Goal: Task Accomplishment & Management: Use online tool/utility

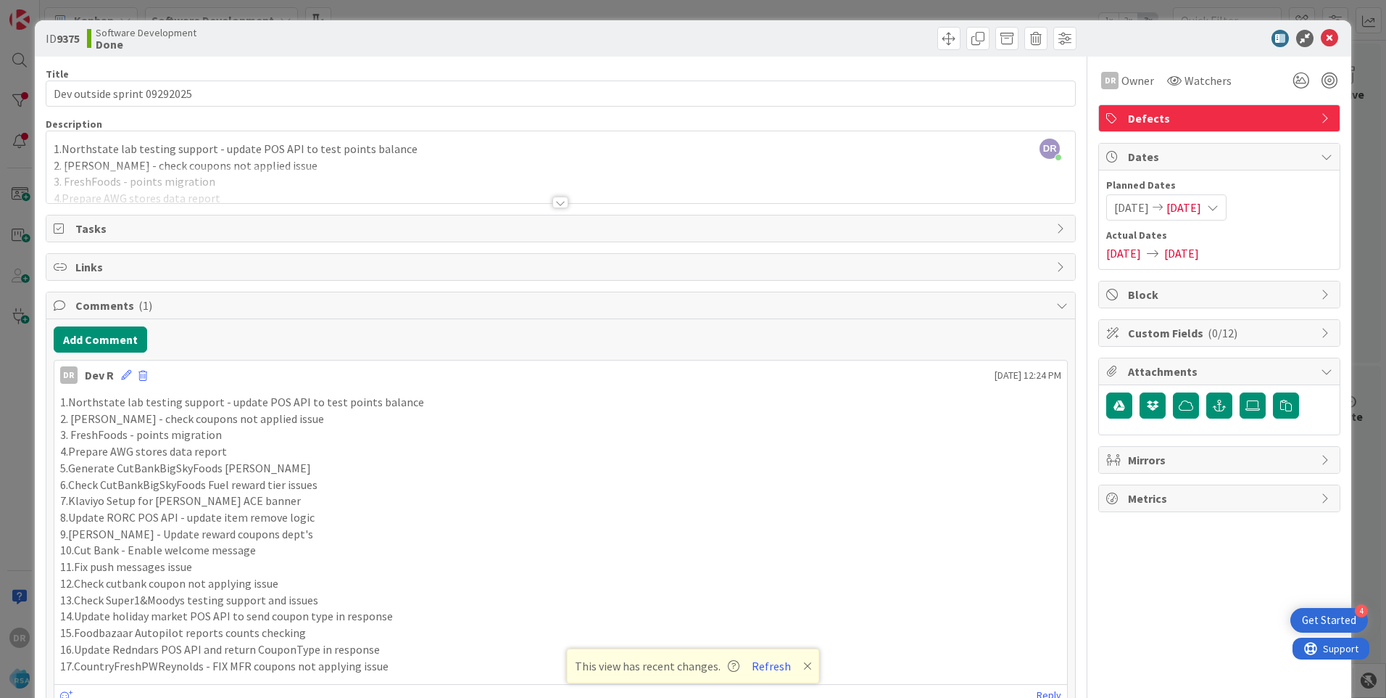
click at [279, 174] on div at bounding box center [560, 184] width 1029 height 37
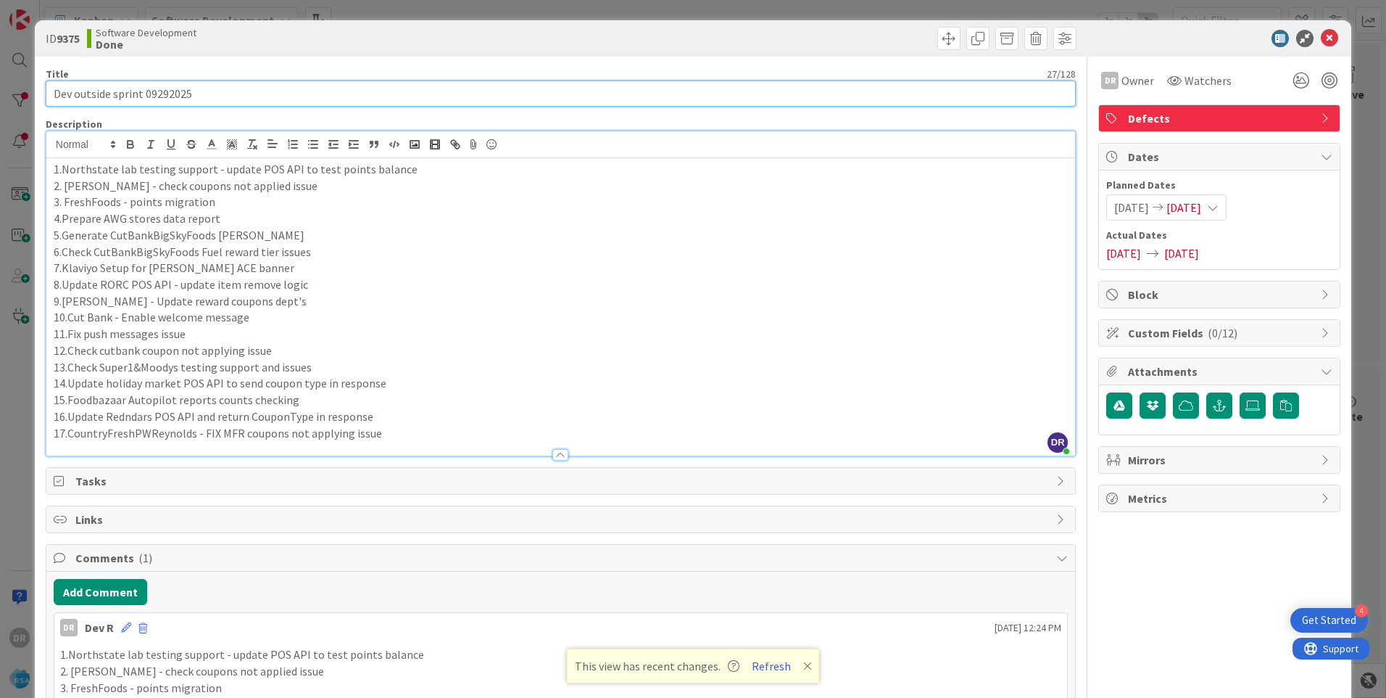
drag, startPoint x: 210, startPoint y: 89, endPoint x: 53, endPoint y: 80, distance: 156.9
click at [53, 80] on input "Dev outside sprint 09292025" at bounding box center [561, 93] width 1030 height 26
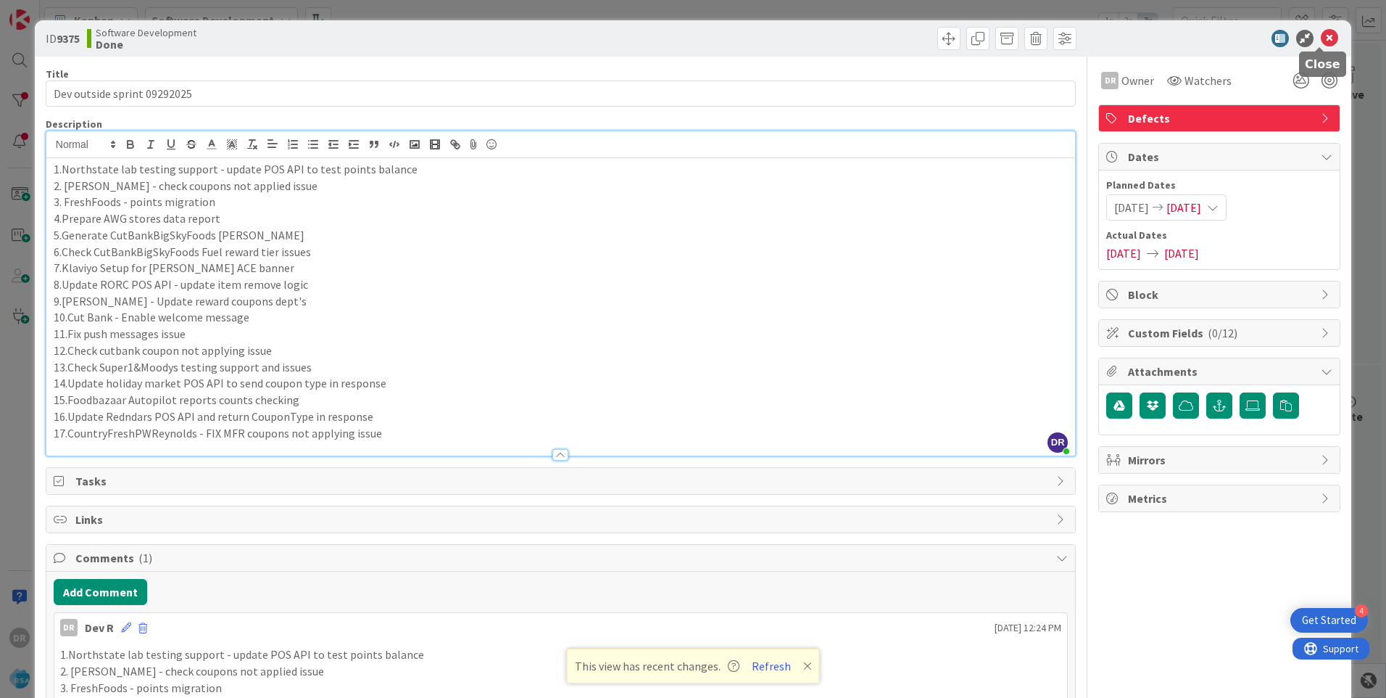
click at [1324, 39] on icon at bounding box center [1329, 38] width 17 height 17
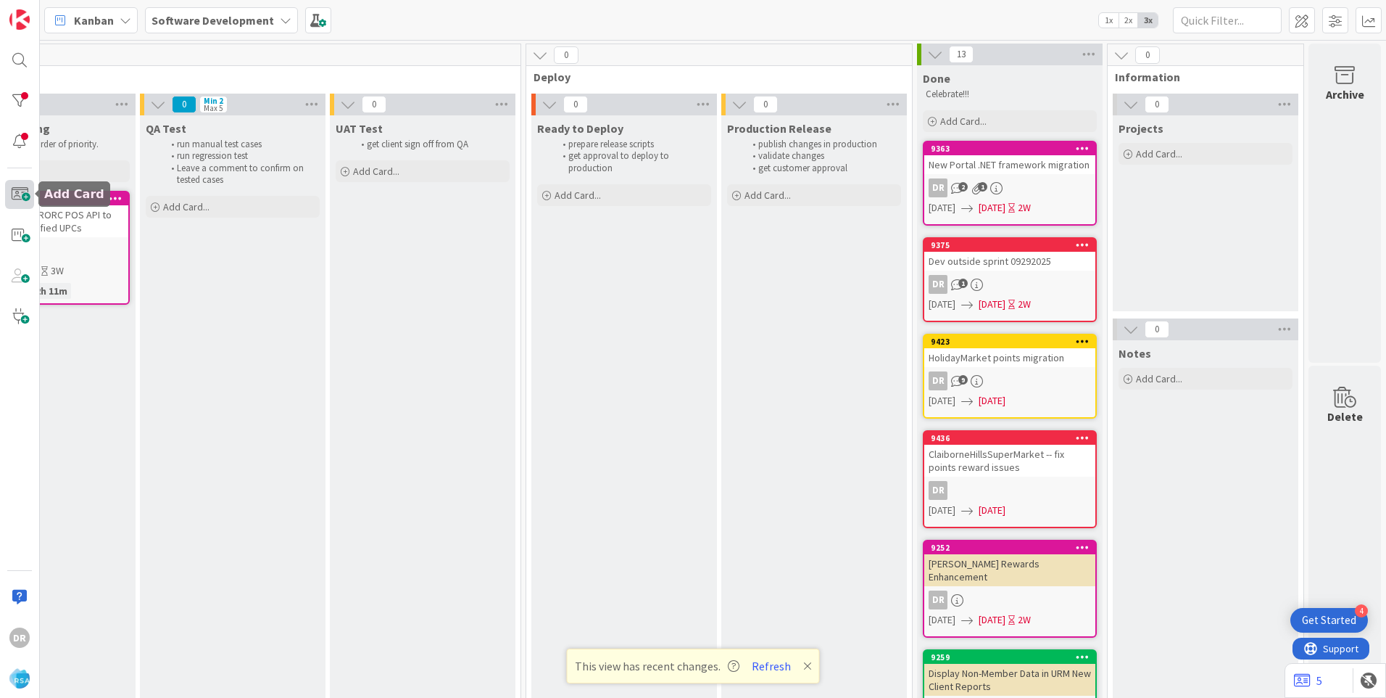
click at [15, 193] on span at bounding box center [19, 194] width 29 height 29
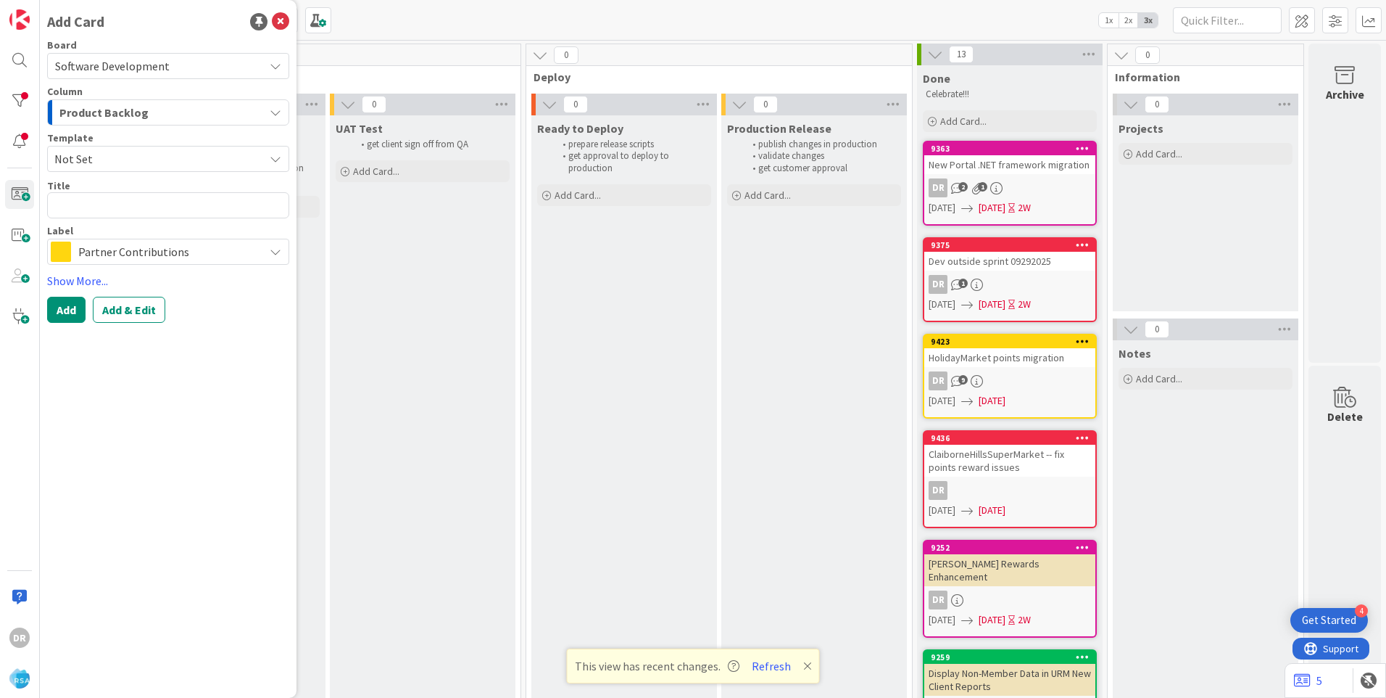
click at [159, 112] on div "Product Backlog" at bounding box center [160, 112] width 208 height 23
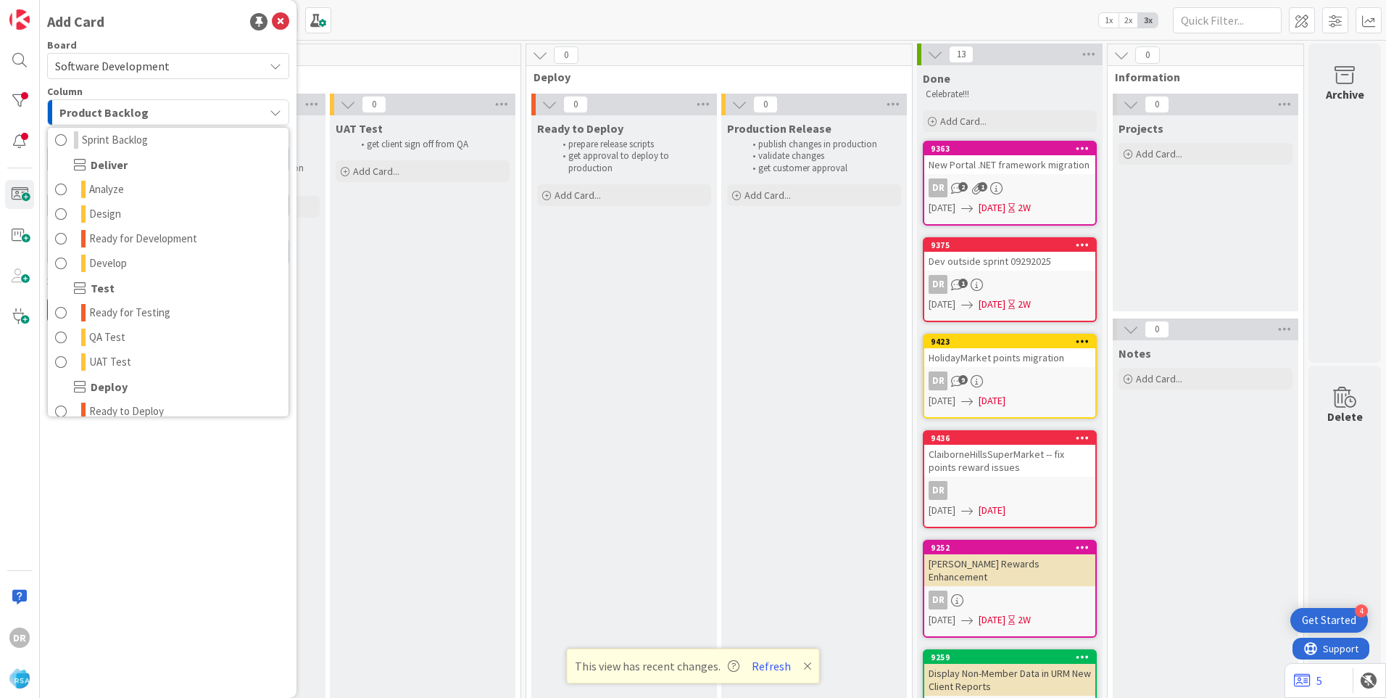
scroll to position [290, 0]
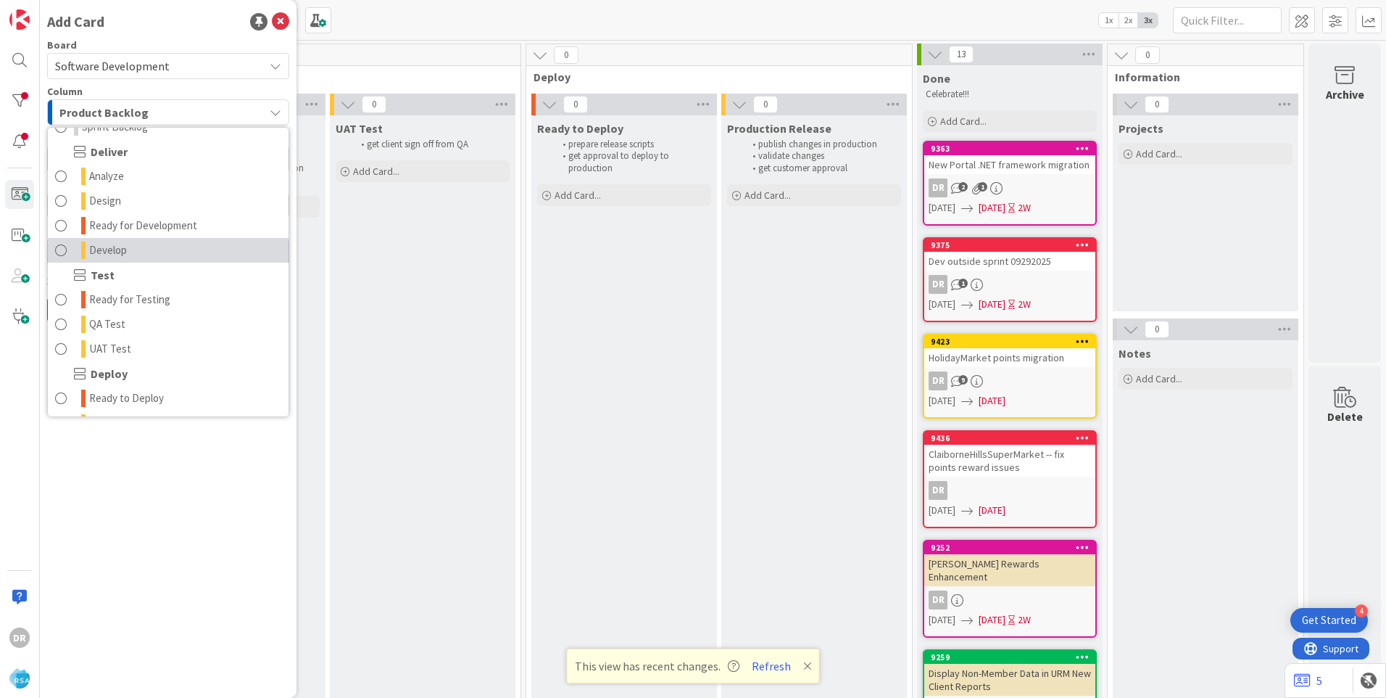
click at [118, 250] on span "Develop" at bounding box center [108, 249] width 38 height 17
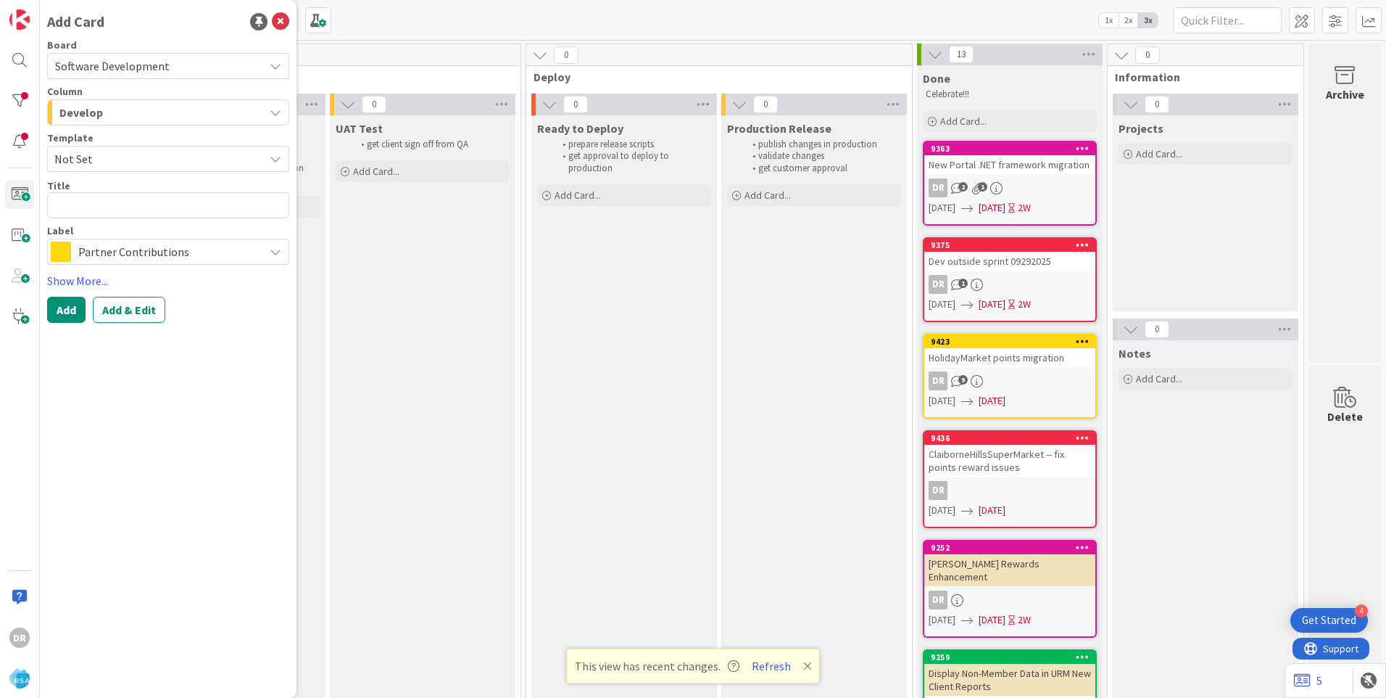
click at [91, 157] on span "Not Set" at bounding box center [153, 158] width 199 height 19
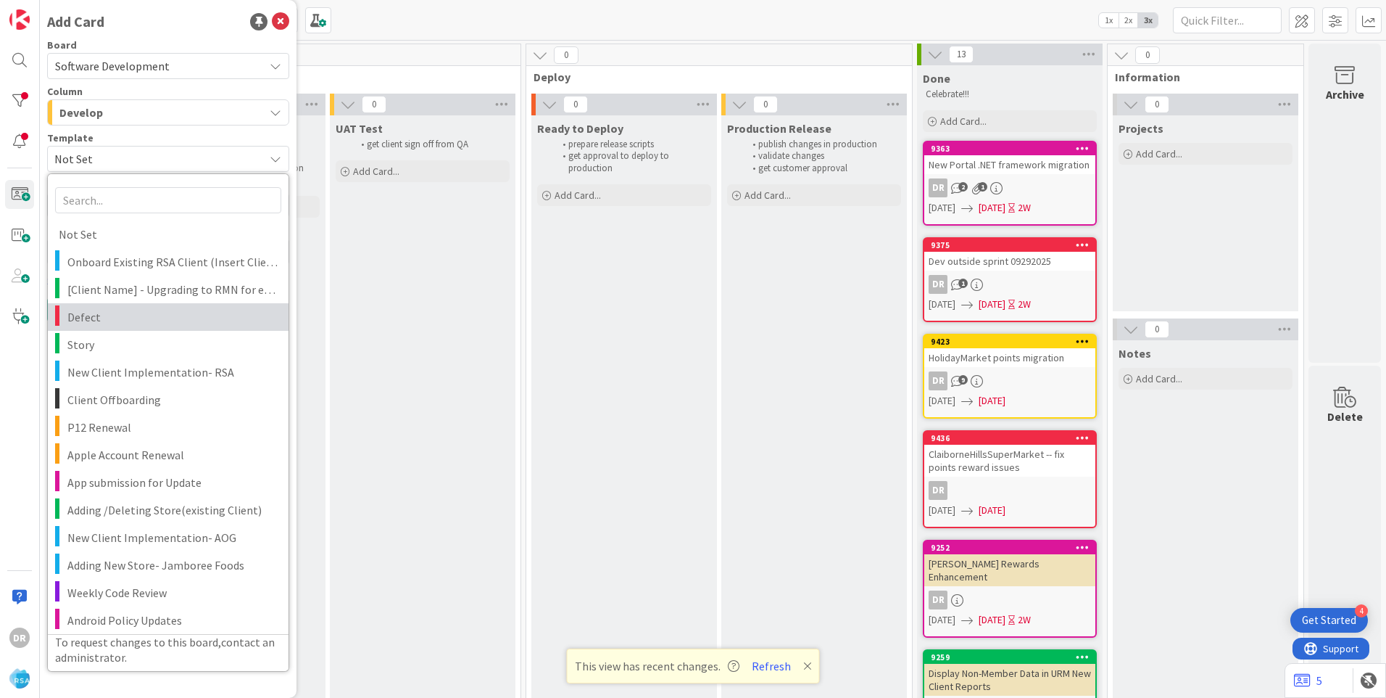
click at [114, 320] on span "Defect" at bounding box center [172, 316] width 210 height 19
type textarea "x"
type textarea "Defect"
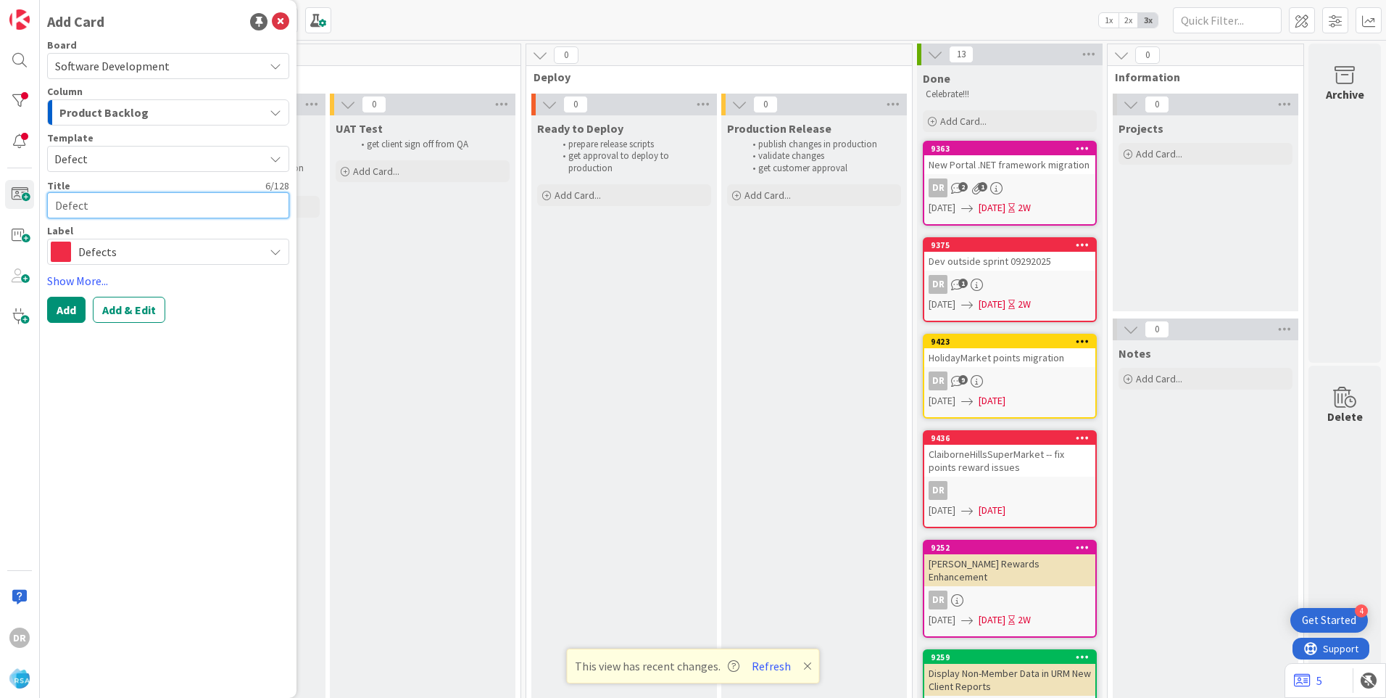
click at [77, 210] on textarea "Defect" at bounding box center [168, 205] width 242 height 26
click at [78, 283] on link "Show More..." at bounding box center [168, 280] width 242 height 17
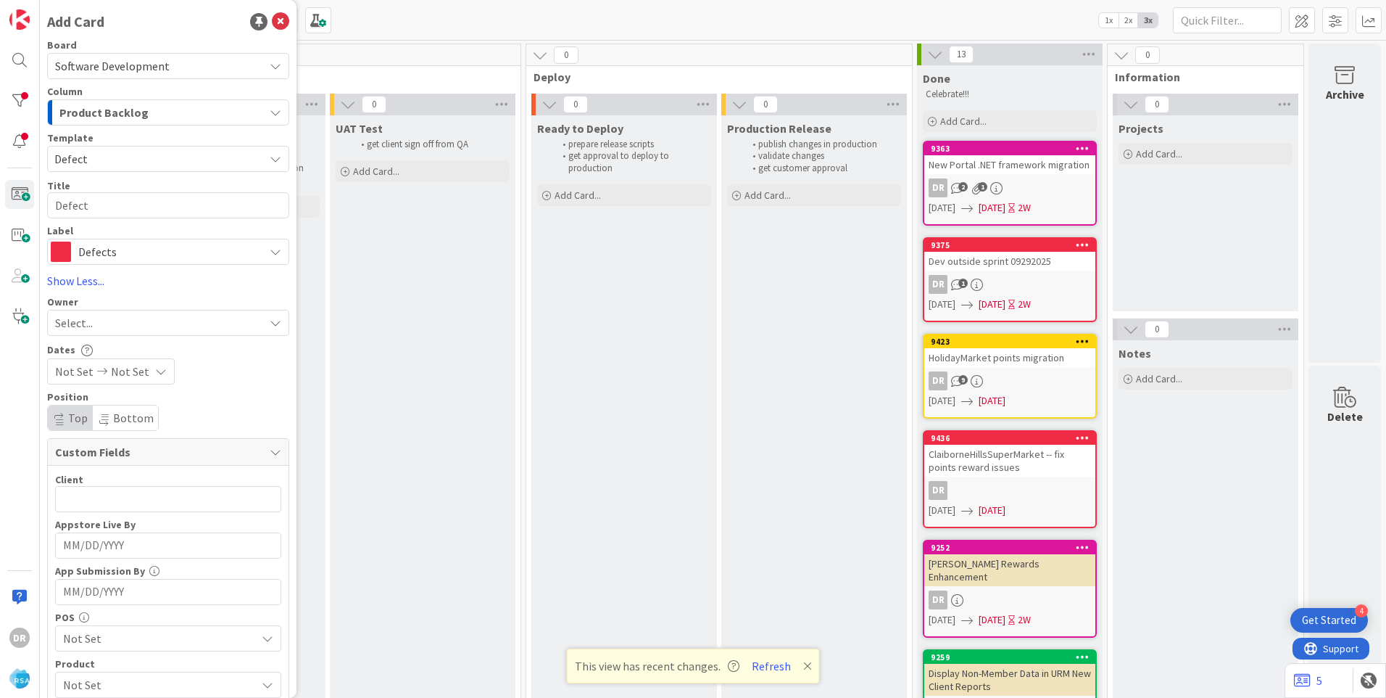
click at [94, 318] on div "Select..." at bounding box center [159, 322] width 209 height 17
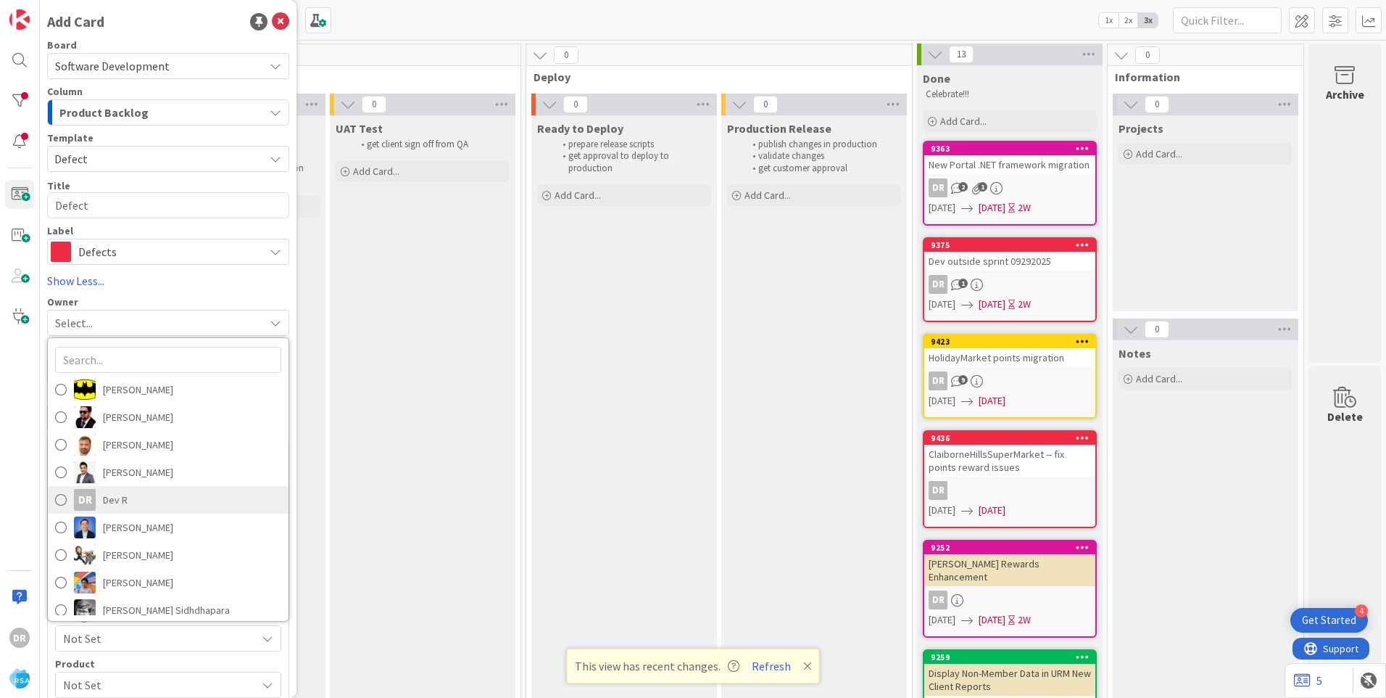
click at [64, 497] on span at bounding box center [61, 500] width 12 height 22
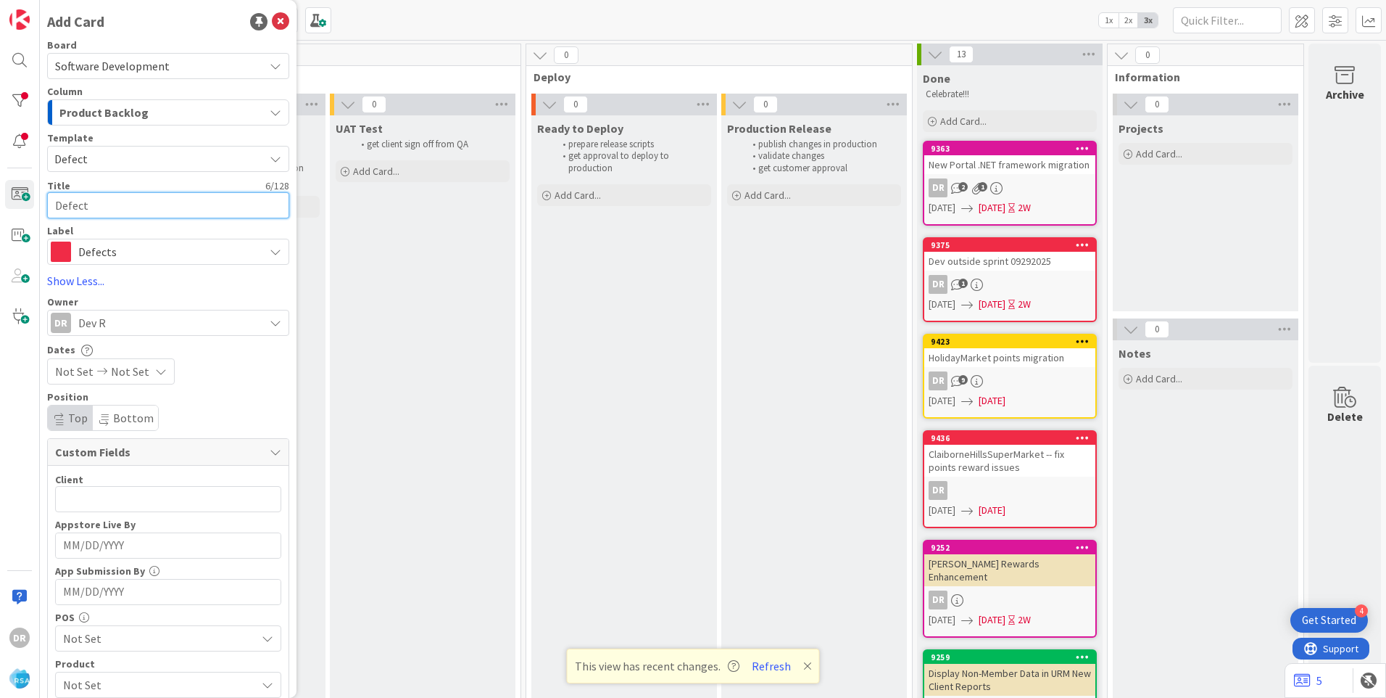
click at [113, 210] on textarea "Defect" at bounding box center [168, 205] width 242 height 26
type textarea "x"
type textarea "Defec"
type textarea "x"
type textarea "Defe"
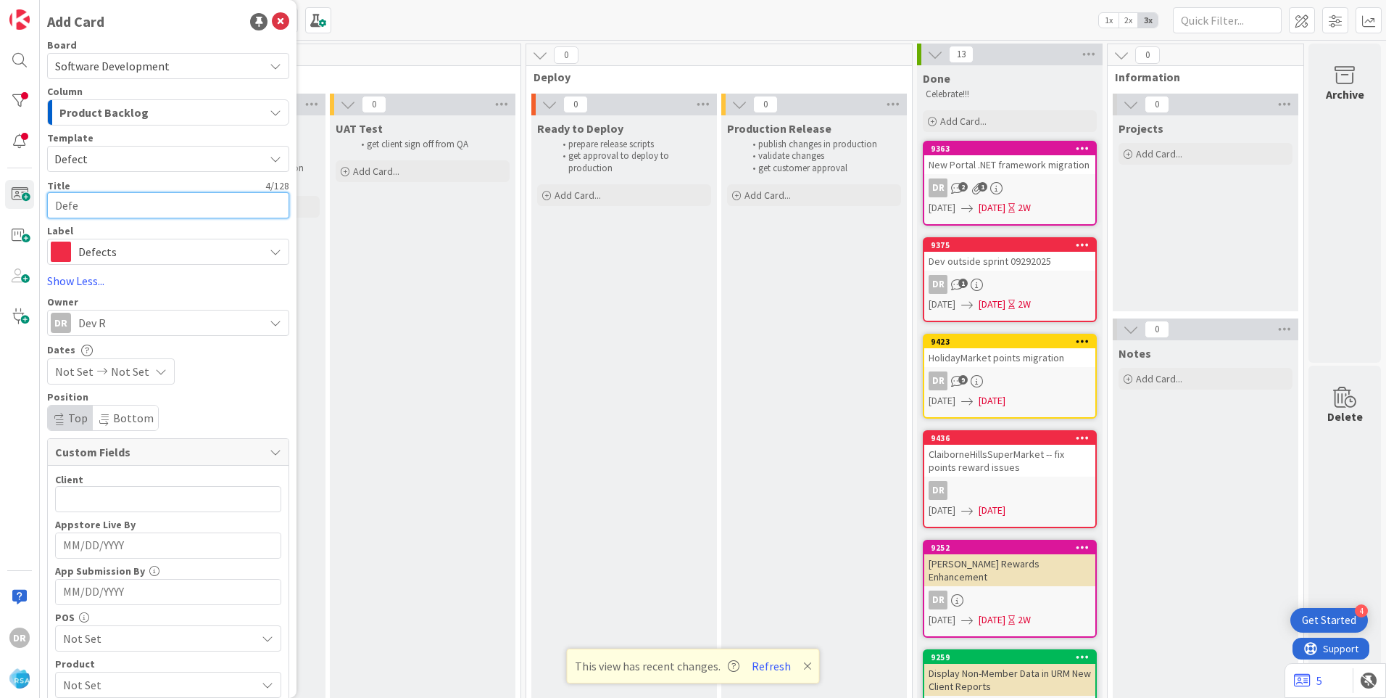
type textarea "x"
type textarea "Def"
type textarea "x"
type textarea "De"
type textarea "x"
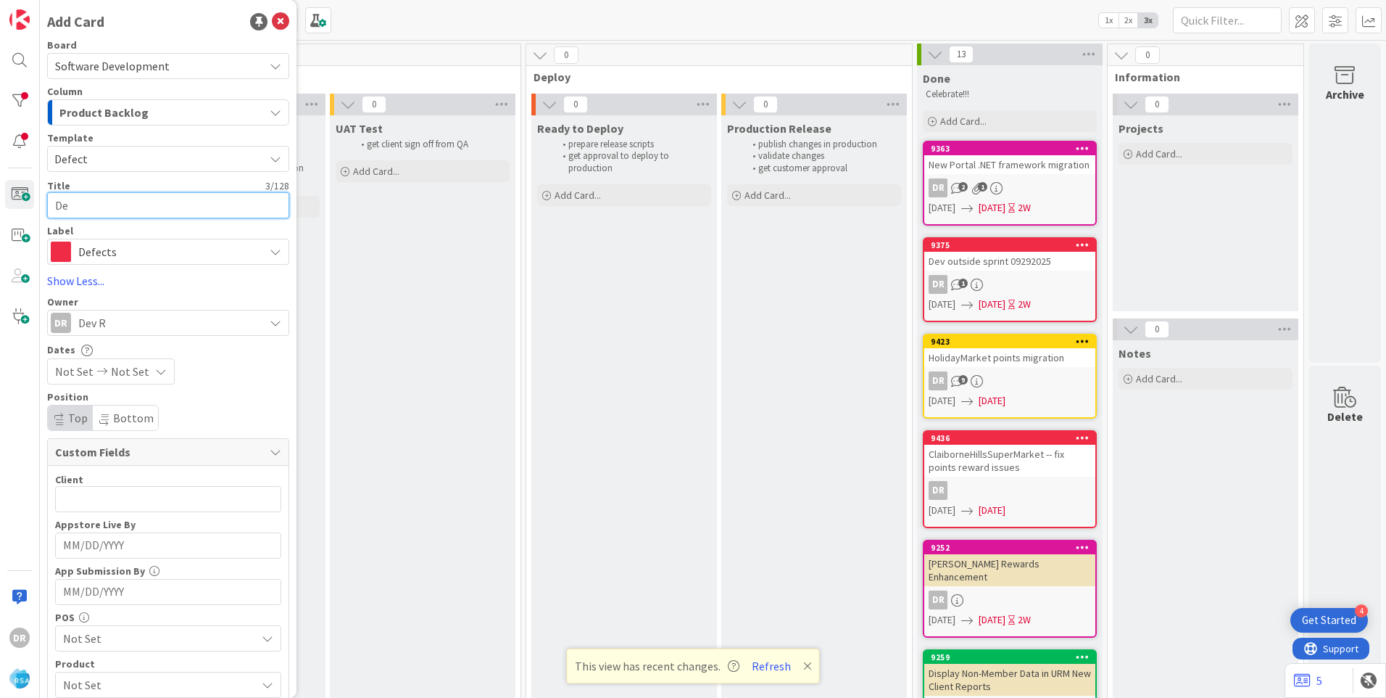
type textarea "D"
paste textarea "Dev outside sprint 09292025"
type textarea "x"
type textarea "Dev outside sprint 09292025"
type textarea "x"
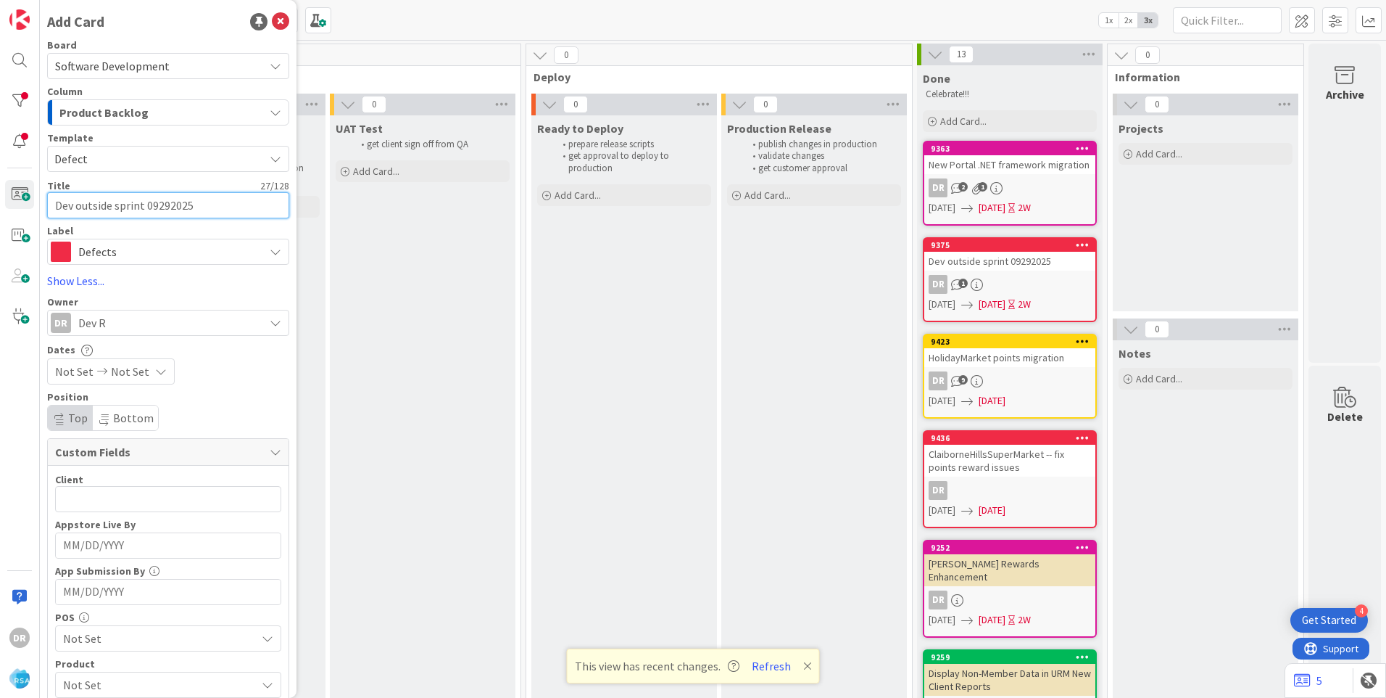
type textarea "Dev outside sprint 0292025"
type textarea "x"
type textarea "Dev outside sprint 292025"
type textarea "x"
type textarea "Dev outside sprint 1292025"
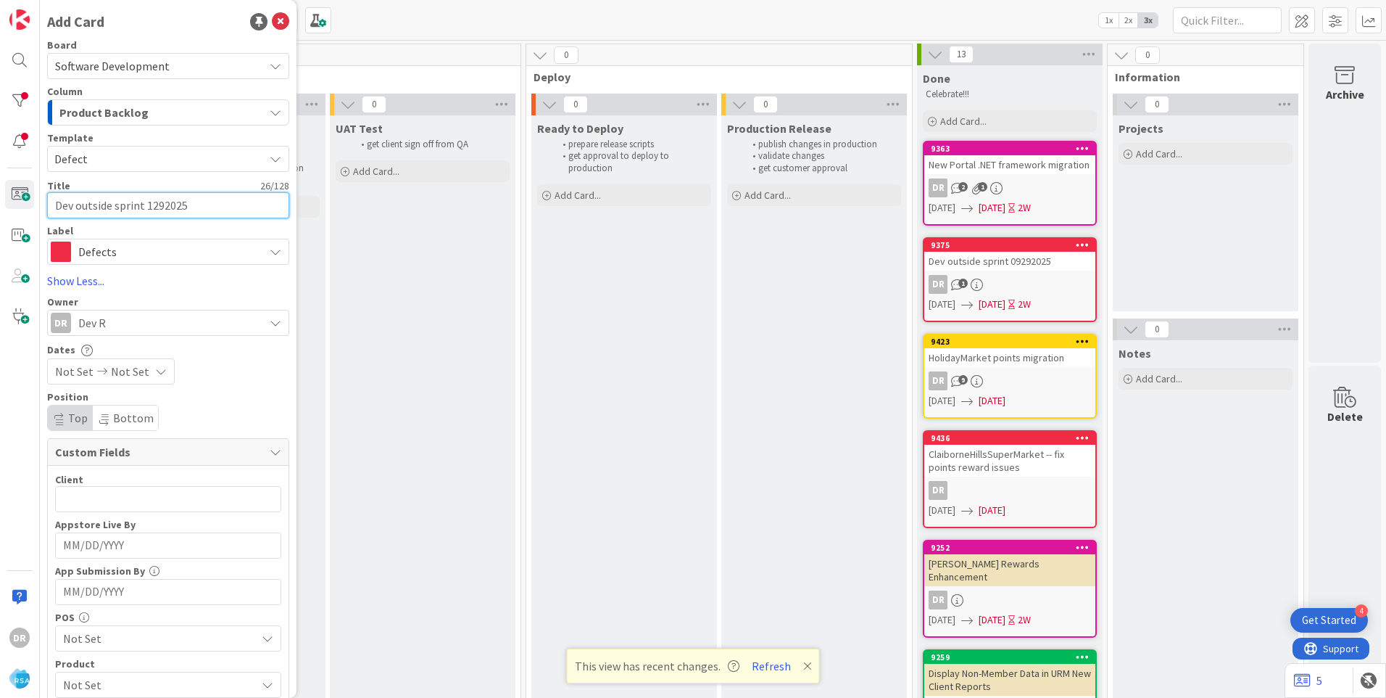
type textarea "x"
type textarea "Dev outside sprint 10292025"
type textarea "x"
type textarea "Dev outside sprint 1022025"
type textarea "x"
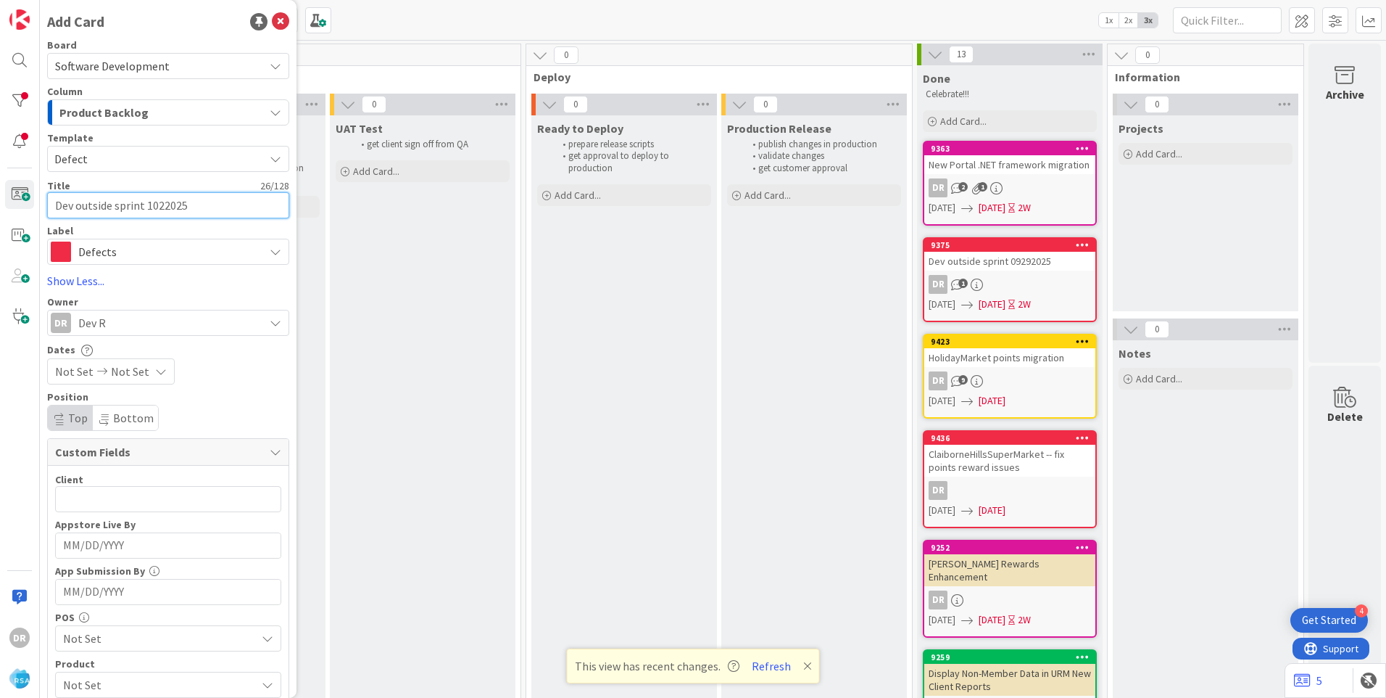
type textarea "Dev outside sprint 102025"
type textarea "x"
type textarea "Dev outside sprint 1012025"
type textarea "x"
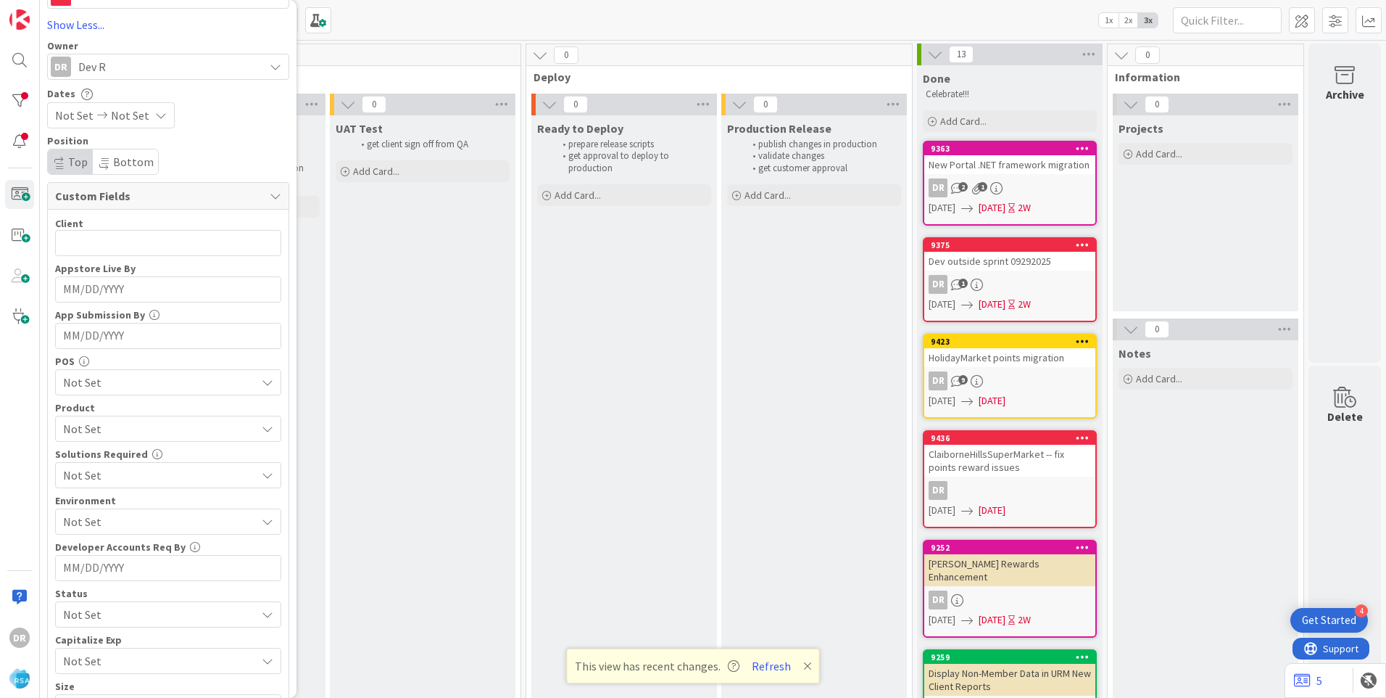
scroll to position [377, 0]
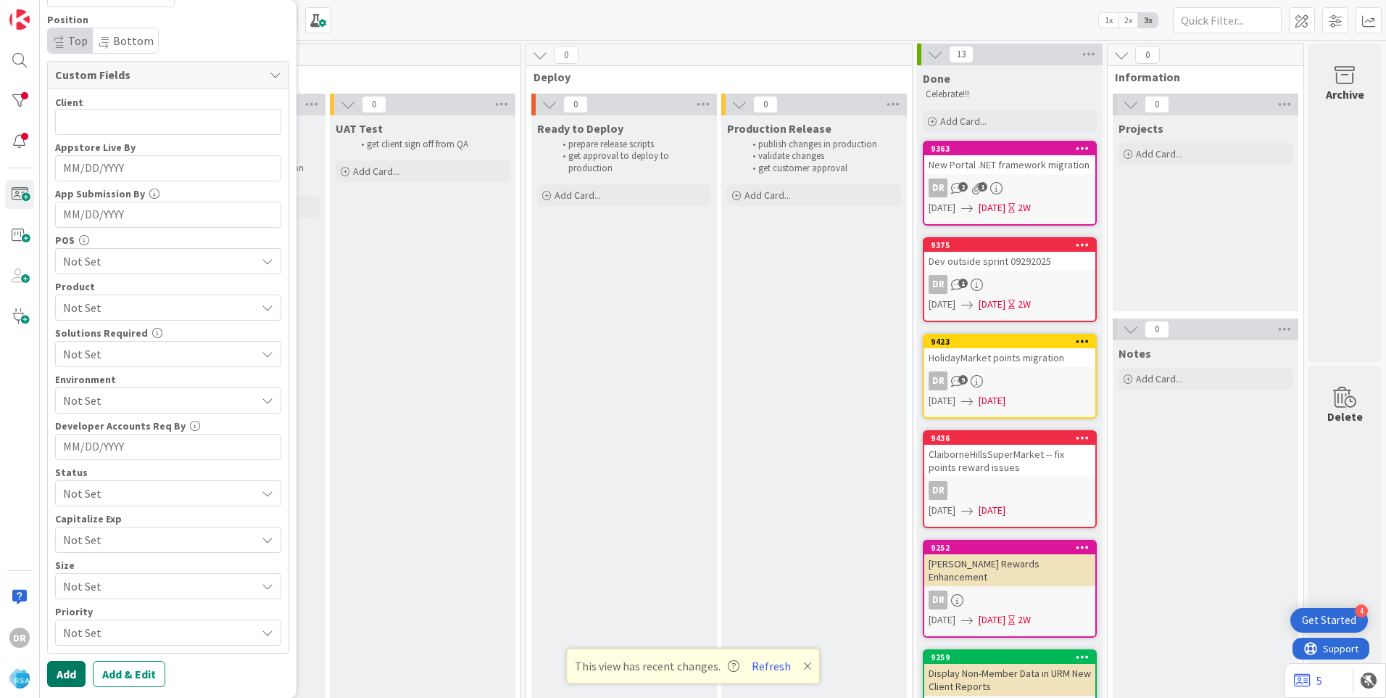
type textarea "Dev outside sprint 10132025"
click at [65, 671] on button "Add" at bounding box center [66, 674] width 38 height 26
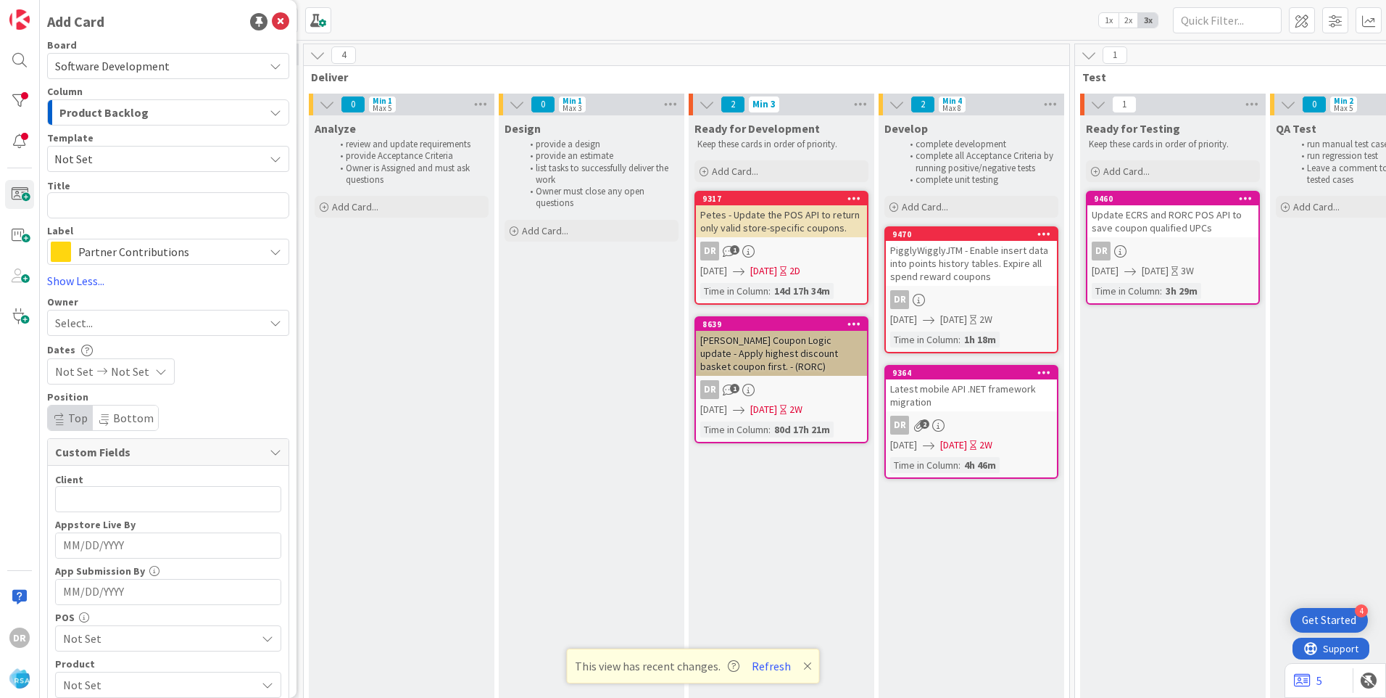
scroll to position [0, 1164]
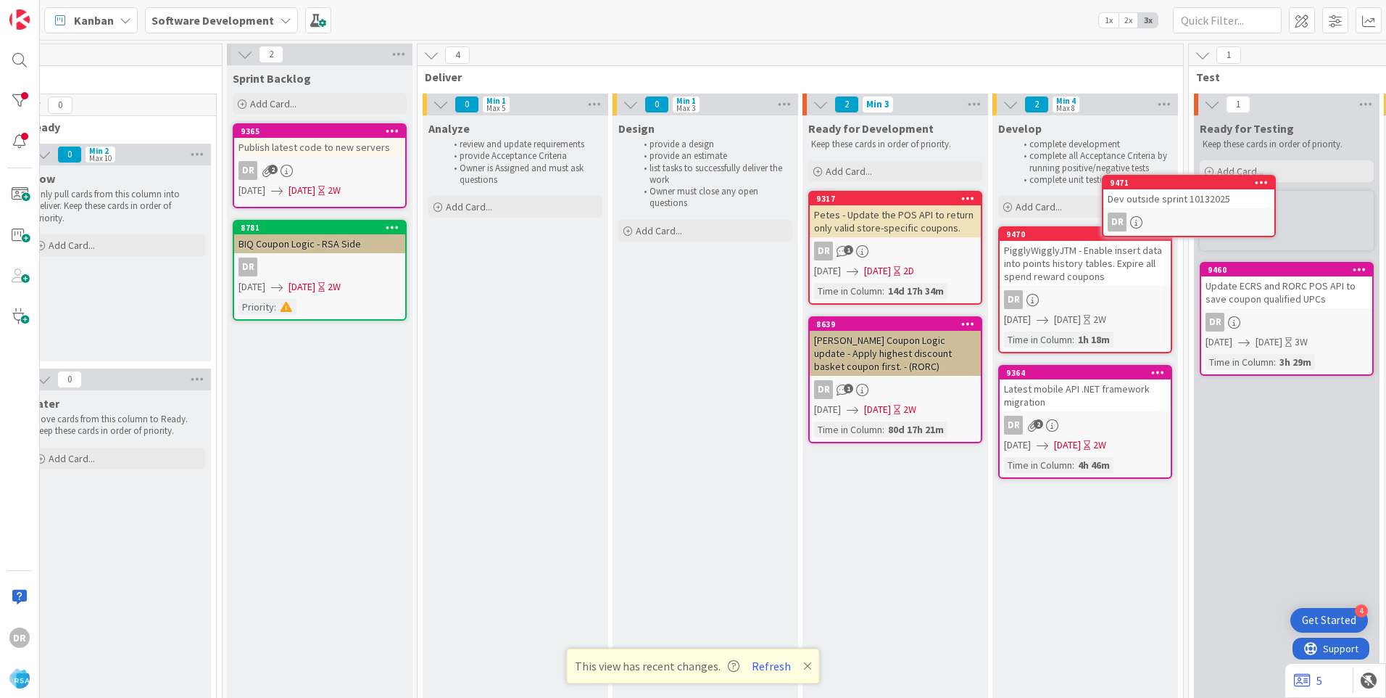
scroll to position [0, 1215]
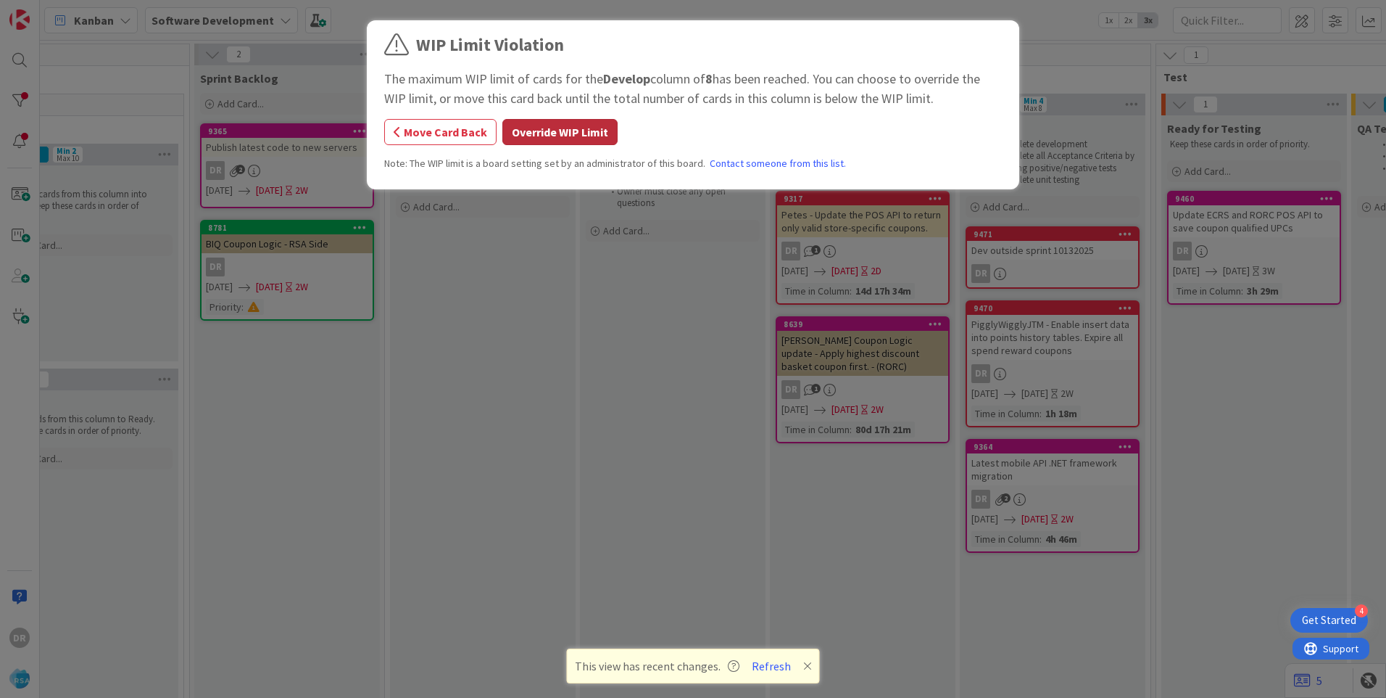
click at [582, 131] on button "Override WIP Limit" at bounding box center [559, 132] width 115 height 26
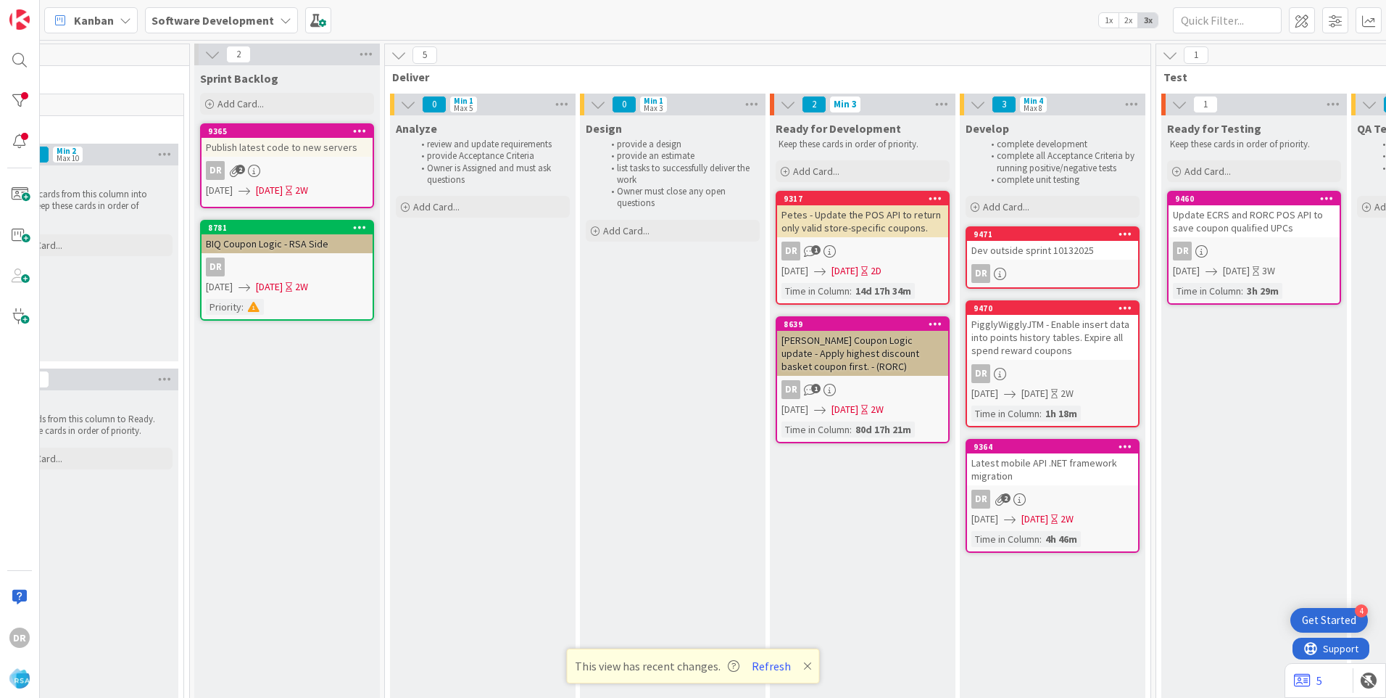
click at [1062, 254] on div "Dev outside sprint 10132025" at bounding box center [1052, 250] width 171 height 19
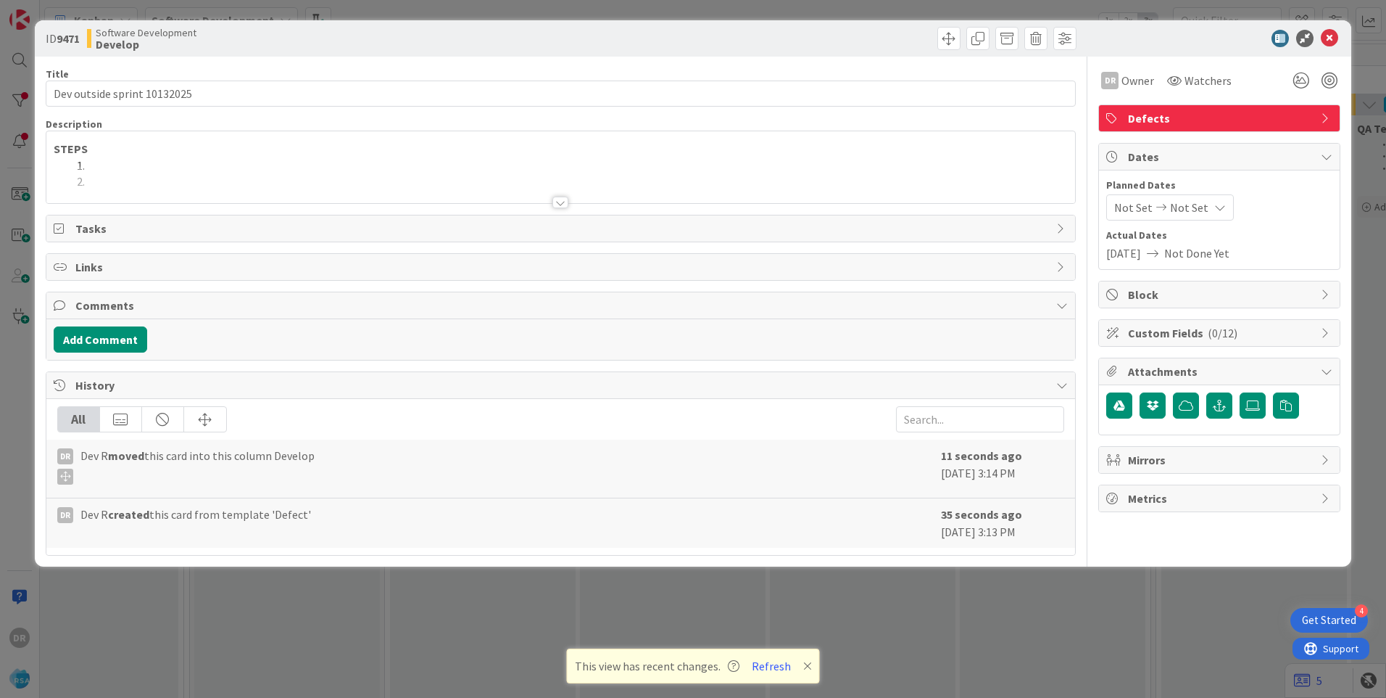
click at [136, 178] on div at bounding box center [560, 184] width 1029 height 37
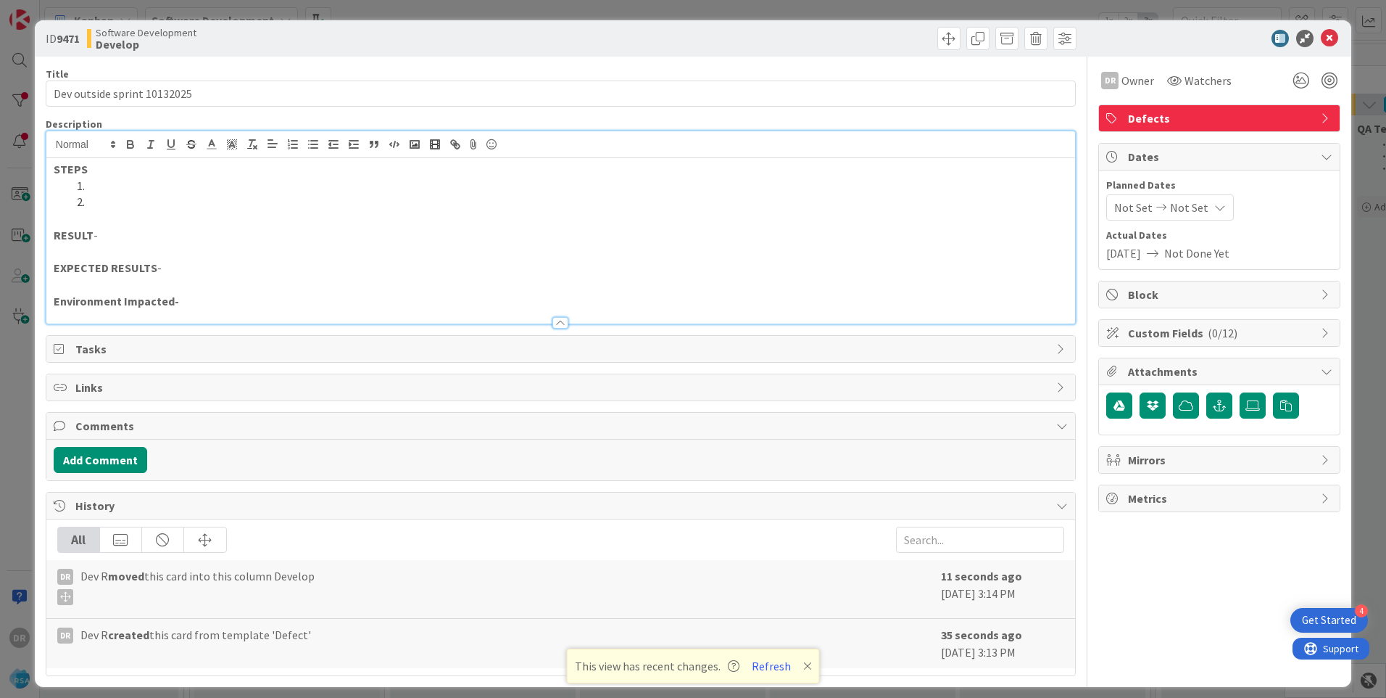
click at [165, 228] on p "RESULT -" at bounding box center [561, 235] width 1014 height 17
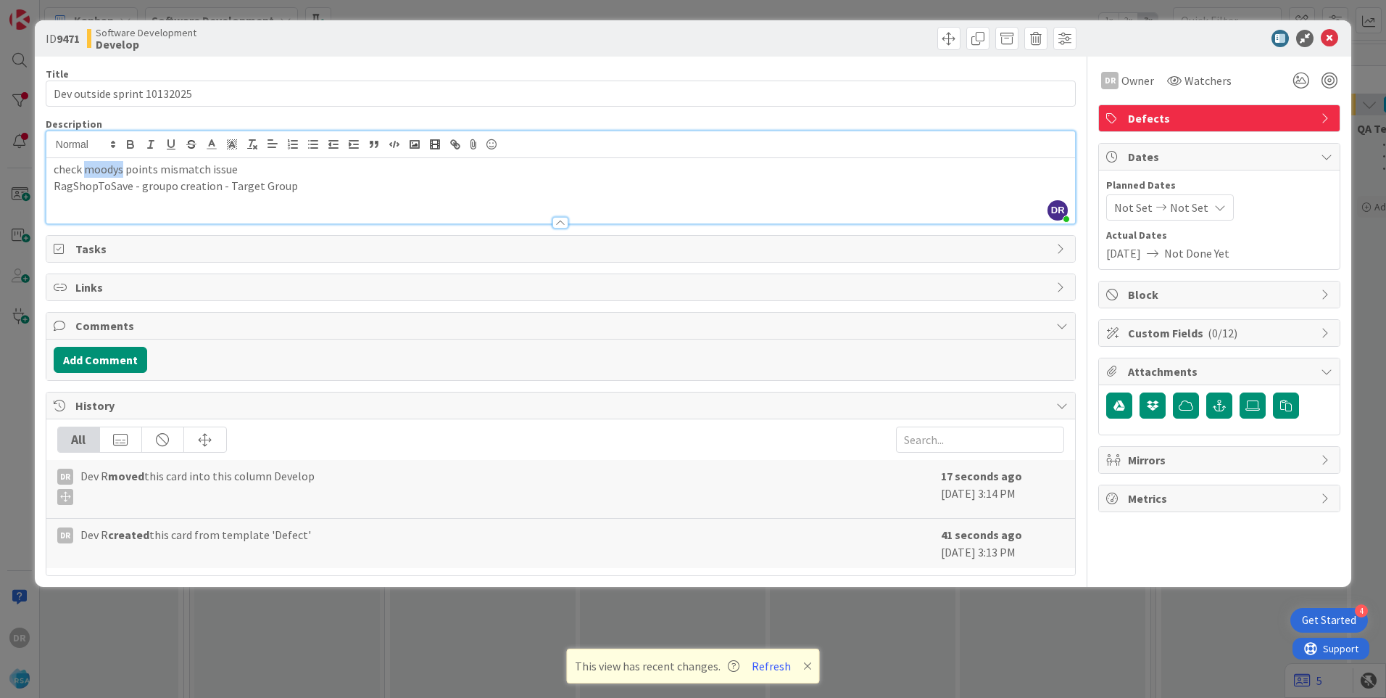
click at [104, 168] on p "check moodys points mismatch issue" at bounding box center [561, 169] width 1014 height 17
click at [54, 170] on p "check points mismatch issue" at bounding box center [561, 169] width 1014 height 17
paste div
drag, startPoint x: 419, startPoint y: 195, endPoint x: 347, endPoint y: 191, distance: 72.6
click at [347, 191] on div "moodys - check points mismatch issue RagShopToSave - group creation using email…" at bounding box center [560, 190] width 1029 height 65
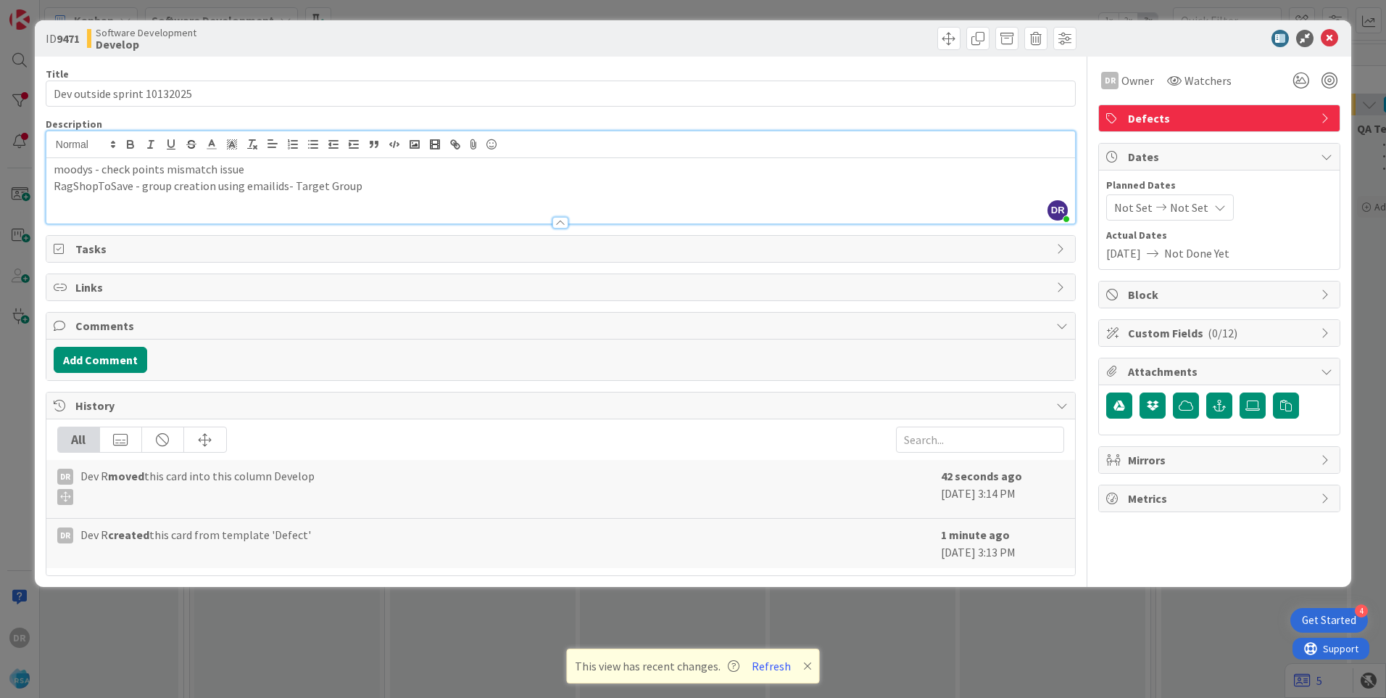
click at [198, 188] on p "RagShopToSave - group creation using emailids- Target Group" at bounding box center [561, 186] width 1014 height 17
drag, startPoint x: 437, startPoint y: 185, endPoint x: 28, endPoint y: 172, distance: 409.9
click at [28, 172] on div "ID 9471 Software Development Develop Title 27 / 128 Dev outside sprint 10132025…" at bounding box center [693, 349] width 1386 height 698
copy div "moodys - check points mismatch issue RagShopToSave - group update using emailid…"
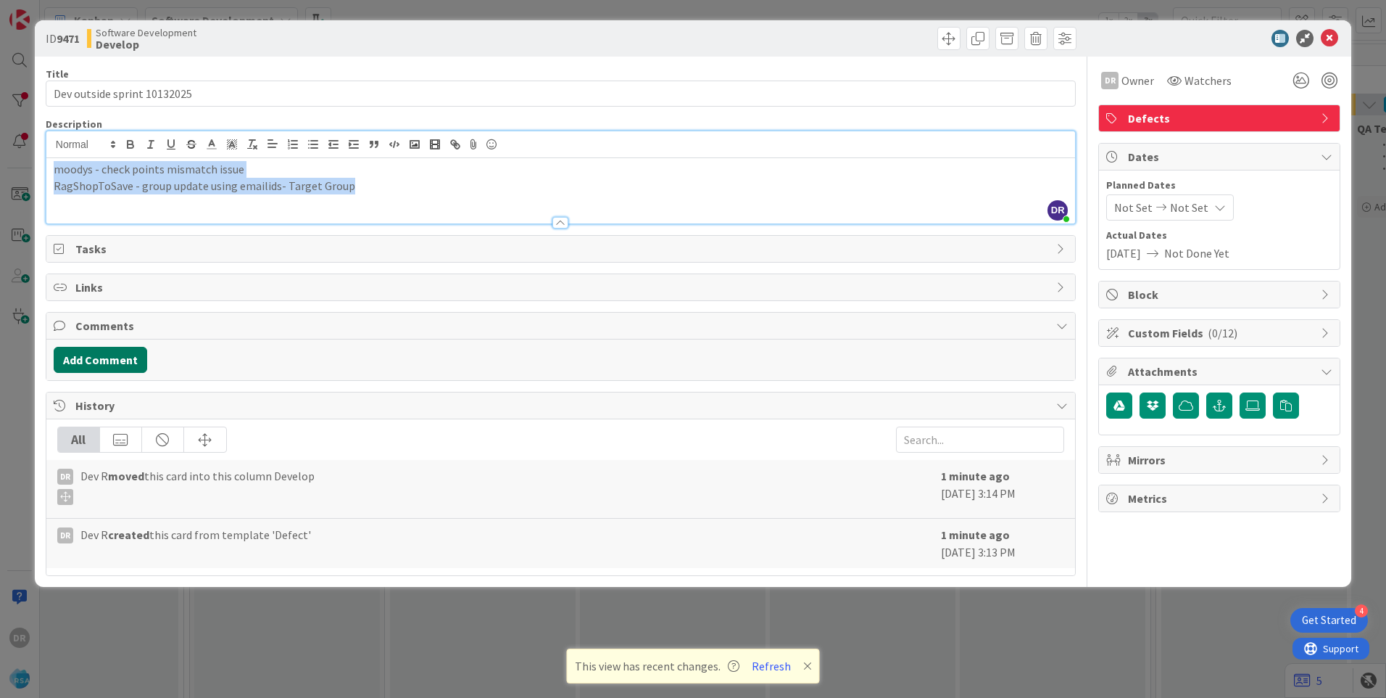
click at [117, 355] on button "Add Comment" at bounding box center [101, 360] width 94 height 26
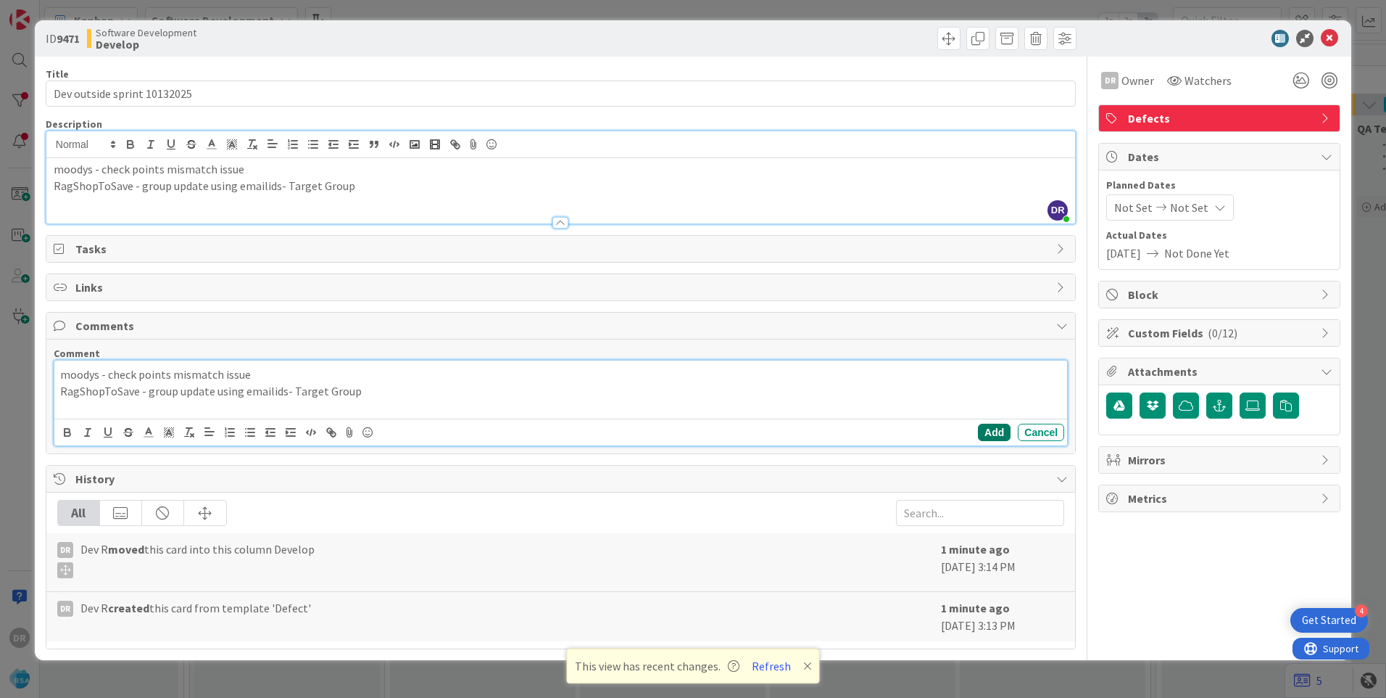
click at [996, 435] on button "Add" at bounding box center [994, 431] width 33 height 17
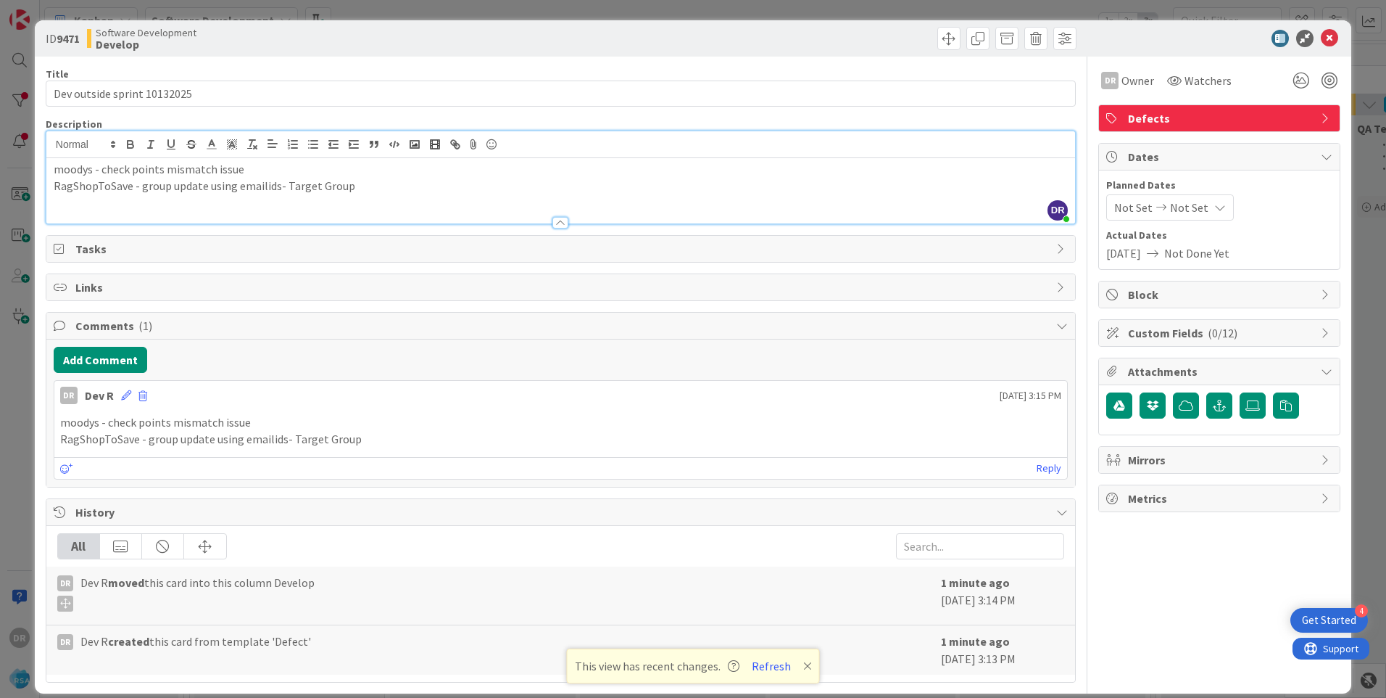
click at [359, 184] on p "RagShopToSave - group update using emailids- Target Group" at bounding box center [561, 186] width 1014 height 17
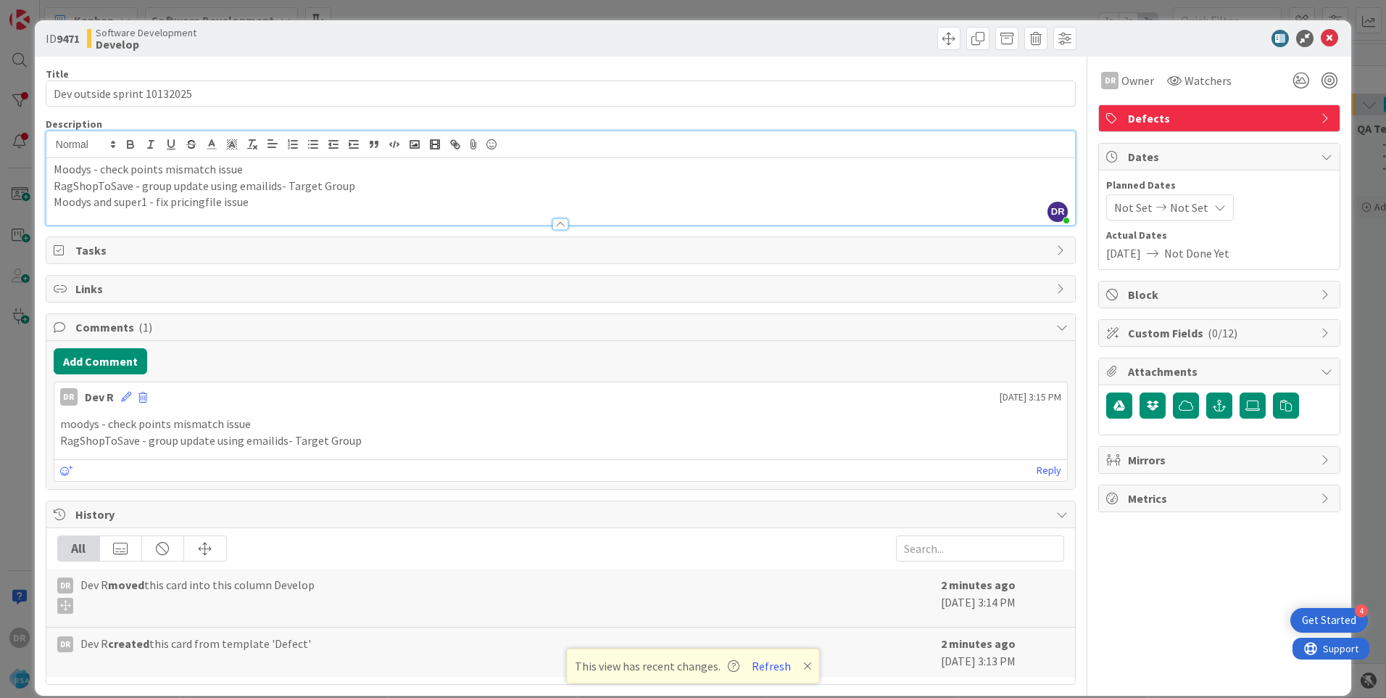
click at [247, 204] on p "Moodys and super1 - fix pricingfile issue" at bounding box center [561, 202] width 1014 height 17
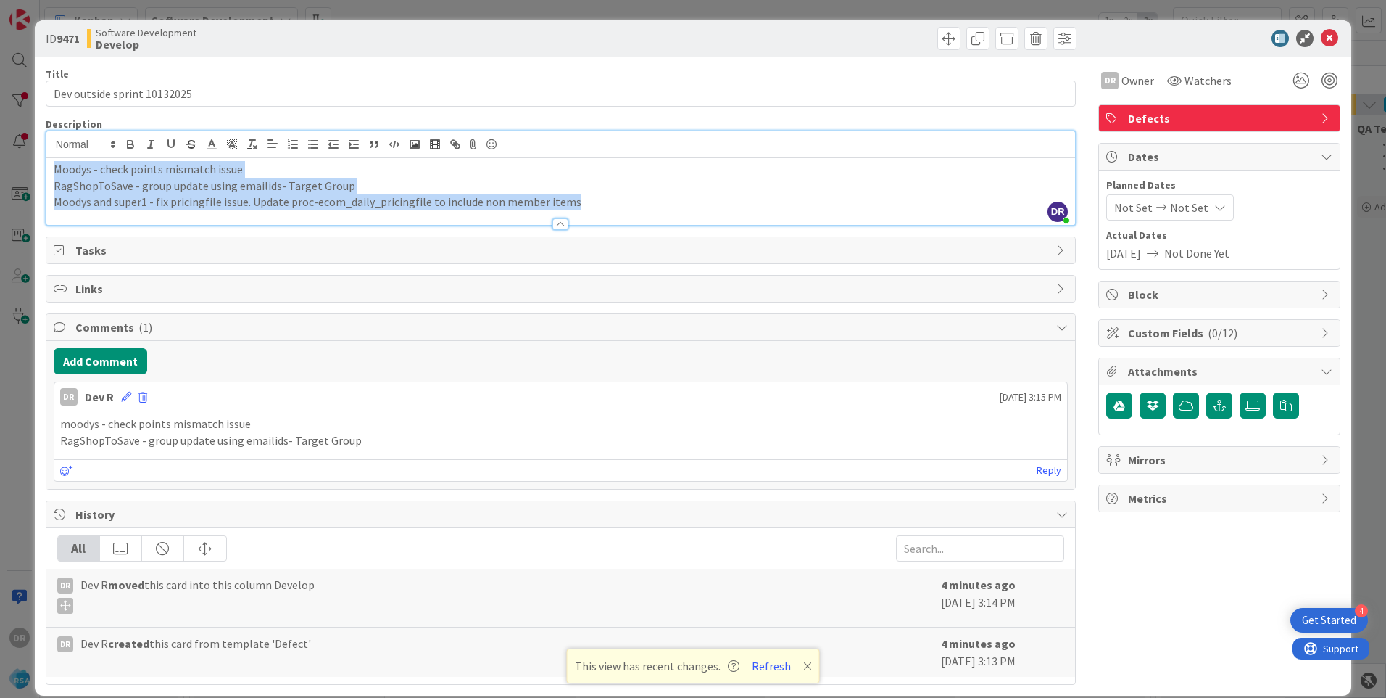
copy div "Moodys - check points mismatch issue RagShopToSave - group update using emailid…"
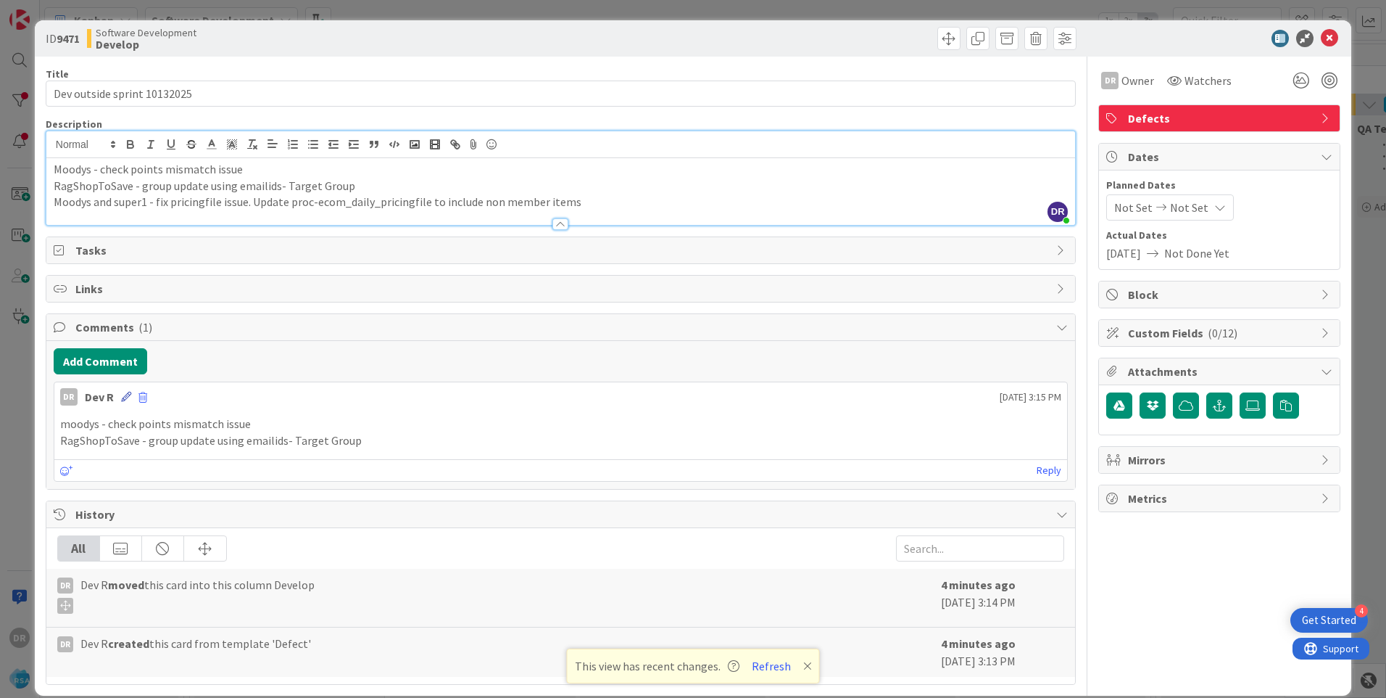
click at [125, 395] on icon at bounding box center [126, 397] width 10 height 10
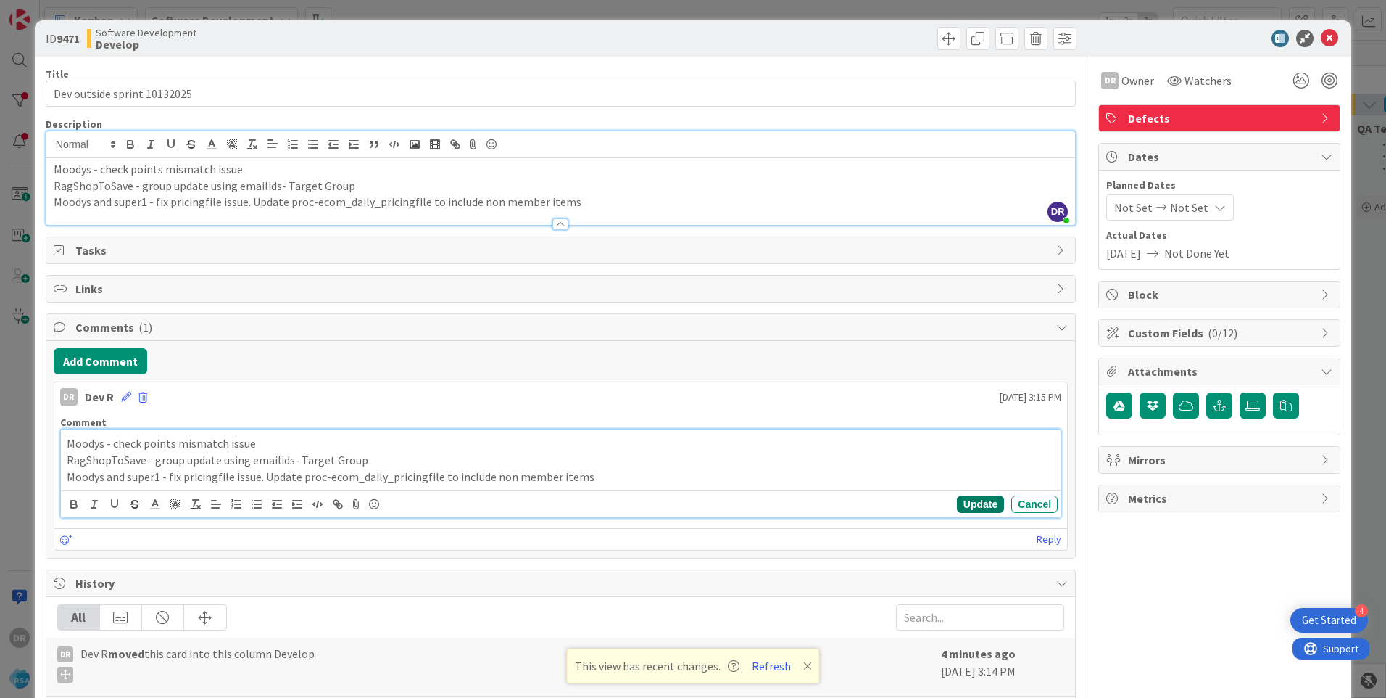
click at [969, 499] on button "Update" at bounding box center [980, 503] width 47 height 17
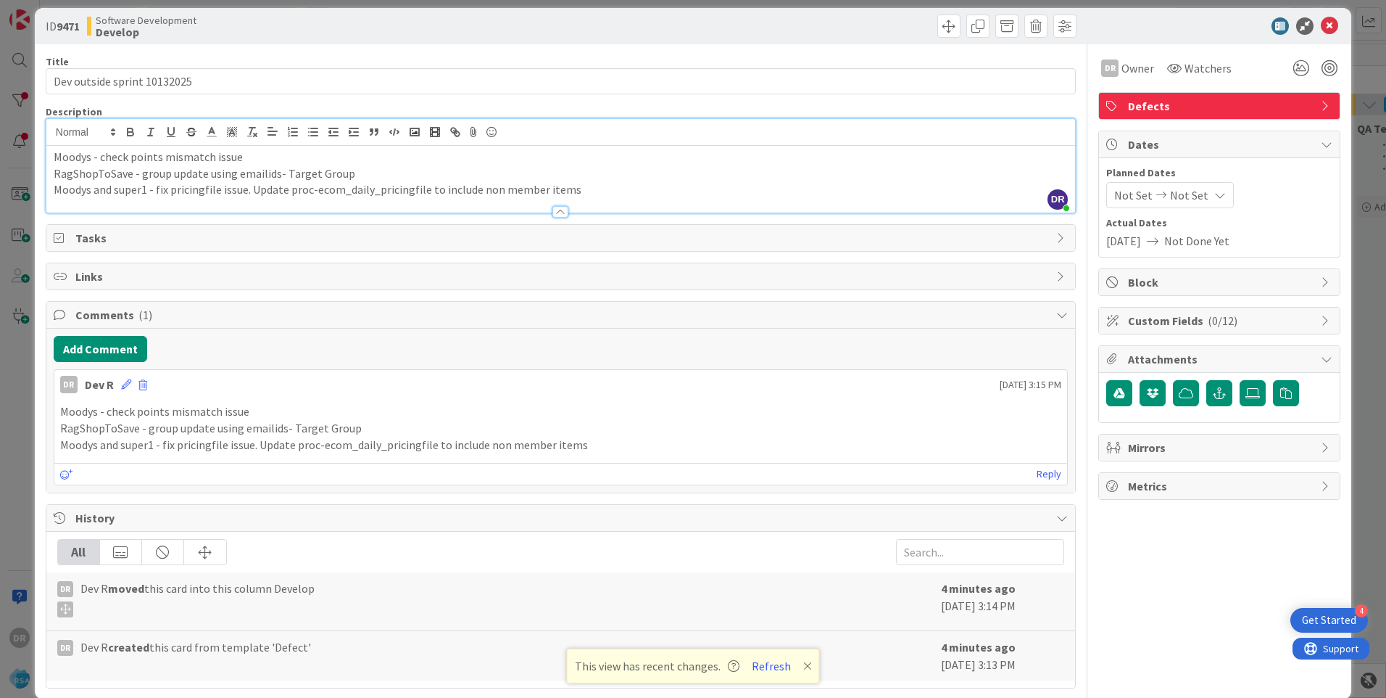
scroll to position [0, 0]
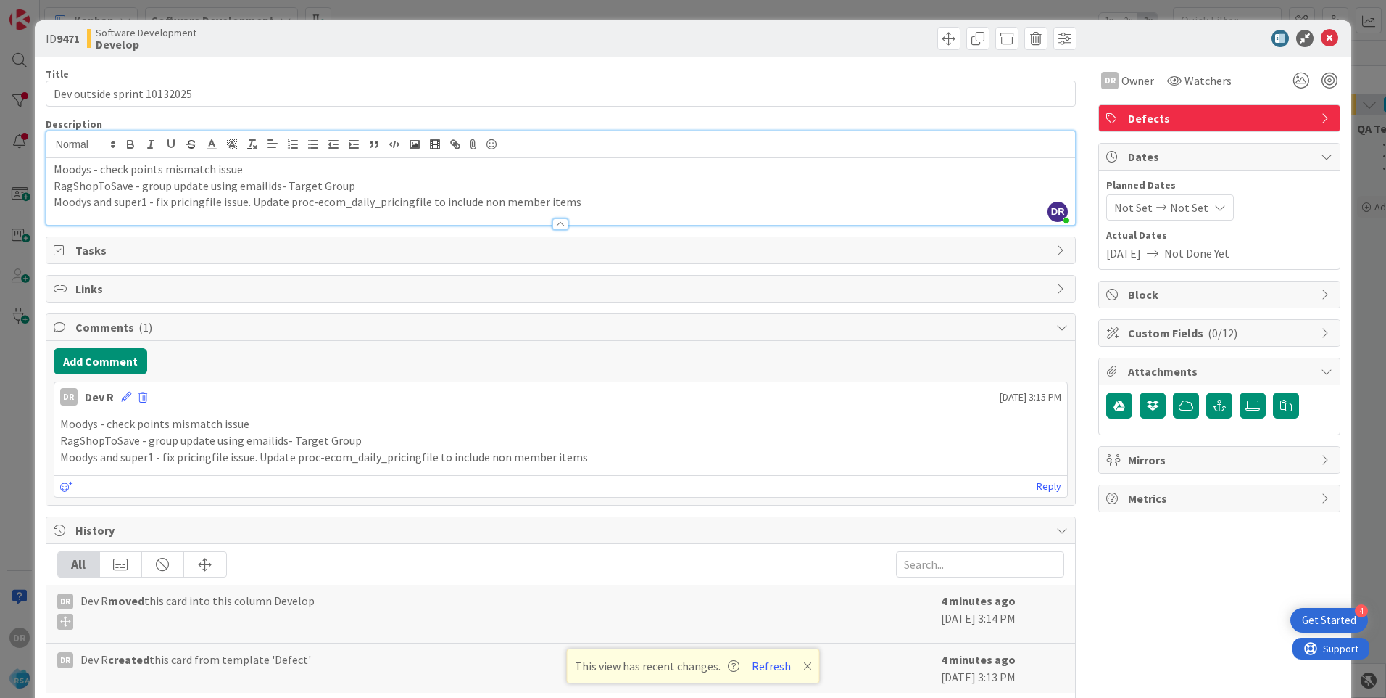
click at [113, 202] on p "Moodys and super1 - fix pricingfile issue. Update proc-ecom_daily_pricingfile t…" at bounding box center [561, 202] width 1014 height 17
click at [278, 204] on p "Moodys,super1,AGBRVillageMarkets and RSA_CutBankBigSkyFoods - fix pricingfile i…" at bounding box center [561, 202] width 1014 height 17
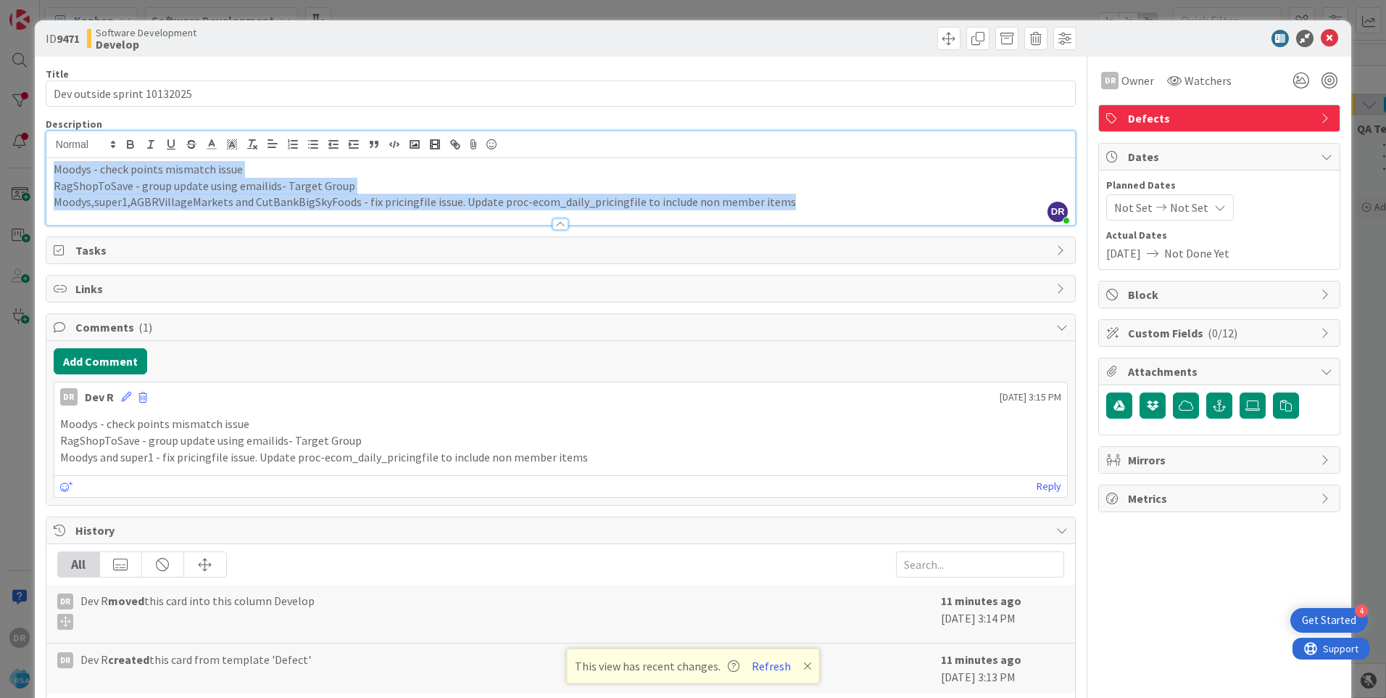
copy div "Moodys - check points mismatch issue RagShopToSave - group update using emailid…"
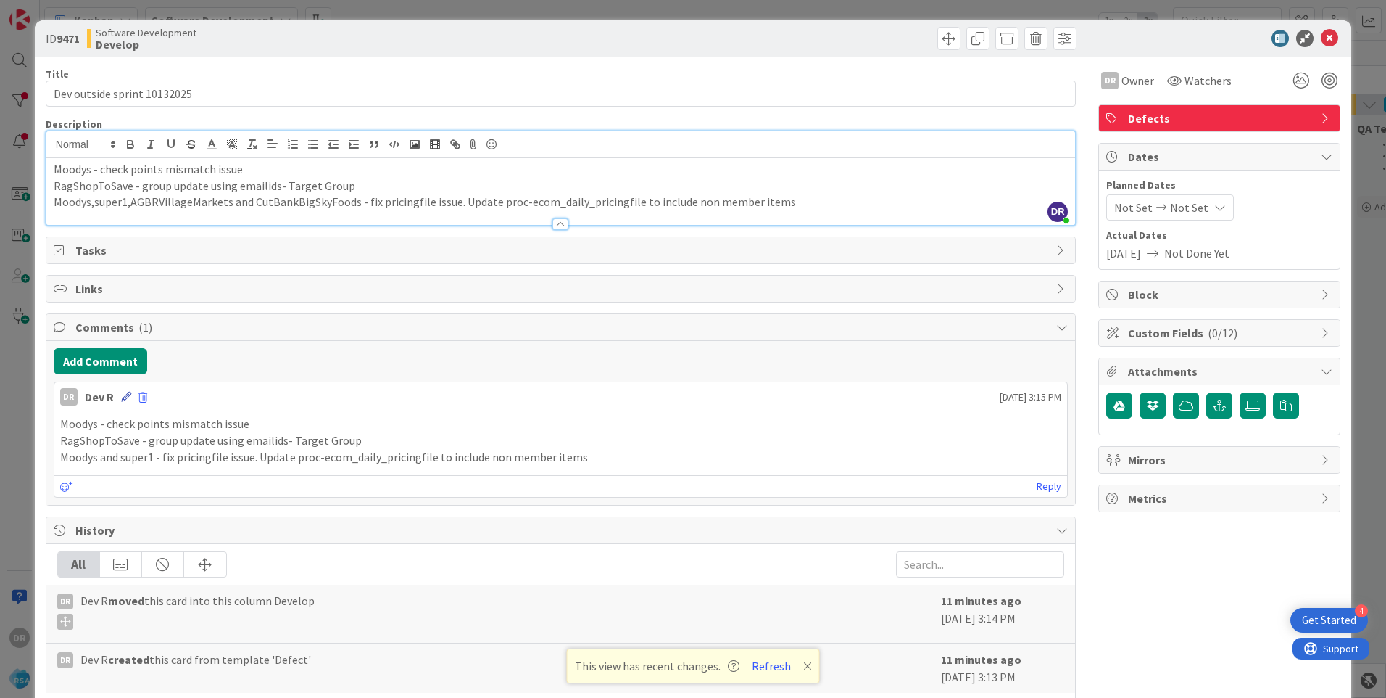
click at [130, 400] on icon at bounding box center [126, 397] width 10 height 10
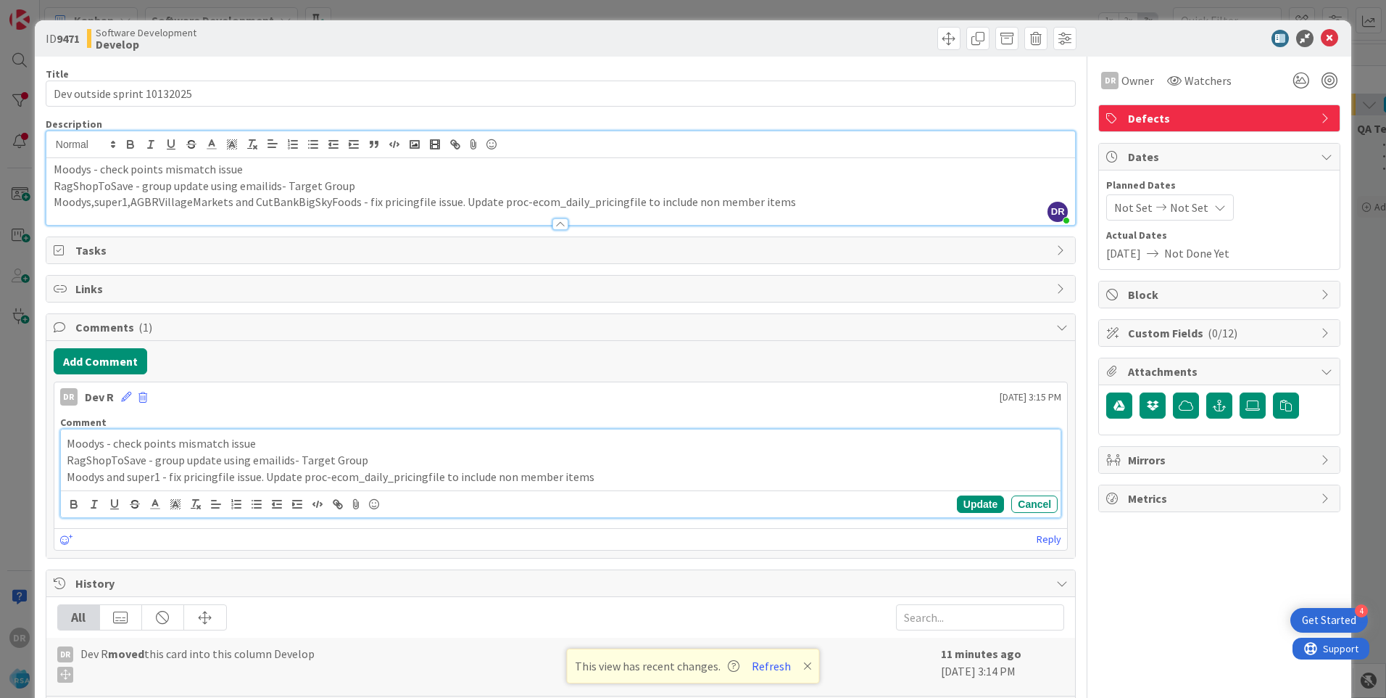
click at [265, 473] on p "Moodys and super1 - fix pricingfile issue. Update proc-ecom_daily_pricingfile t…" at bounding box center [561, 476] width 988 height 17
click at [957, 499] on button "Update" at bounding box center [980, 503] width 47 height 17
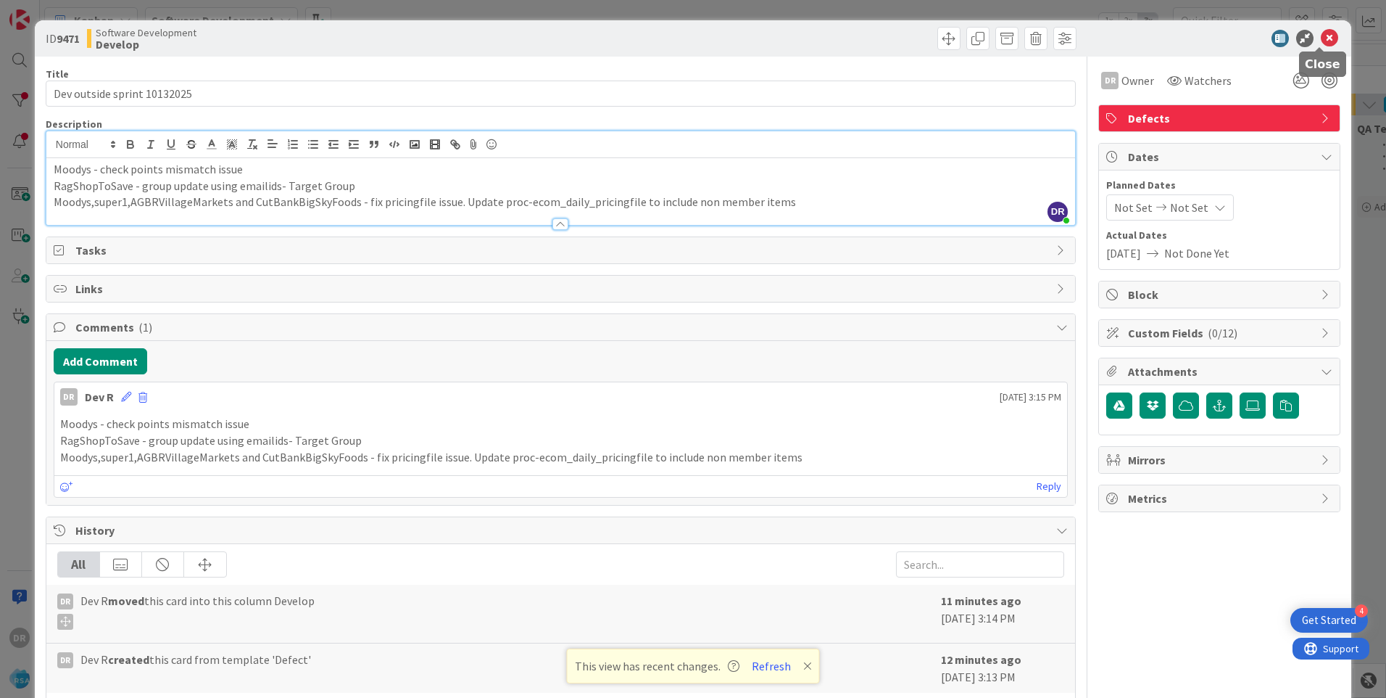
click at [1322, 36] on icon at bounding box center [1329, 38] width 17 height 17
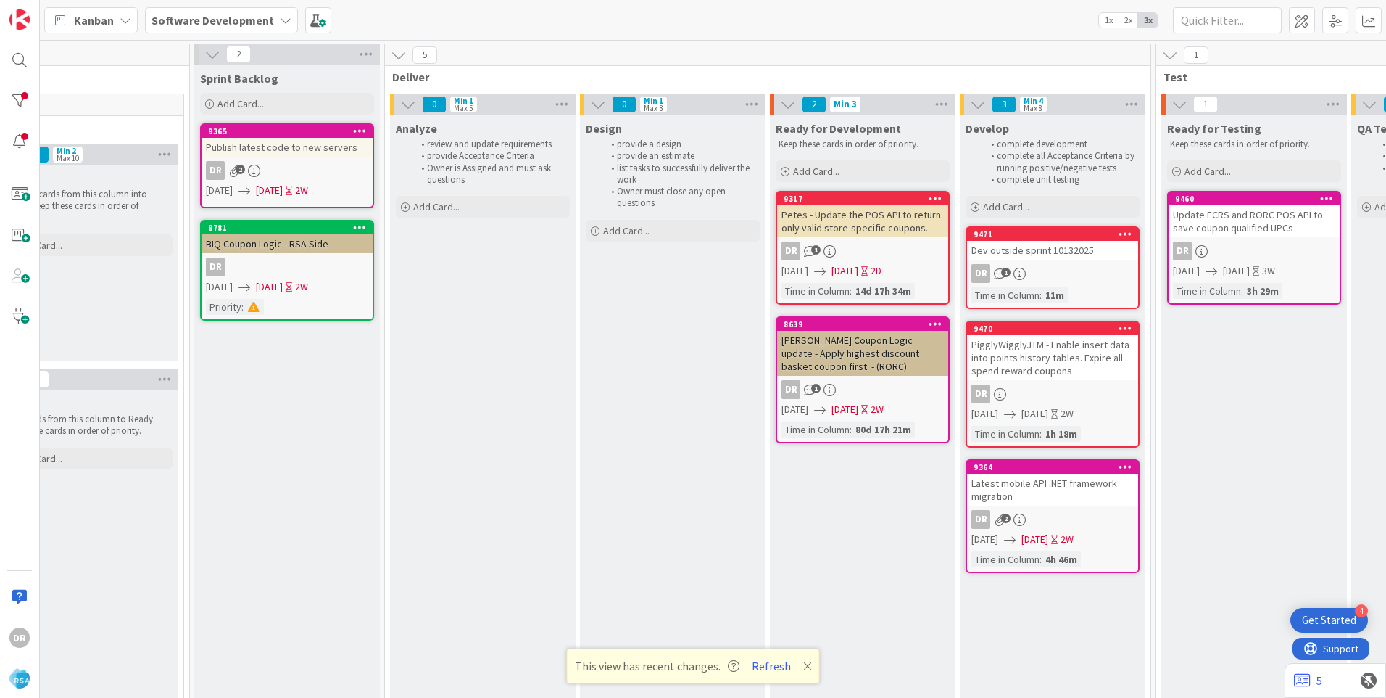
click at [1060, 368] on div "PigglyWigglyJTM - Enable insert data into points history tables. Expire all spe…" at bounding box center [1052, 357] width 171 height 45
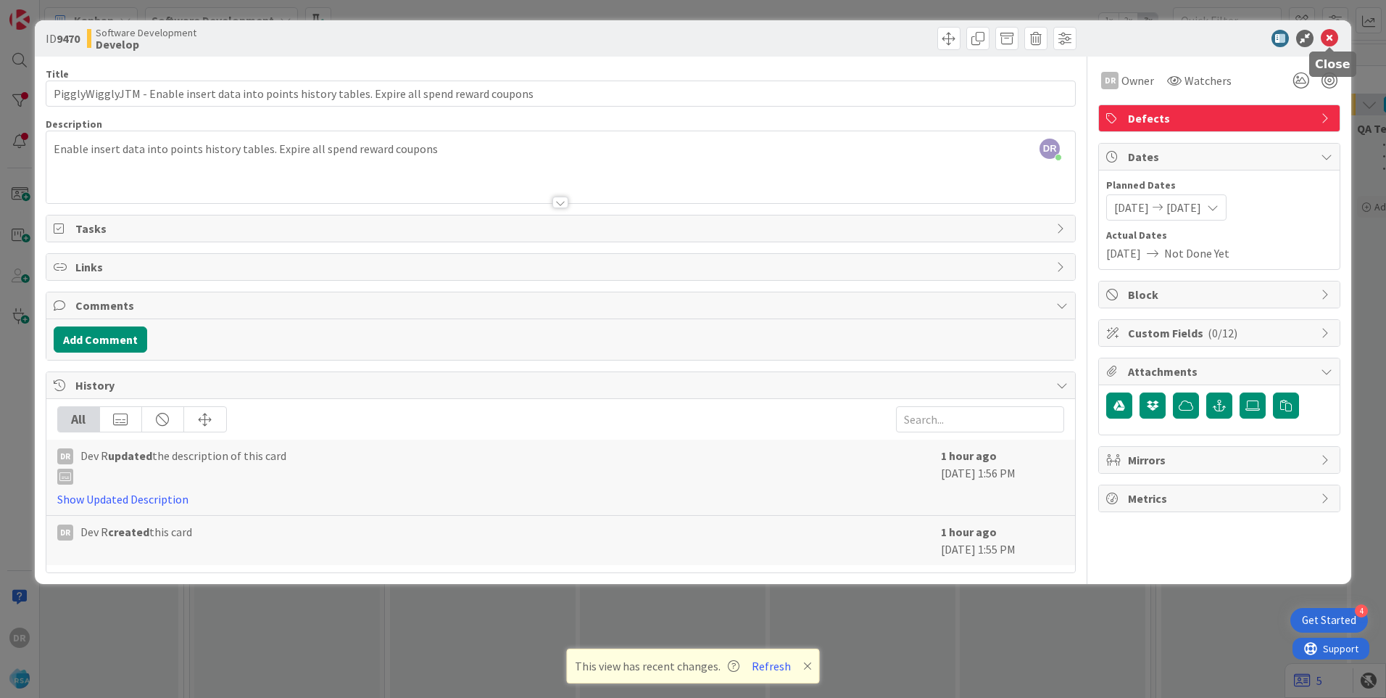
click at [1328, 38] on icon at bounding box center [1329, 38] width 17 height 17
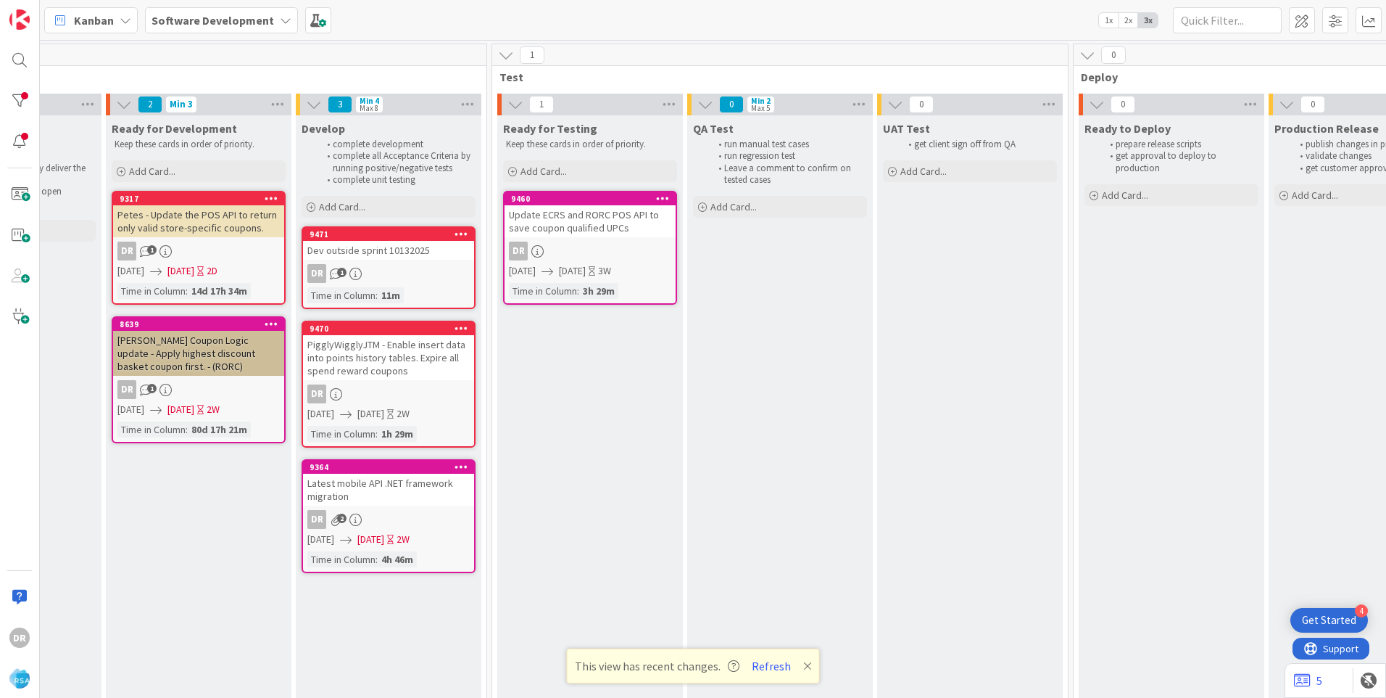
scroll to position [0, 2438]
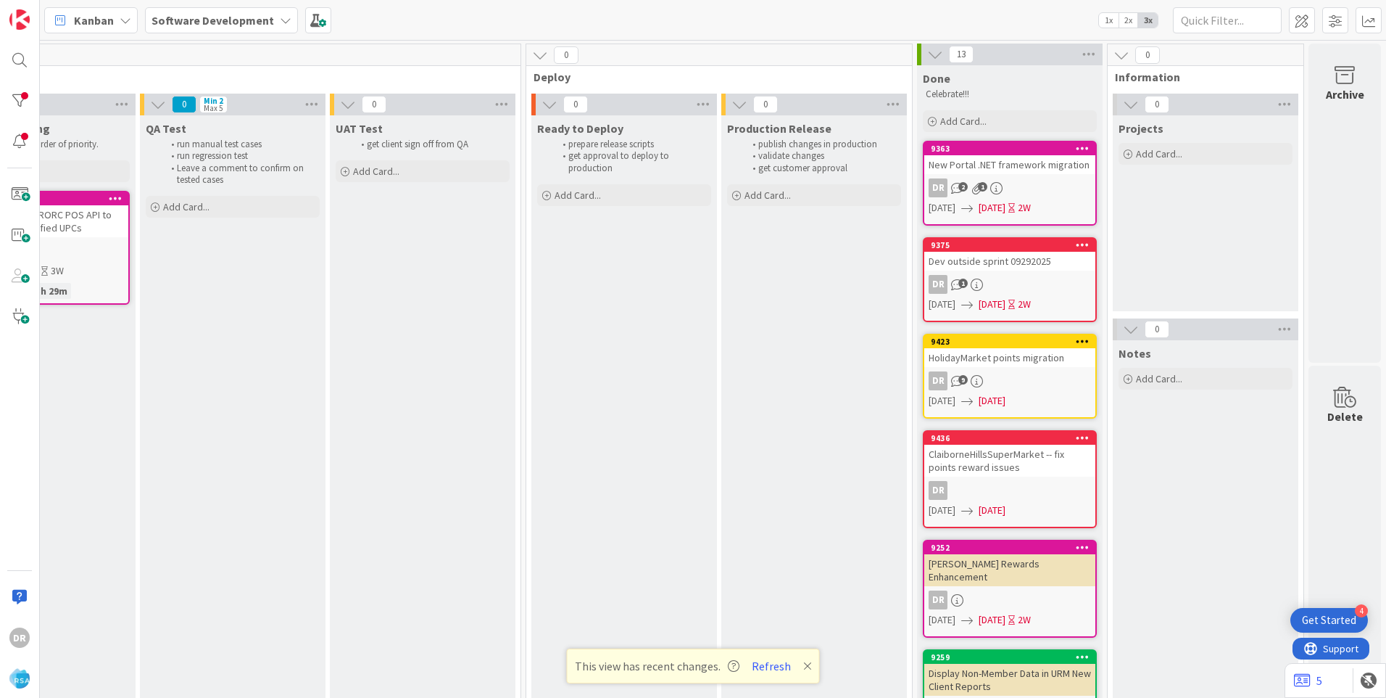
click at [1008, 451] on div "ClaiborneHillsSuperMarket -- fix points reward issues" at bounding box center [1009, 460] width 171 height 32
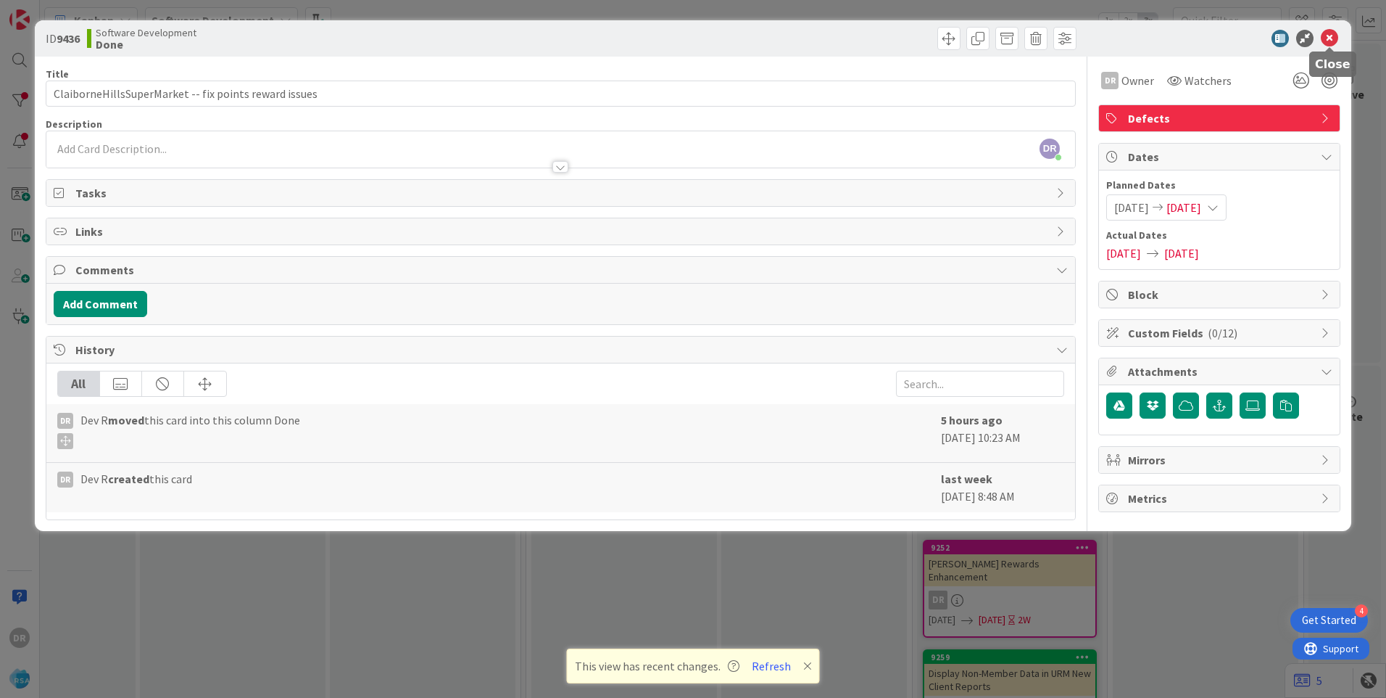
click at [1325, 37] on icon at bounding box center [1329, 38] width 17 height 17
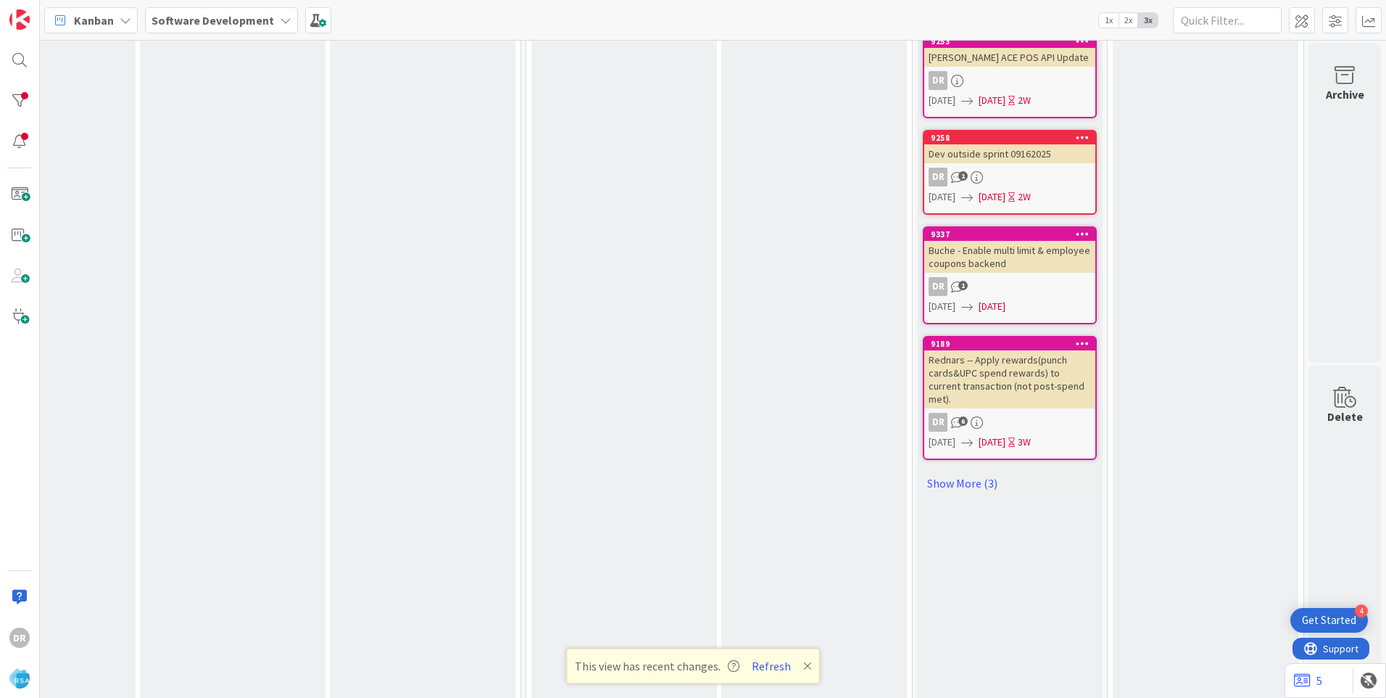
scroll to position [798, 2438]
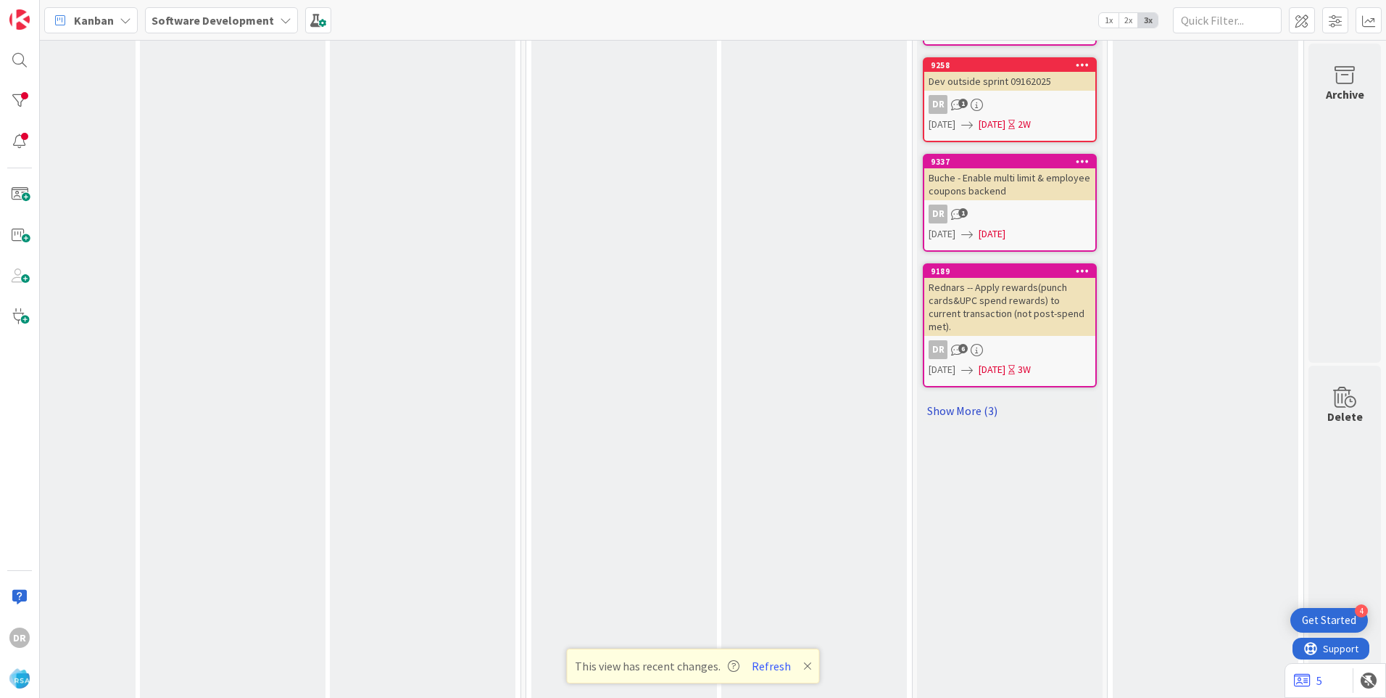
click at [974, 399] on link "Show More (3)" at bounding box center [1010, 410] width 174 height 23
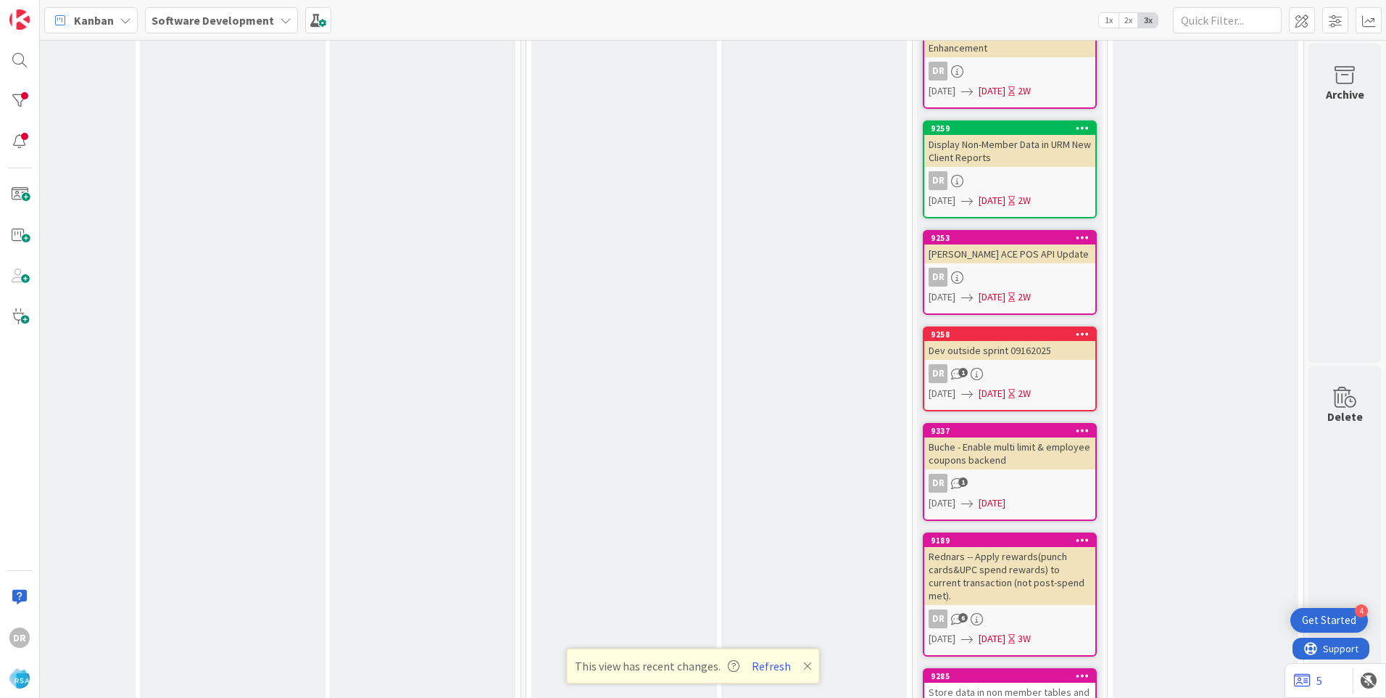
scroll to position [0, 2438]
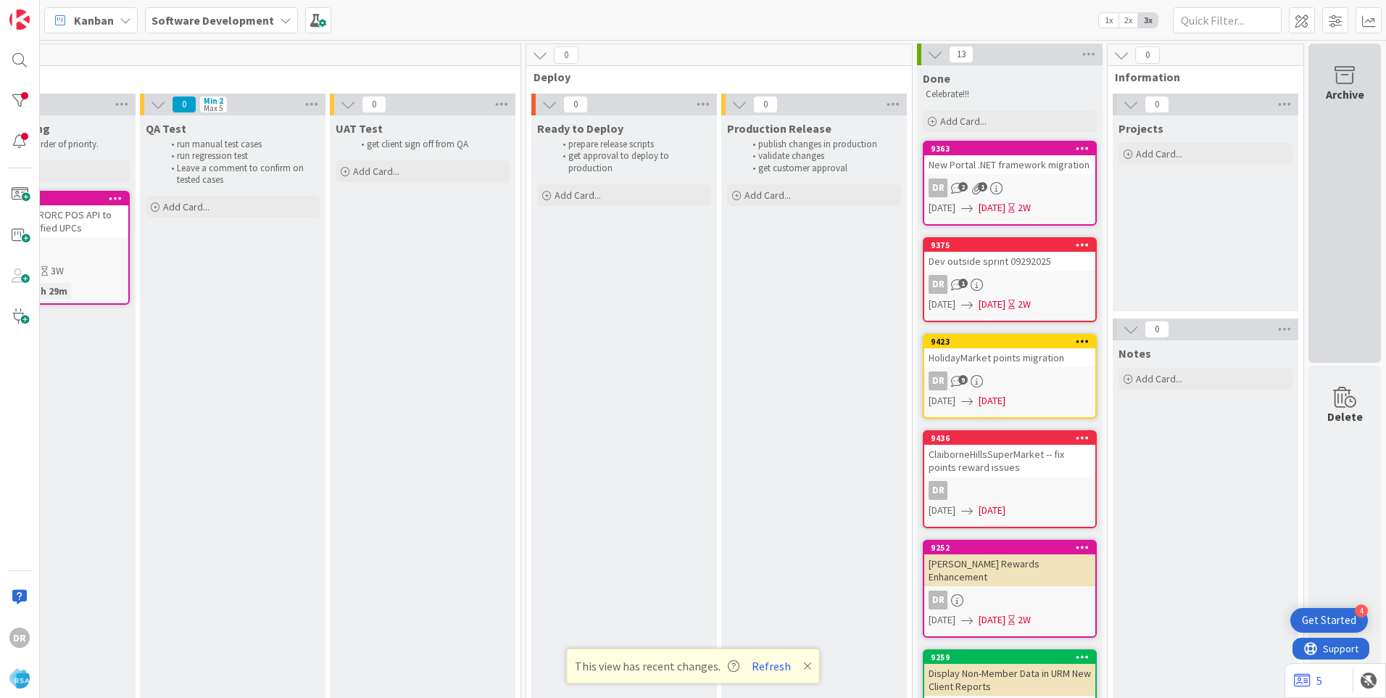
click at [1340, 87] on div "Archive" at bounding box center [1345, 94] width 38 height 17
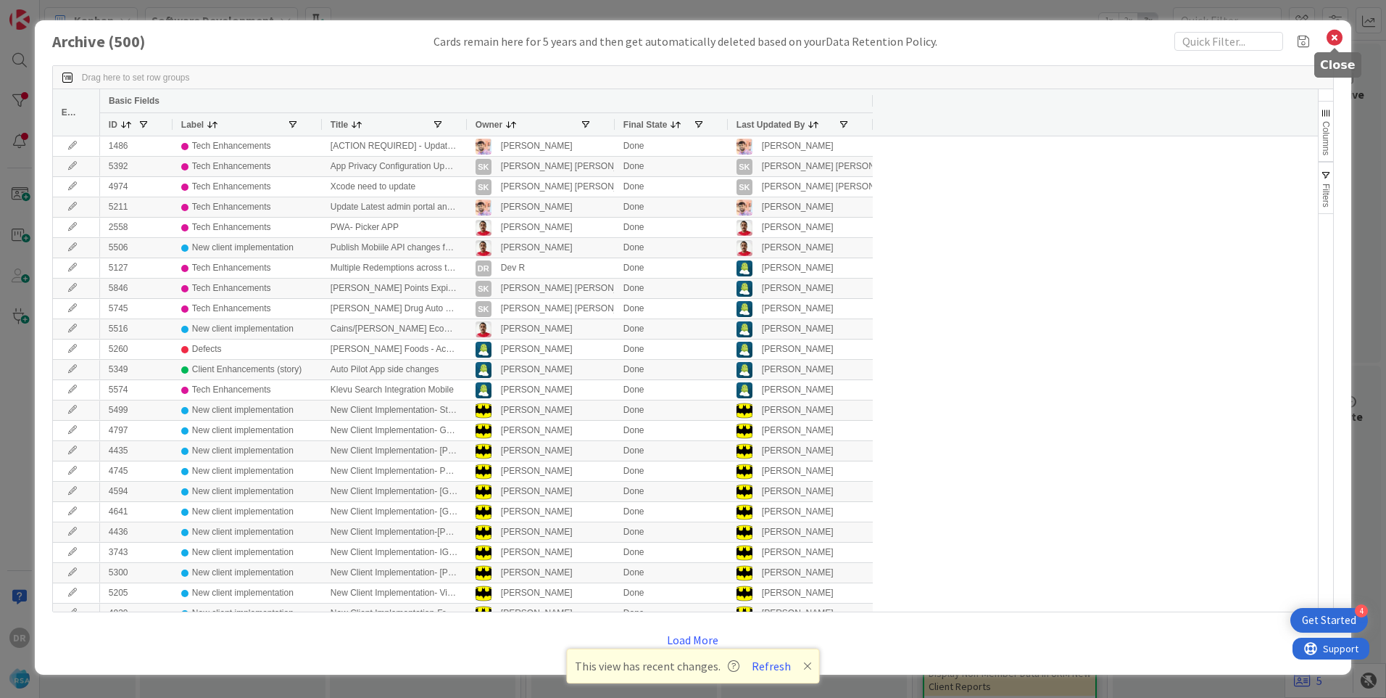
click at [1336, 36] on icon at bounding box center [1334, 38] width 19 height 20
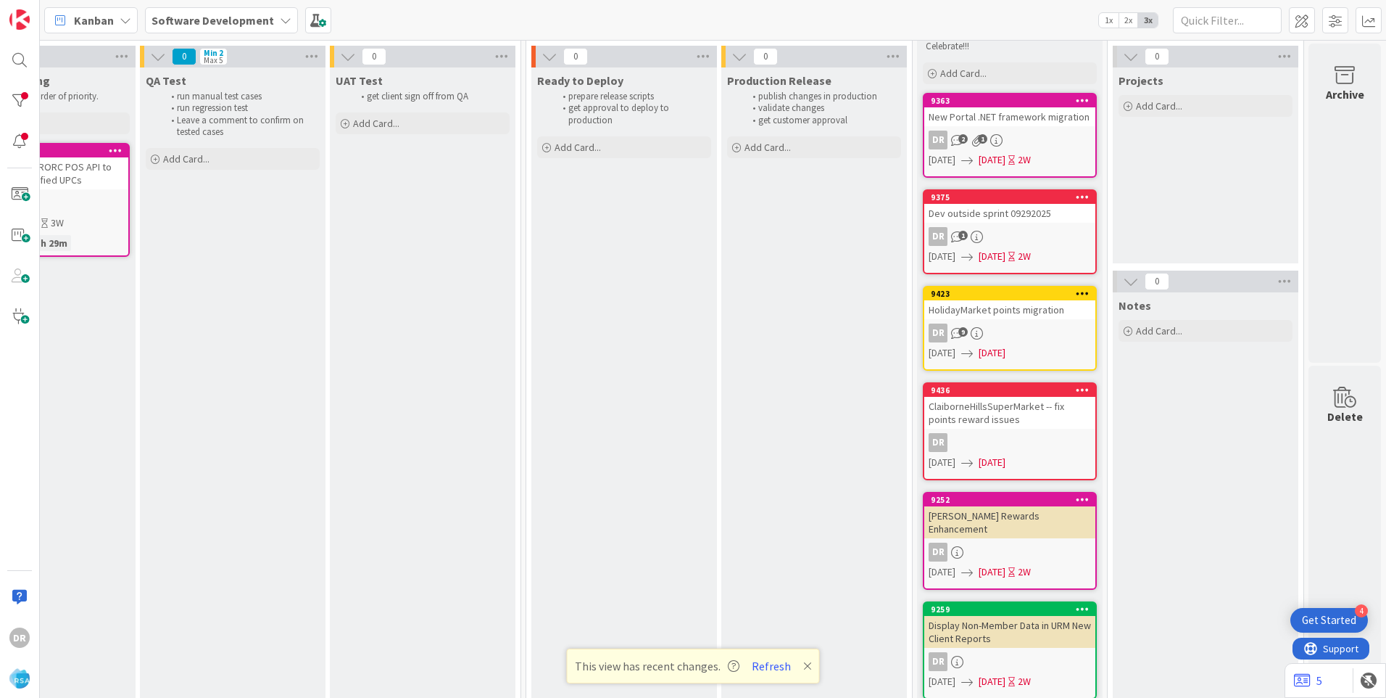
scroll to position [41, 2438]
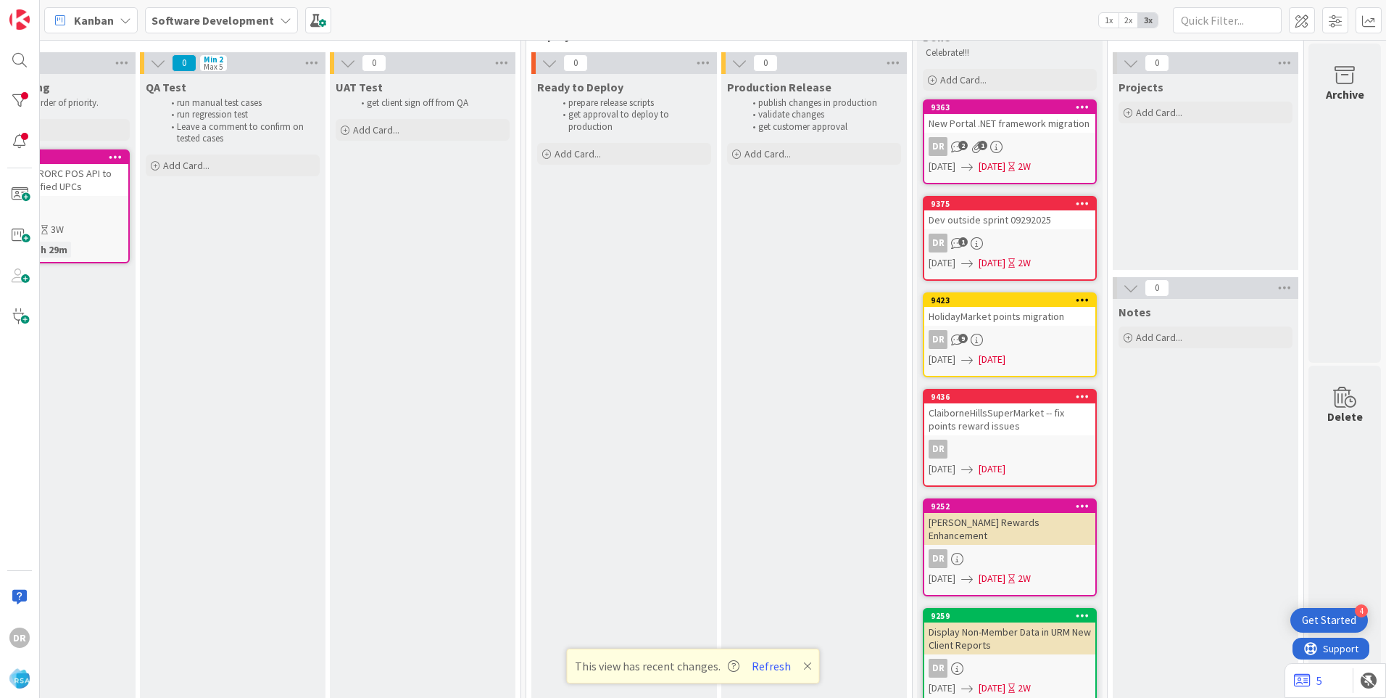
click at [1012, 218] on div "Dev outside sprint 09292025" at bounding box center [1009, 219] width 171 height 19
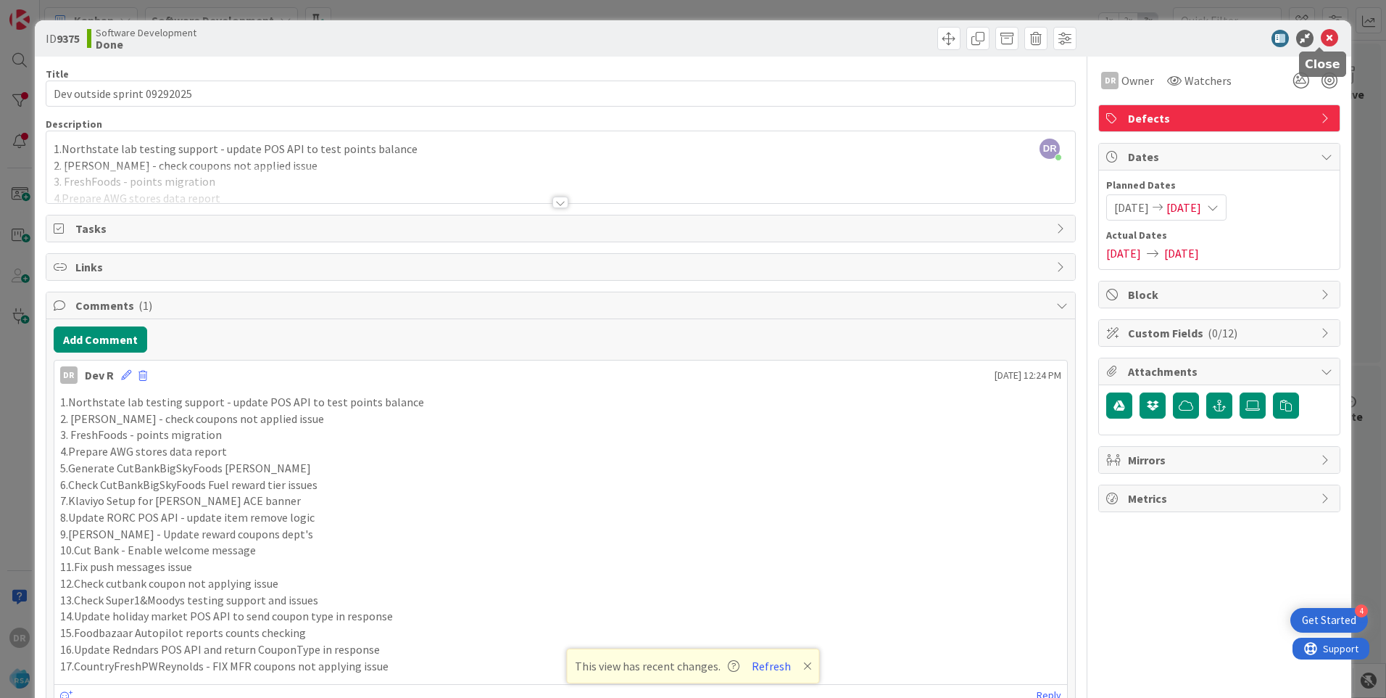
click at [1324, 40] on icon at bounding box center [1329, 38] width 17 height 17
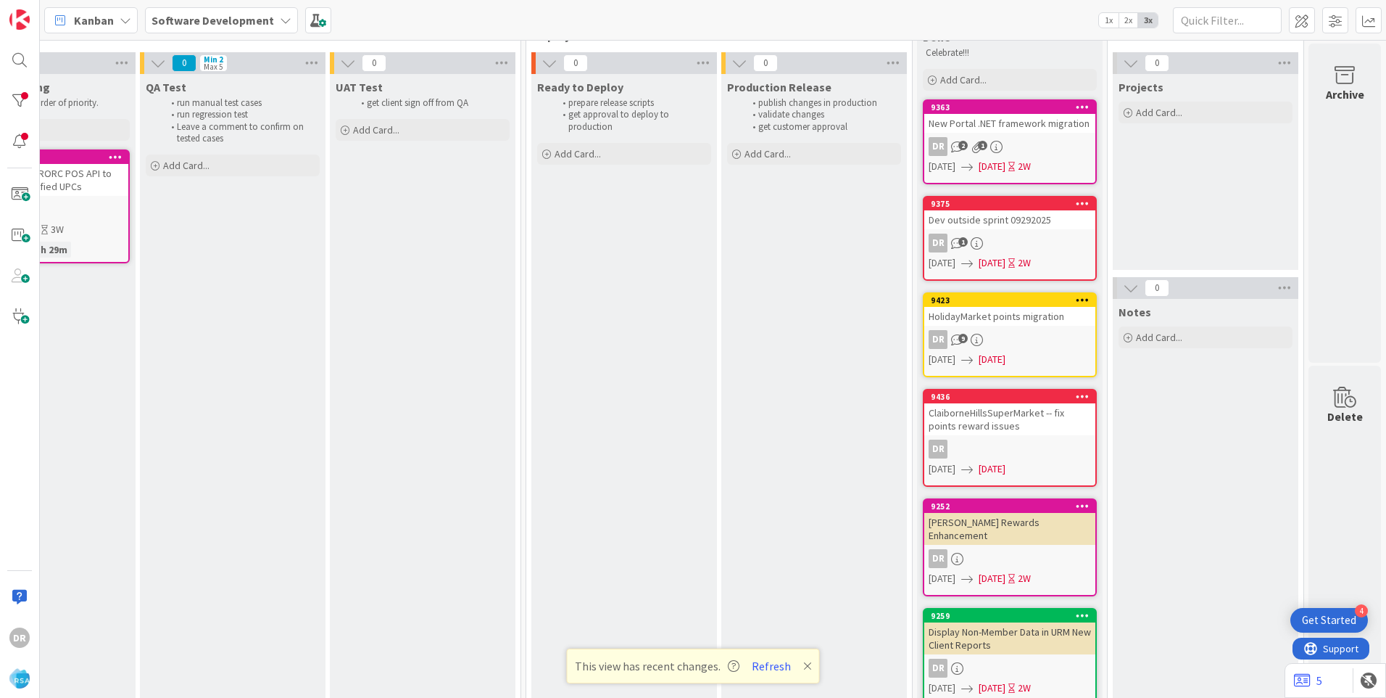
click at [1027, 425] on div "ClaiborneHillsSuperMarket -- fix points reward issues" at bounding box center [1009, 419] width 171 height 32
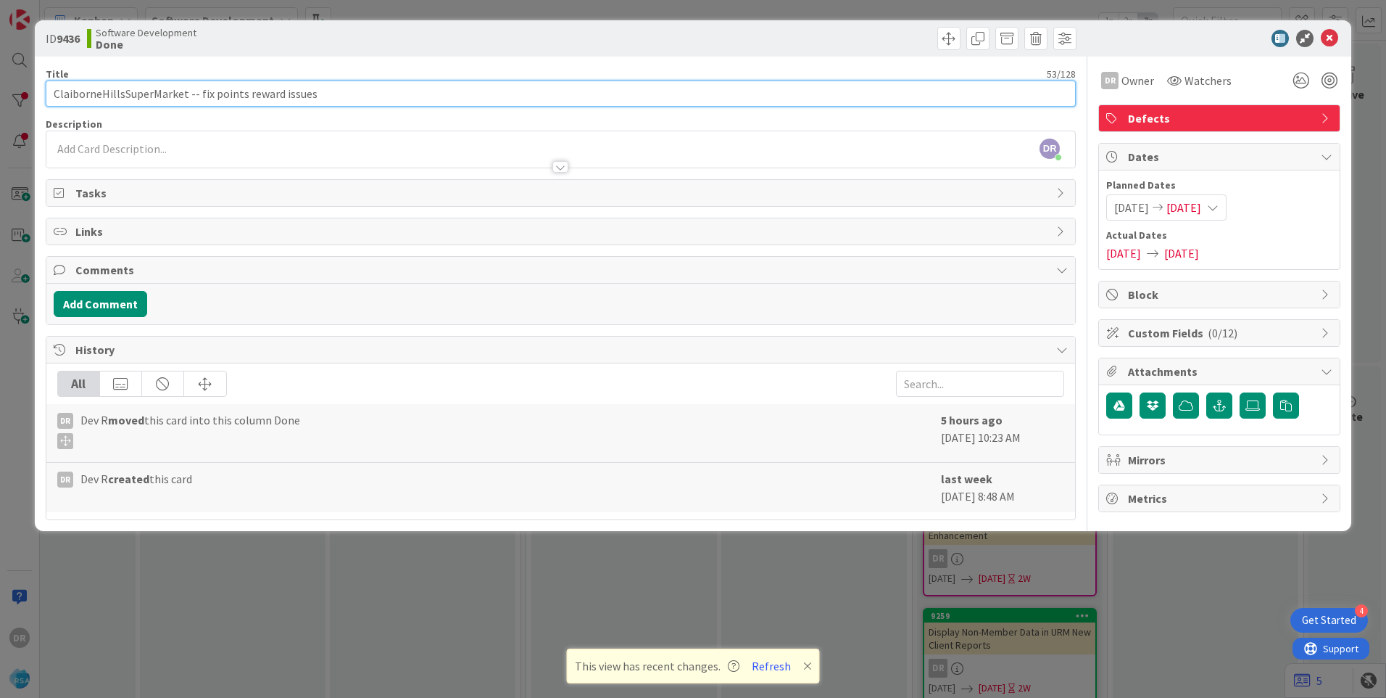
drag, startPoint x: 184, startPoint y: 94, endPoint x: 27, endPoint y: 98, distance: 157.4
click at [27, 98] on div "ID 9436 Software Development Done Title 53 / 128 [GEOGRAPHIC_DATA] -- fix point…" at bounding box center [693, 349] width 1386 height 698
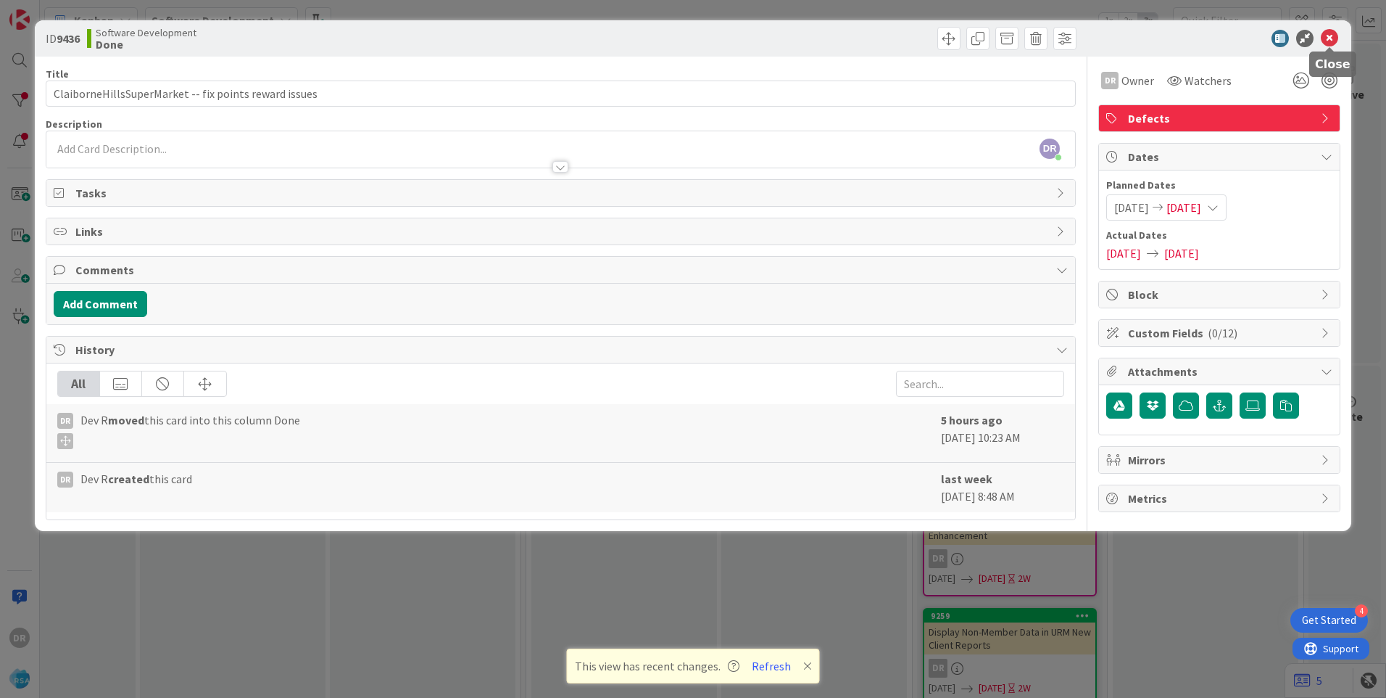
click at [1328, 37] on icon at bounding box center [1329, 38] width 17 height 17
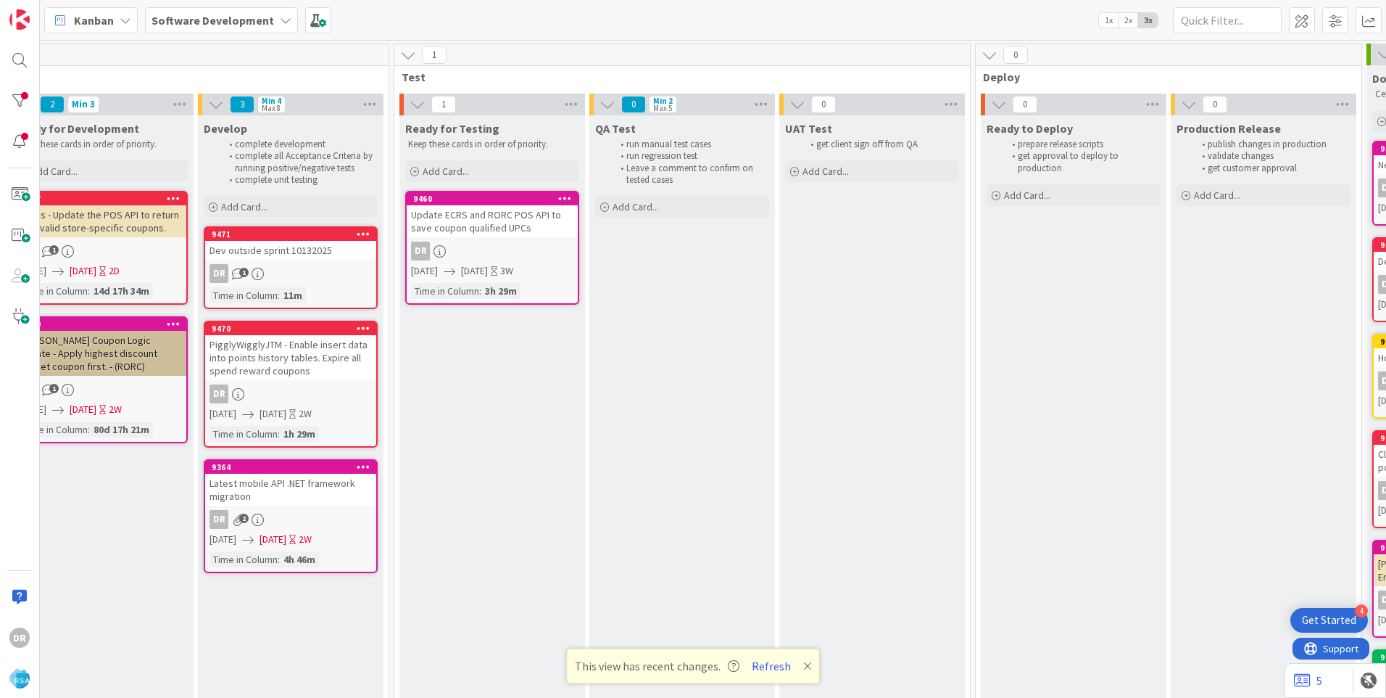
scroll to position [0, 1971]
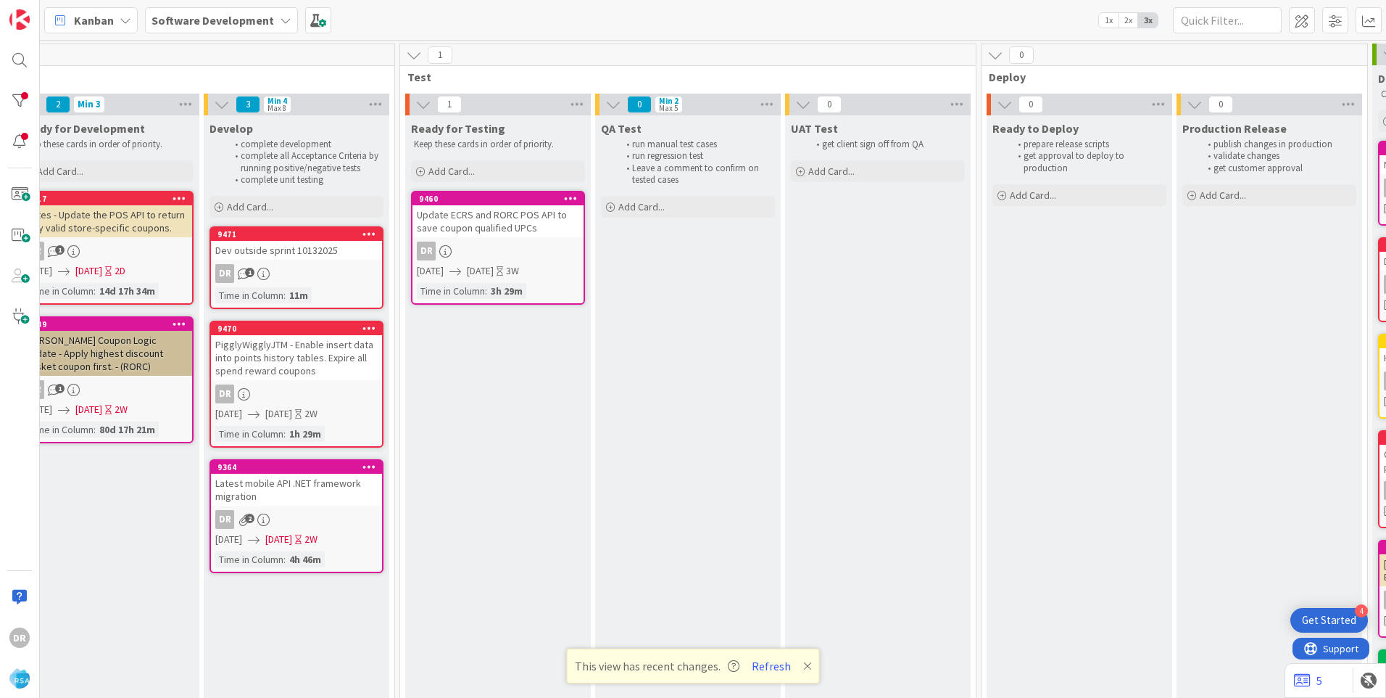
click at [313, 246] on div "Dev outside sprint 10132025" at bounding box center [296, 250] width 171 height 19
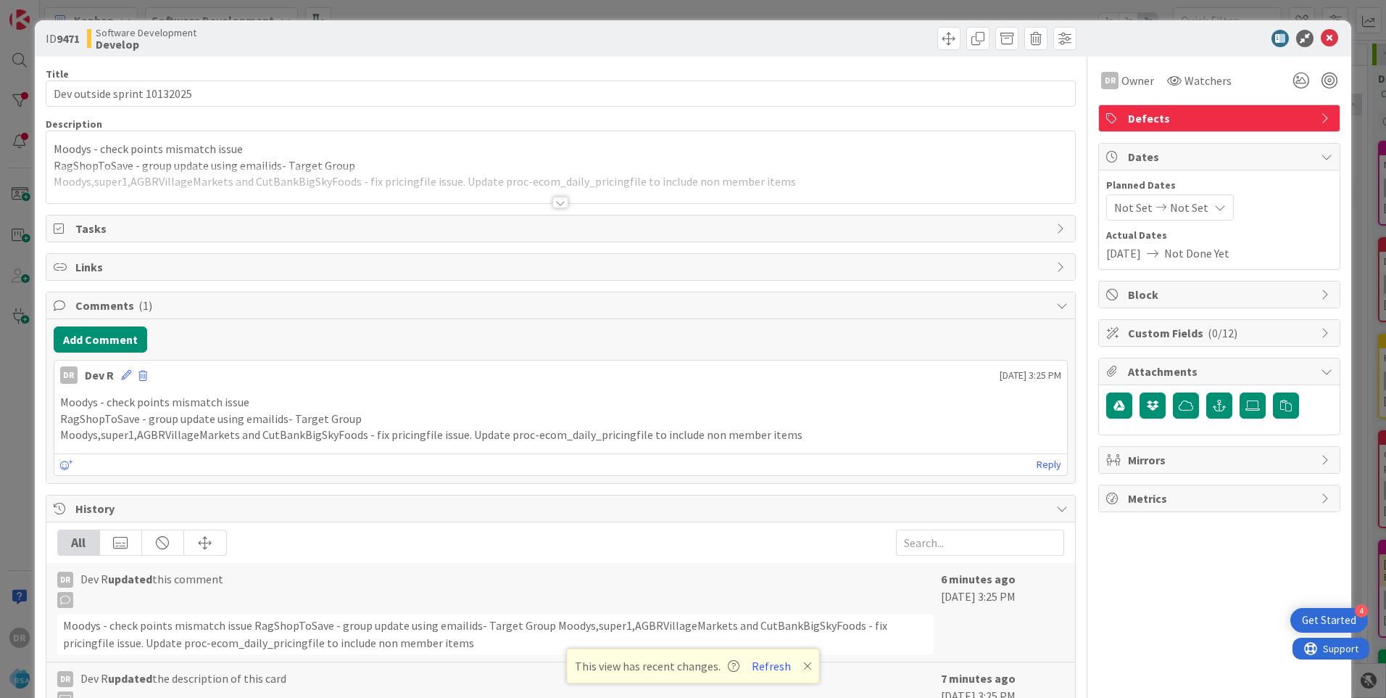
click at [803, 182] on div at bounding box center [560, 184] width 1029 height 37
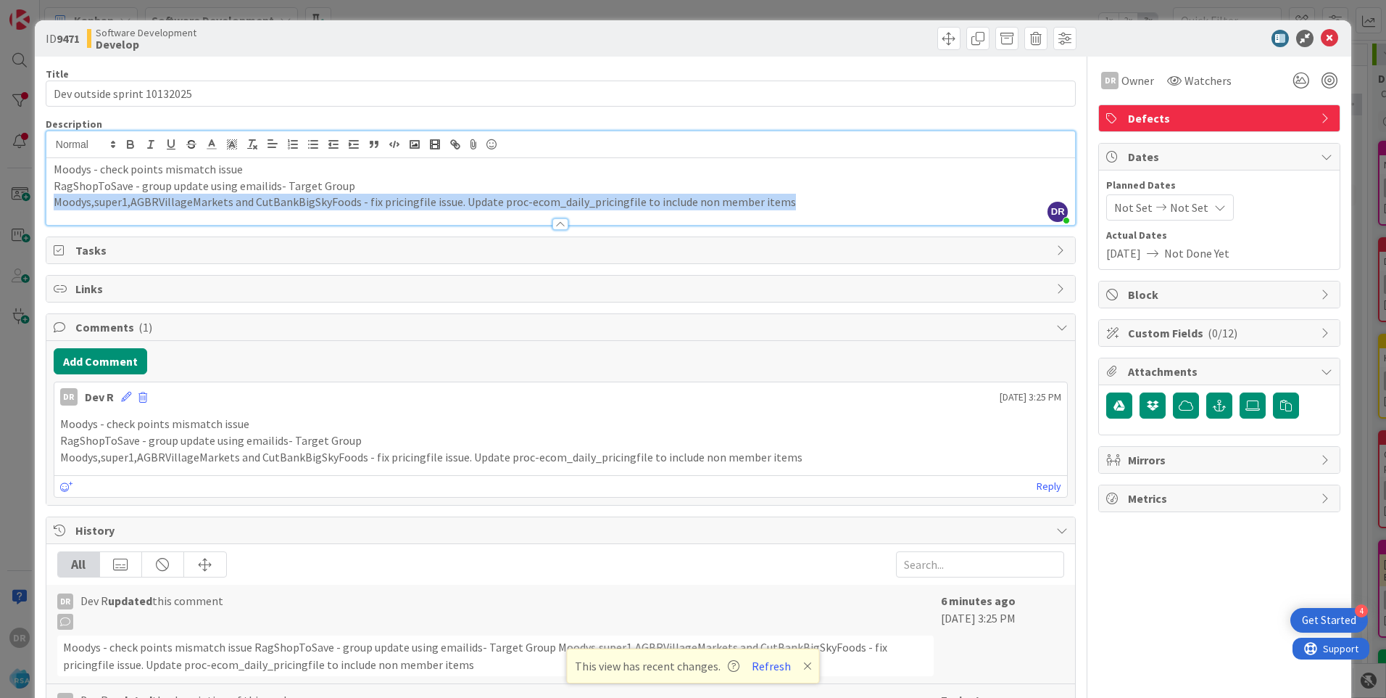
drag, startPoint x: 810, startPoint y: 202, endPoint x: 51, endPoint y: 205, distance: 758.4
click at [51, 205] on div "Moodys - check points mismatch issue RagShopToSave - group update using emailid…" at bounding box center [560, 191] width 1029 height 67
copy p "Moodys,super1,AGBRVillageMarkets and CutBankBigSkyFoods - fix pricingfile issue…"
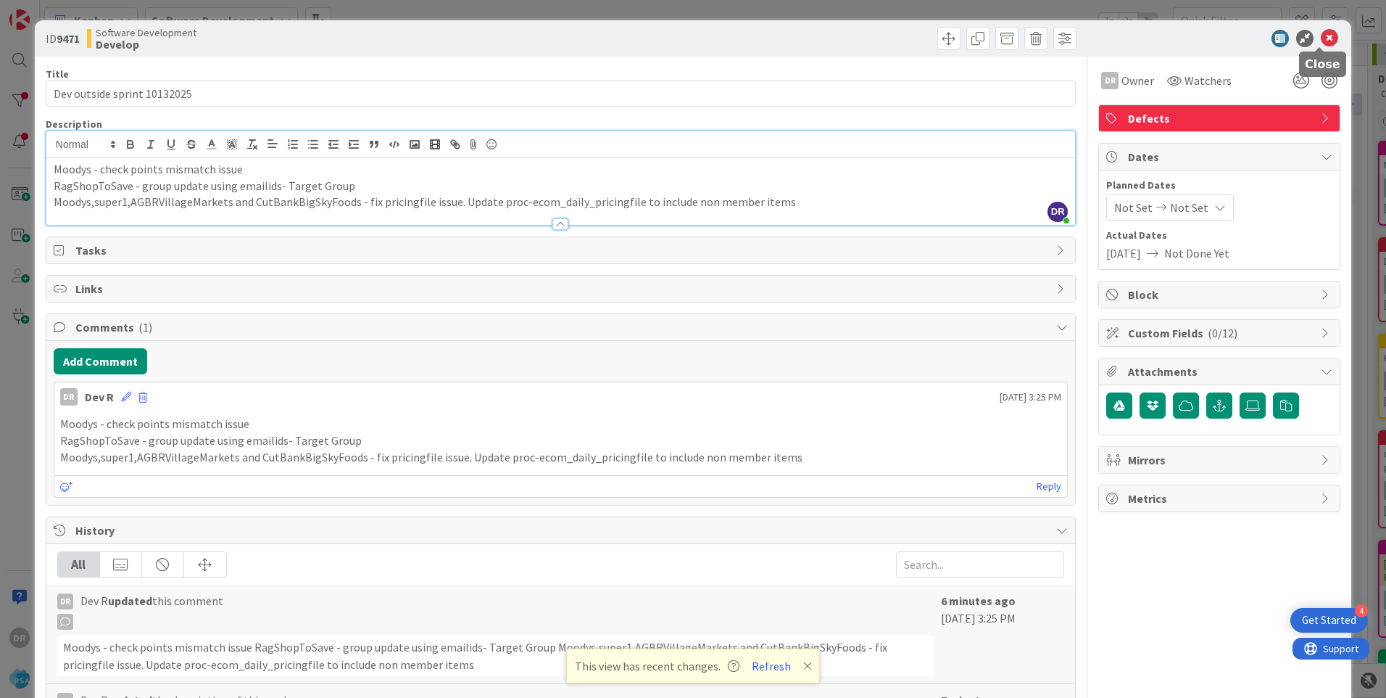
click at [1324, 37] on icon at bounding box center [1329, 38] width 17 height 17
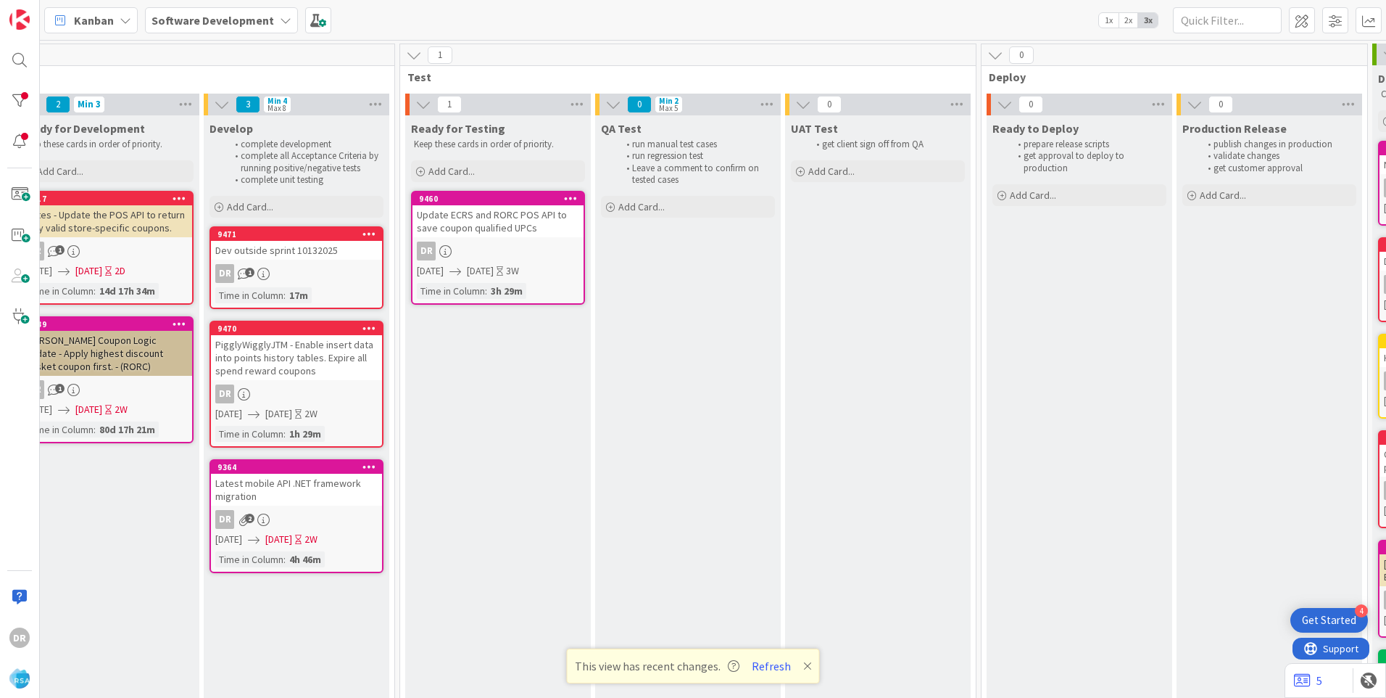
click at [286, 359] on div "PigglyWigglyJTM - Enable insert data into points history tables. Expire all spe…" at bounding box center [296, 357] width 171 height 45
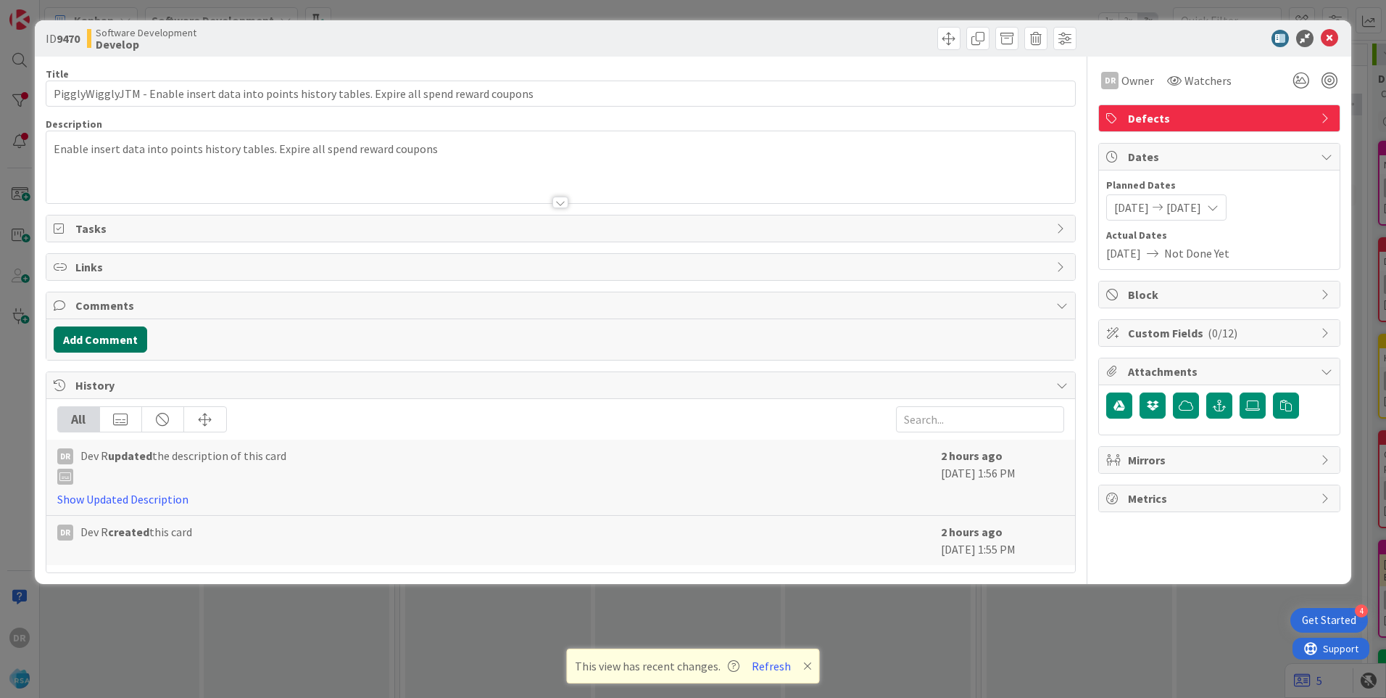
click at [106, 336] on button "Add Comment" at bounding box center [101, 339] width 94 height 26
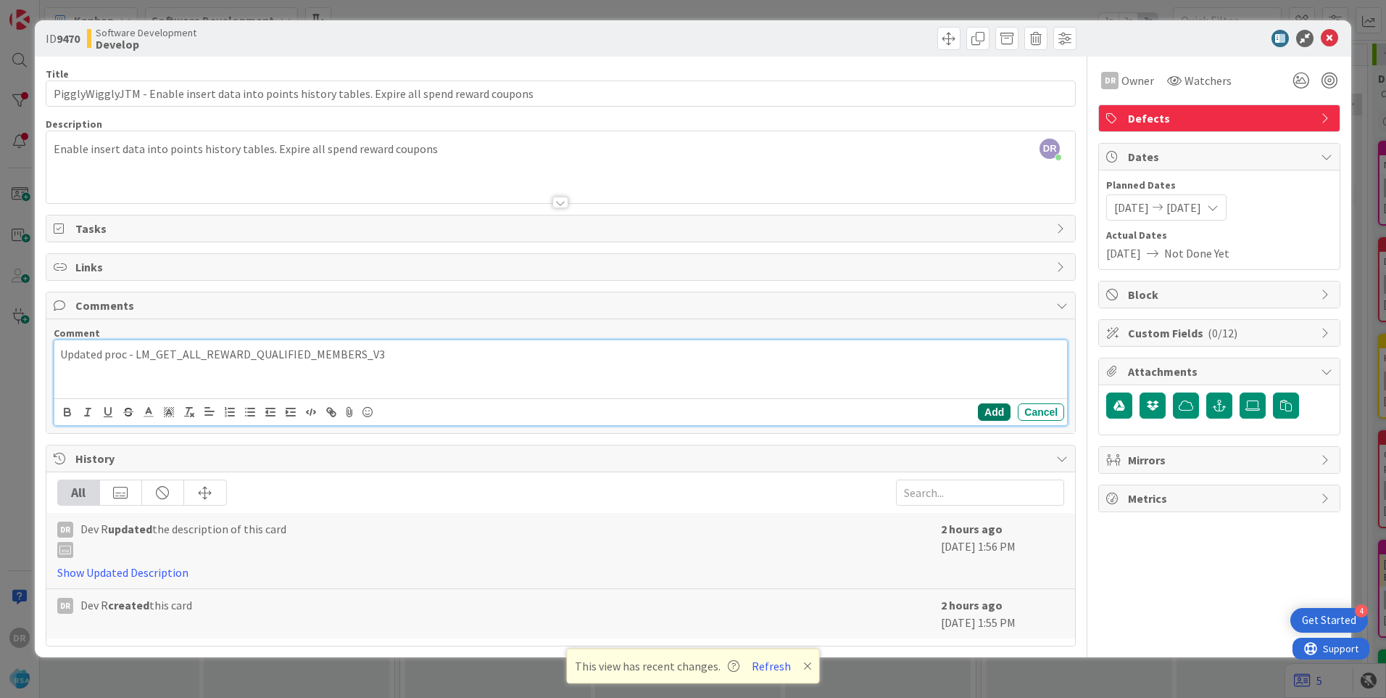
click at [998, 412] on button "Add" at bounding box center [994, 411] width 33 height 17
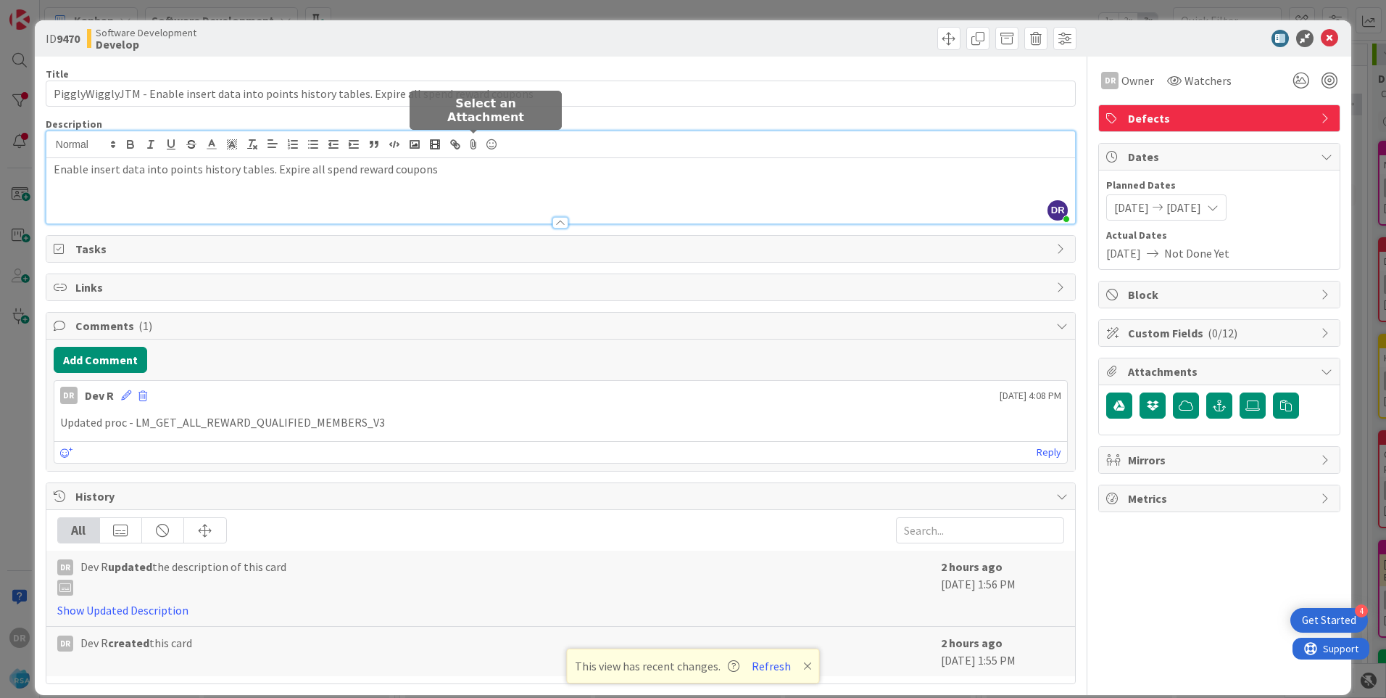
click at [465, 152] on div "DR [PERSON_NAME] just joined Enable insert data into points history tables. Exp…" at bounding box center [560, 177] width 1029 height 92
copy div "Enable insert data into points history tables. Expire all spend reward coupons …"
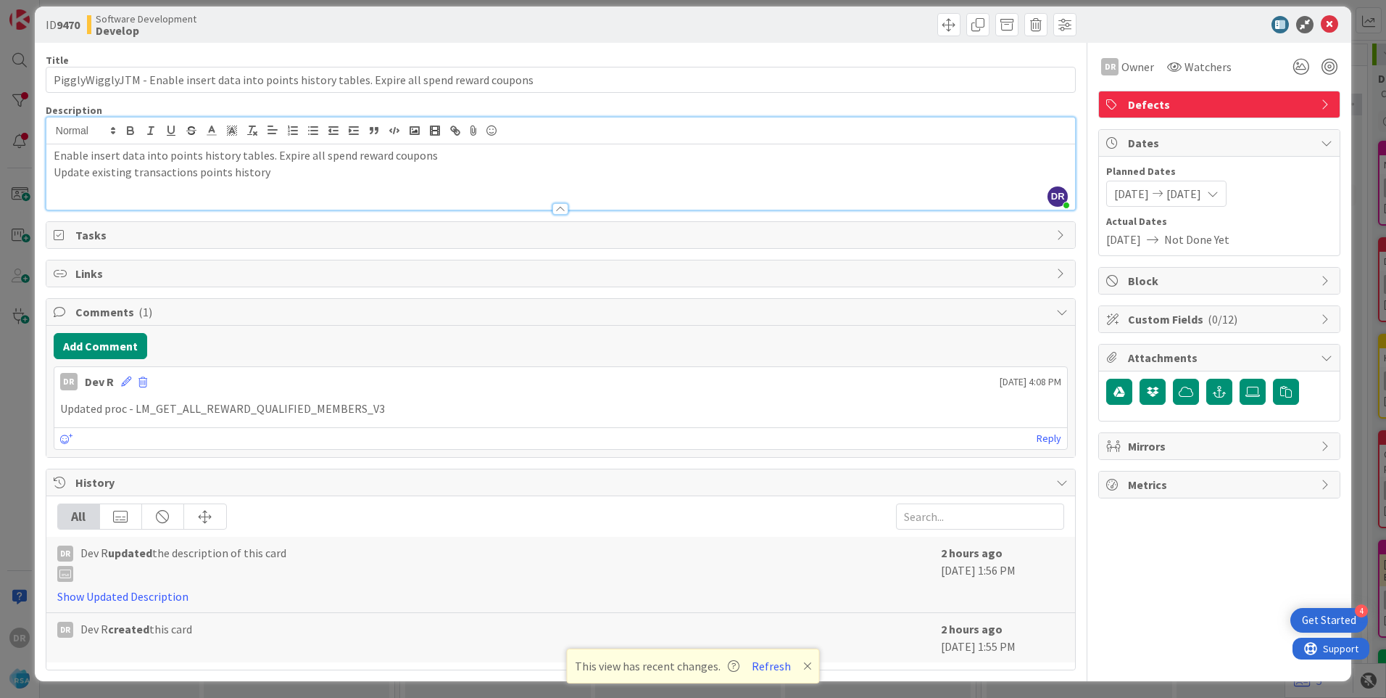
scroll to position [17, 0]
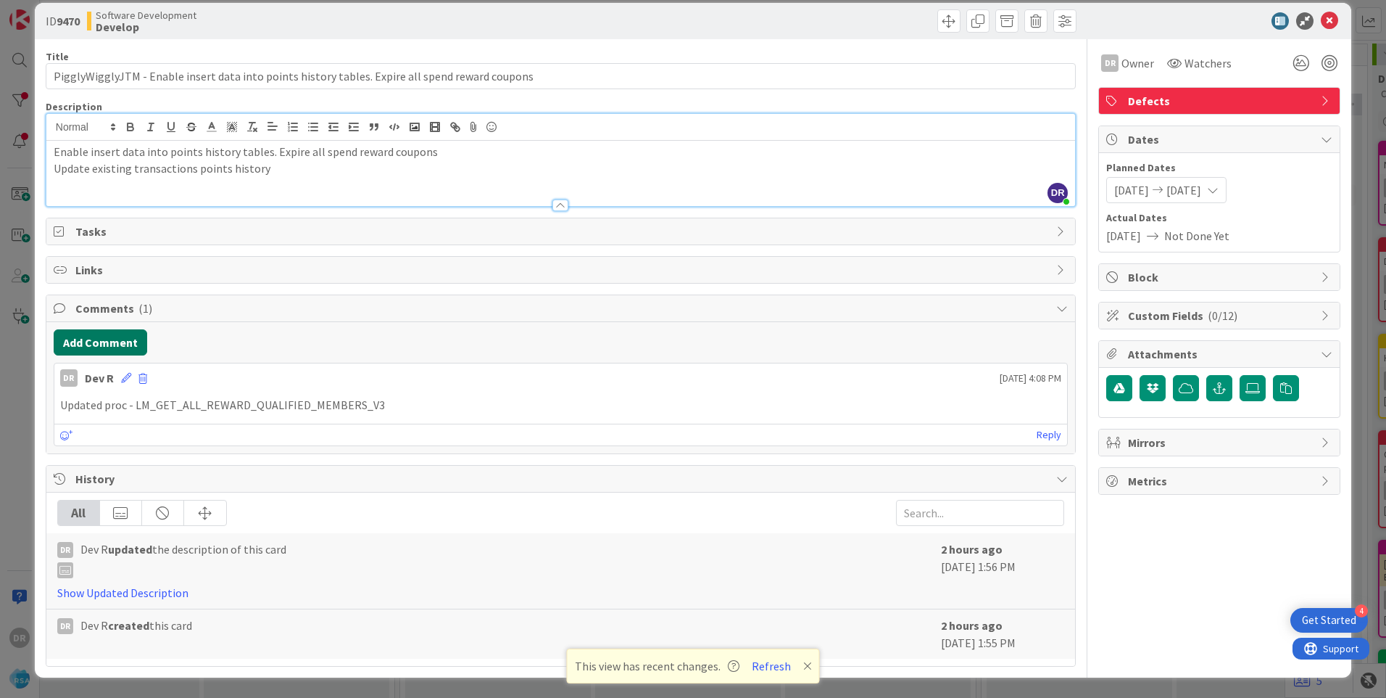
click at [123, 342] on button "Add Comment" at bounding box center [101, 342] width 94 height 26
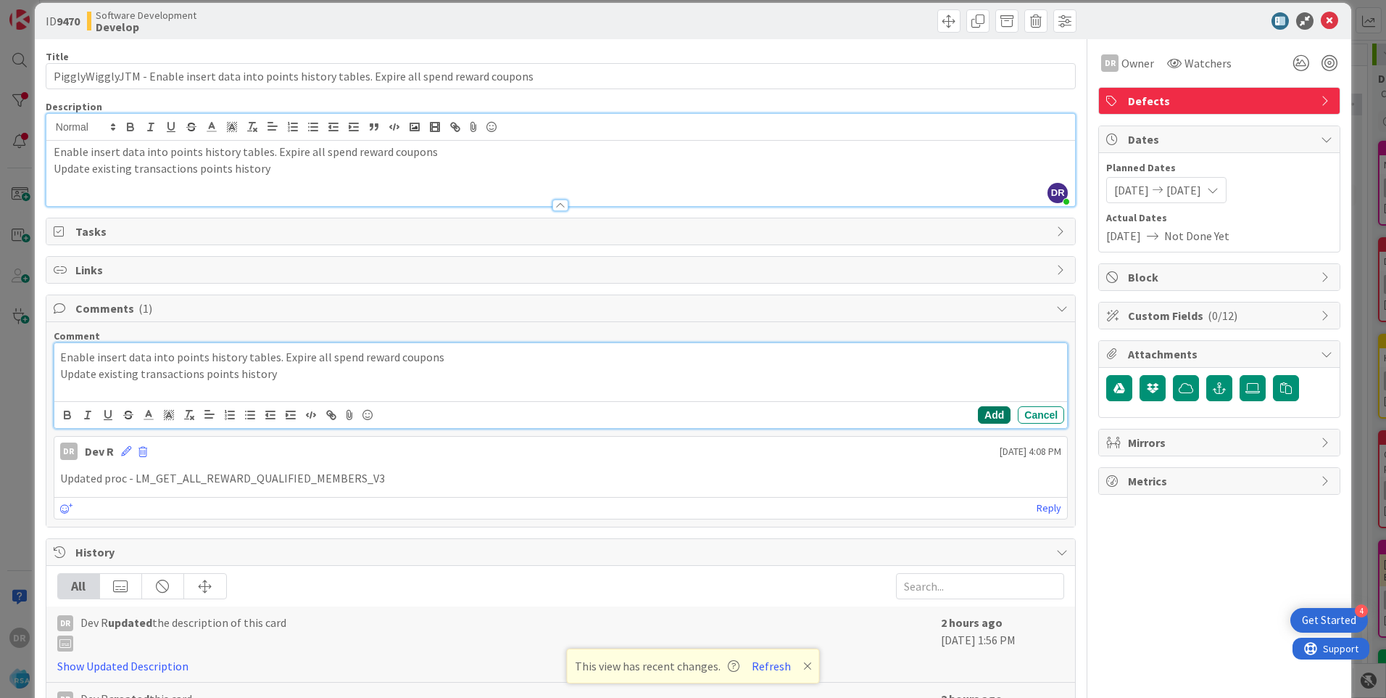
click at [980, 421] on button "Add" at bounding box center [994, 414] width 33 height 17
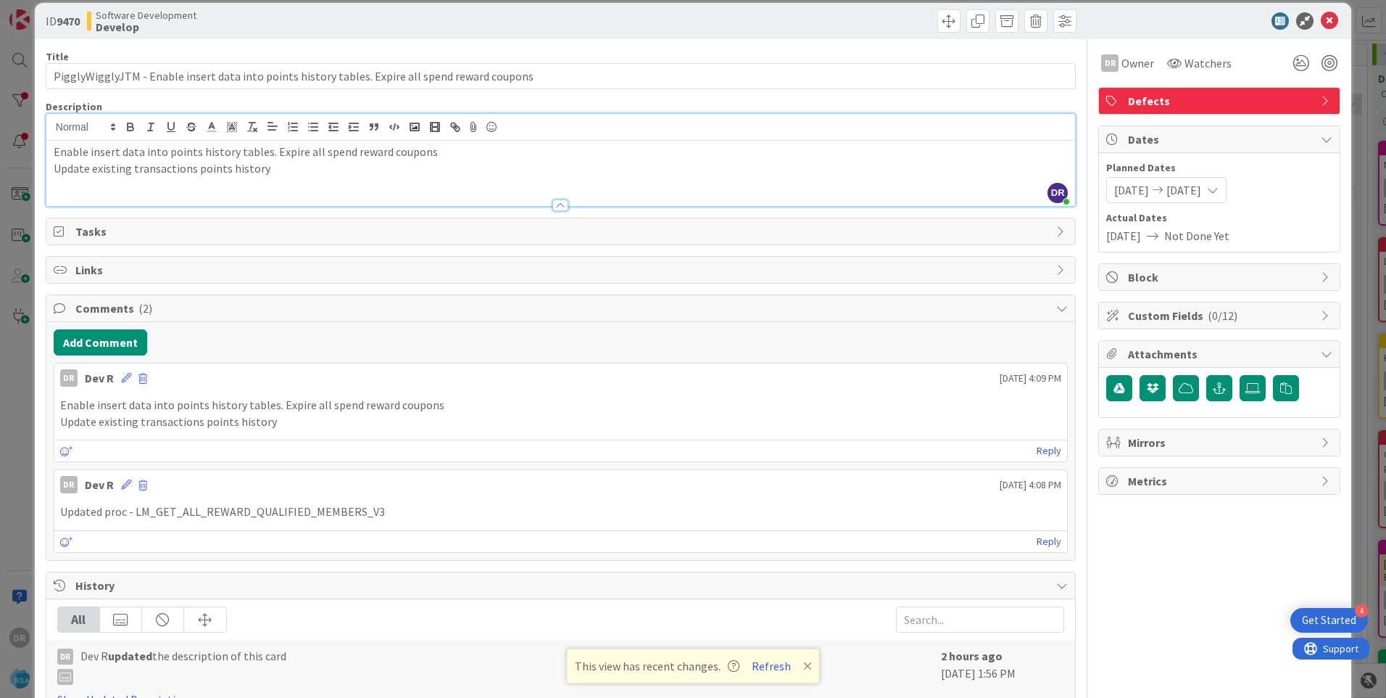
scroll to position [0, 0]
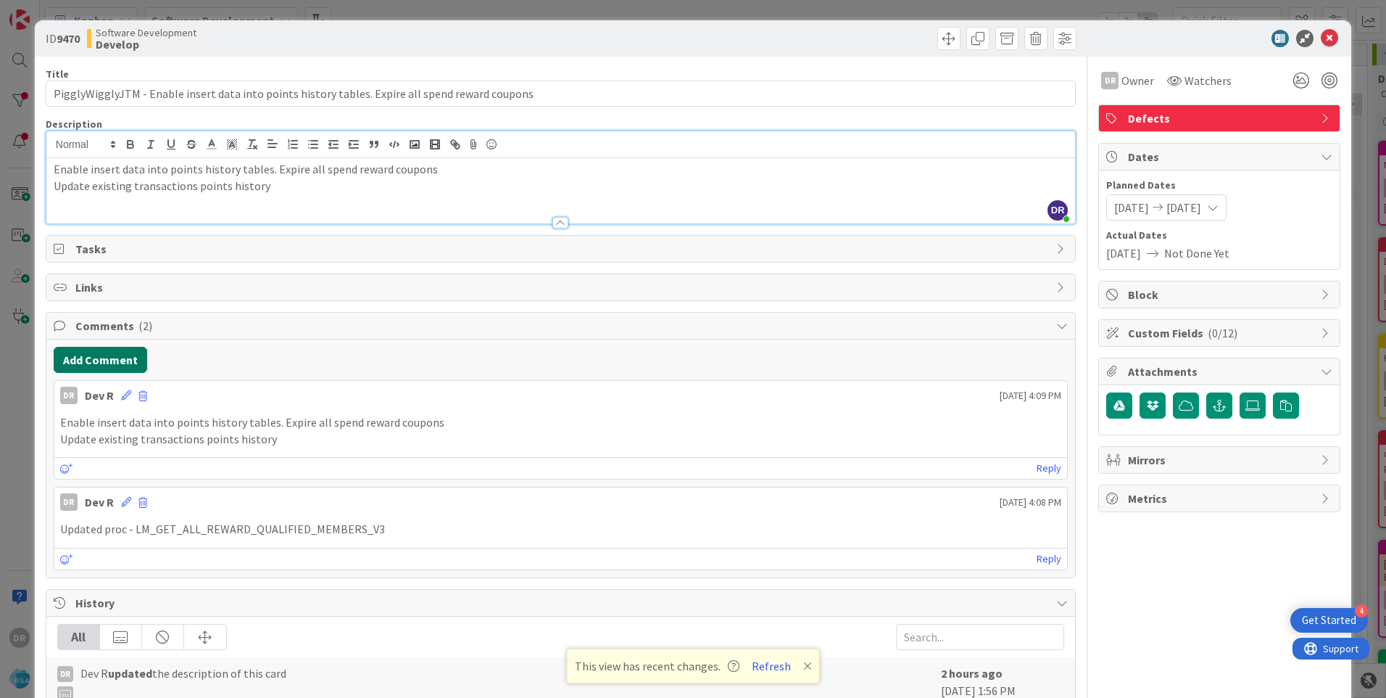
click at [115, 363] on button "Add Comment" at bounding box center [101, 360] width 94 height 26
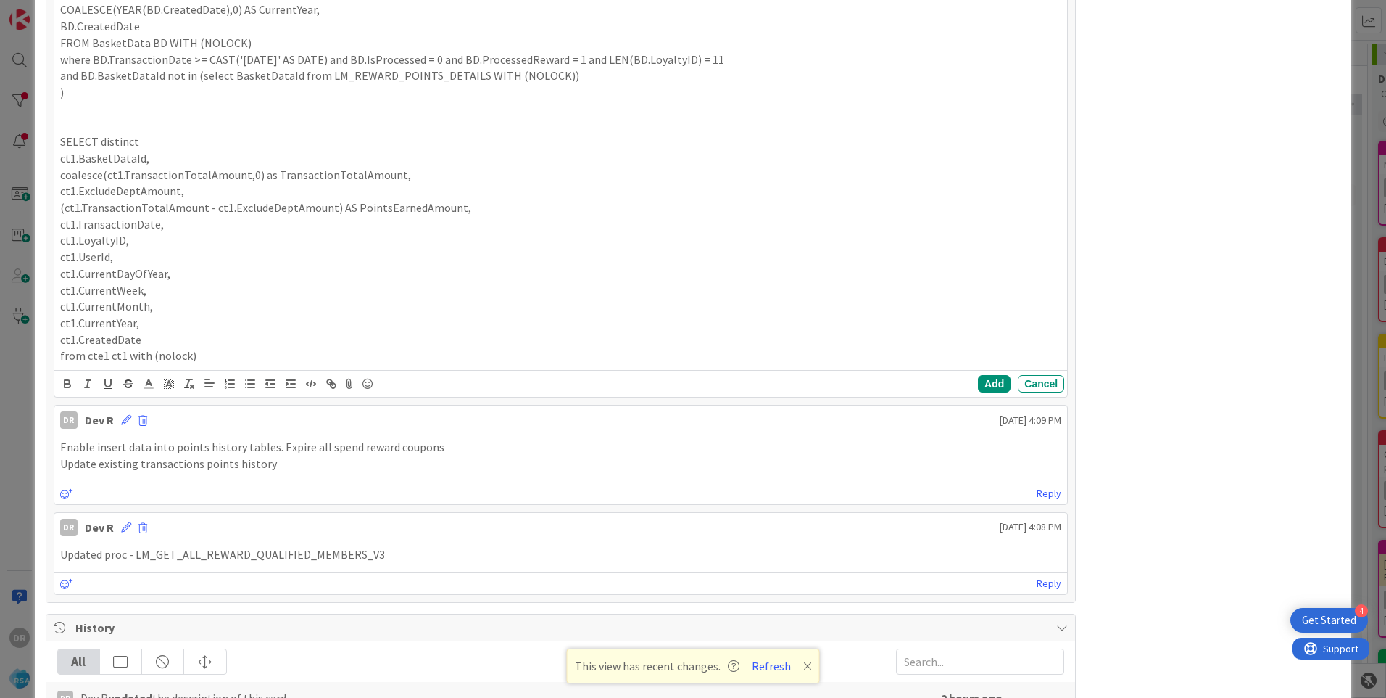
scroll to position [727, 0]
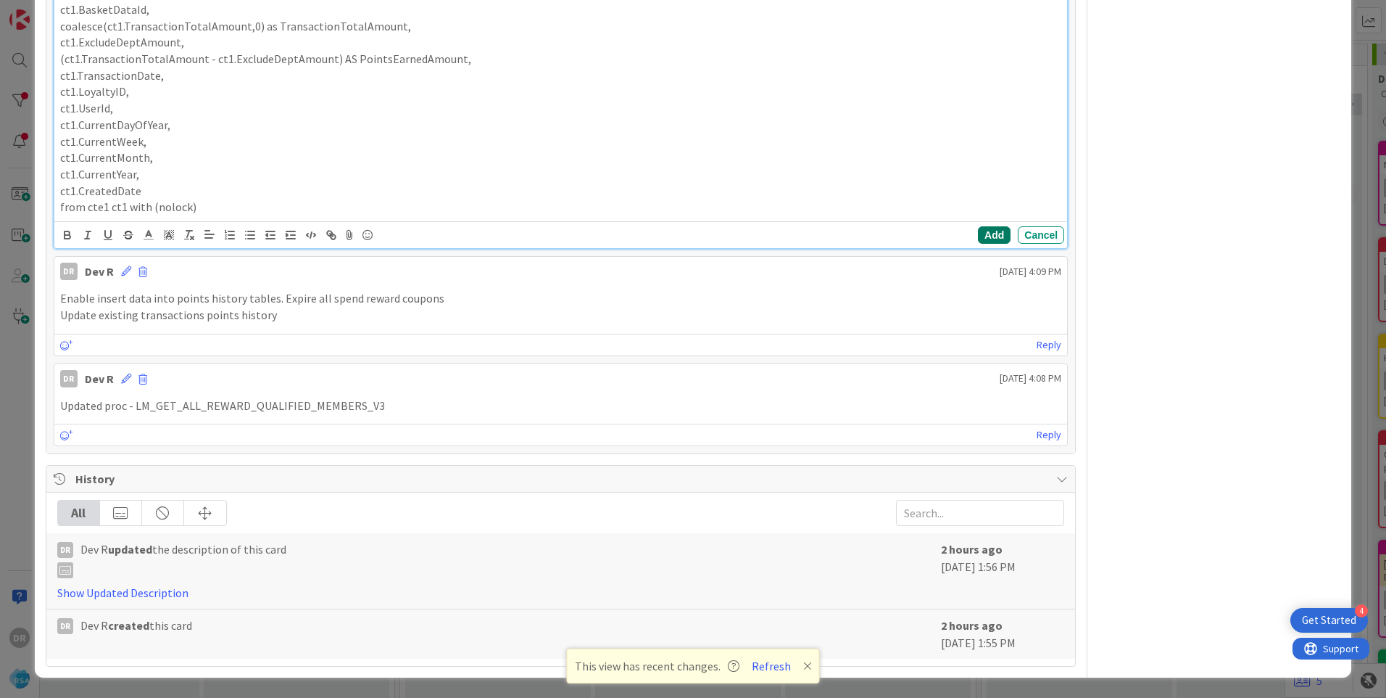
click at [980, 231] on button "Add" at bounding box center [994, 234] width 33 height 17
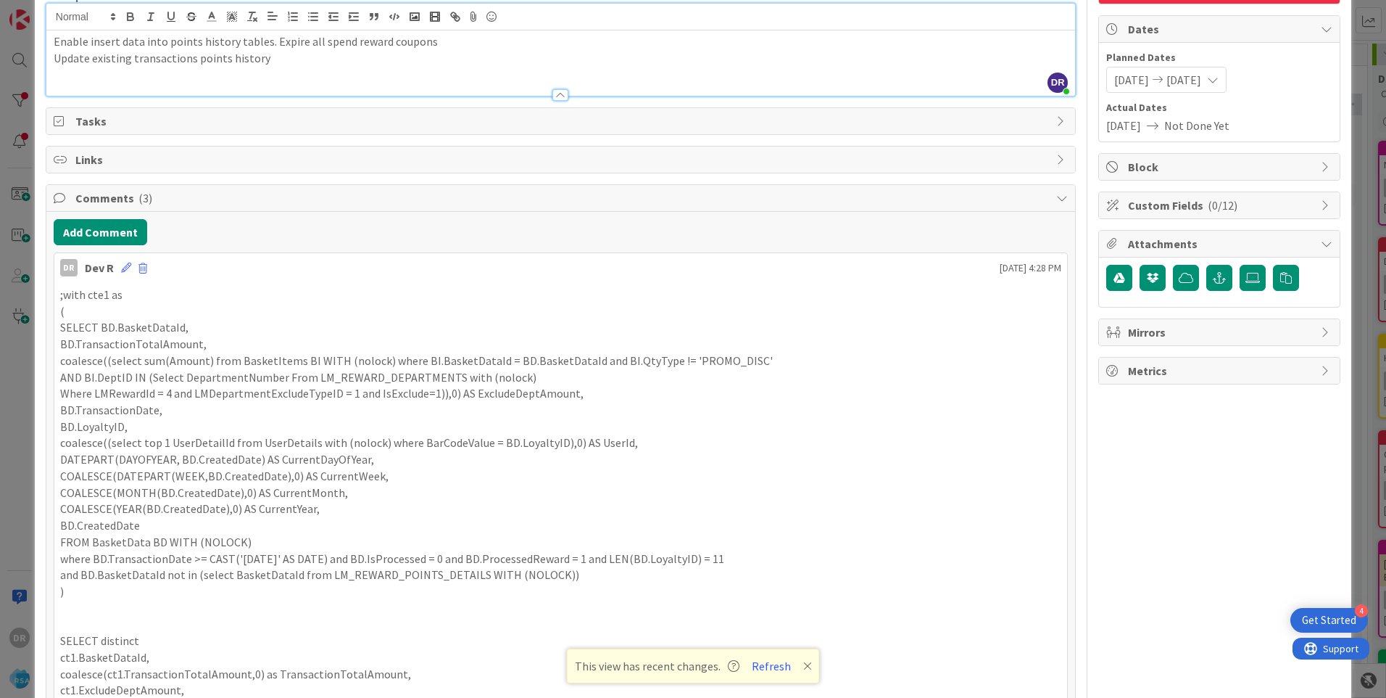
scroll to position [0, 0]
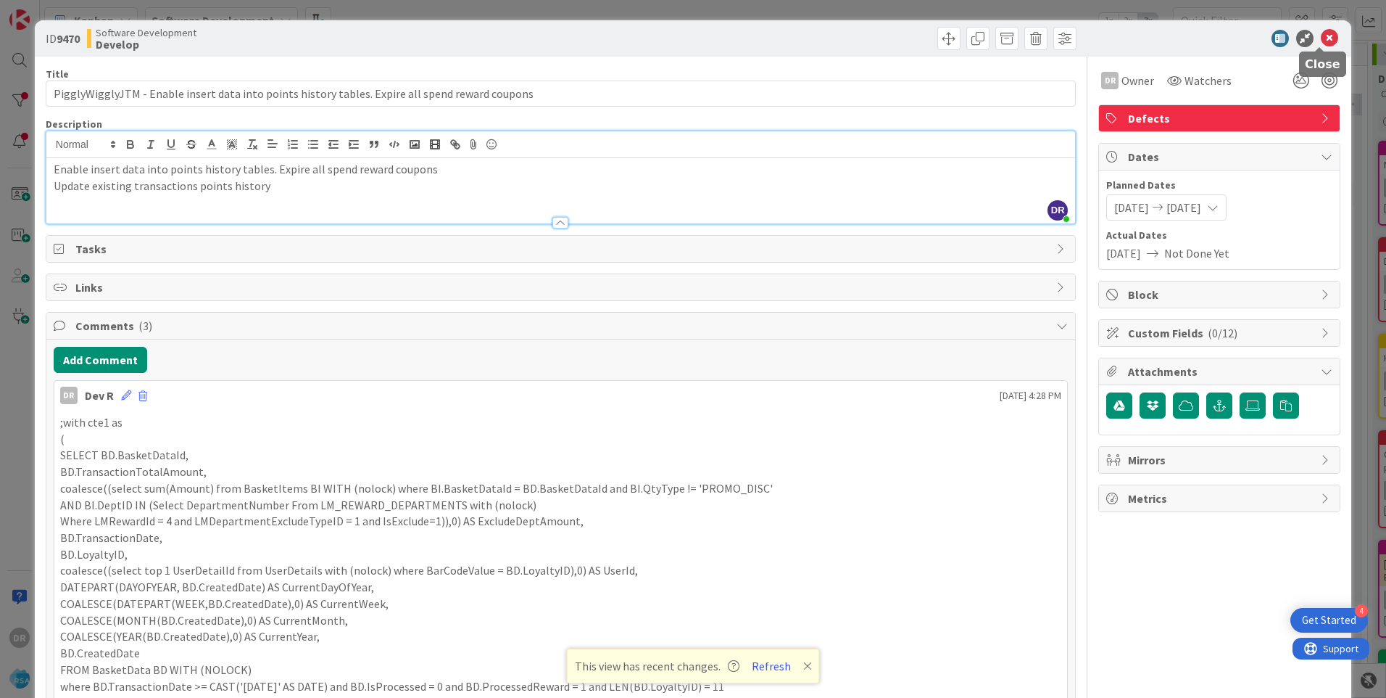
click at [1321, 36] on icon at bounding box center [1329, 38] width 17 height 17
